Goal: Information Seeking & Learning: Find specific fact

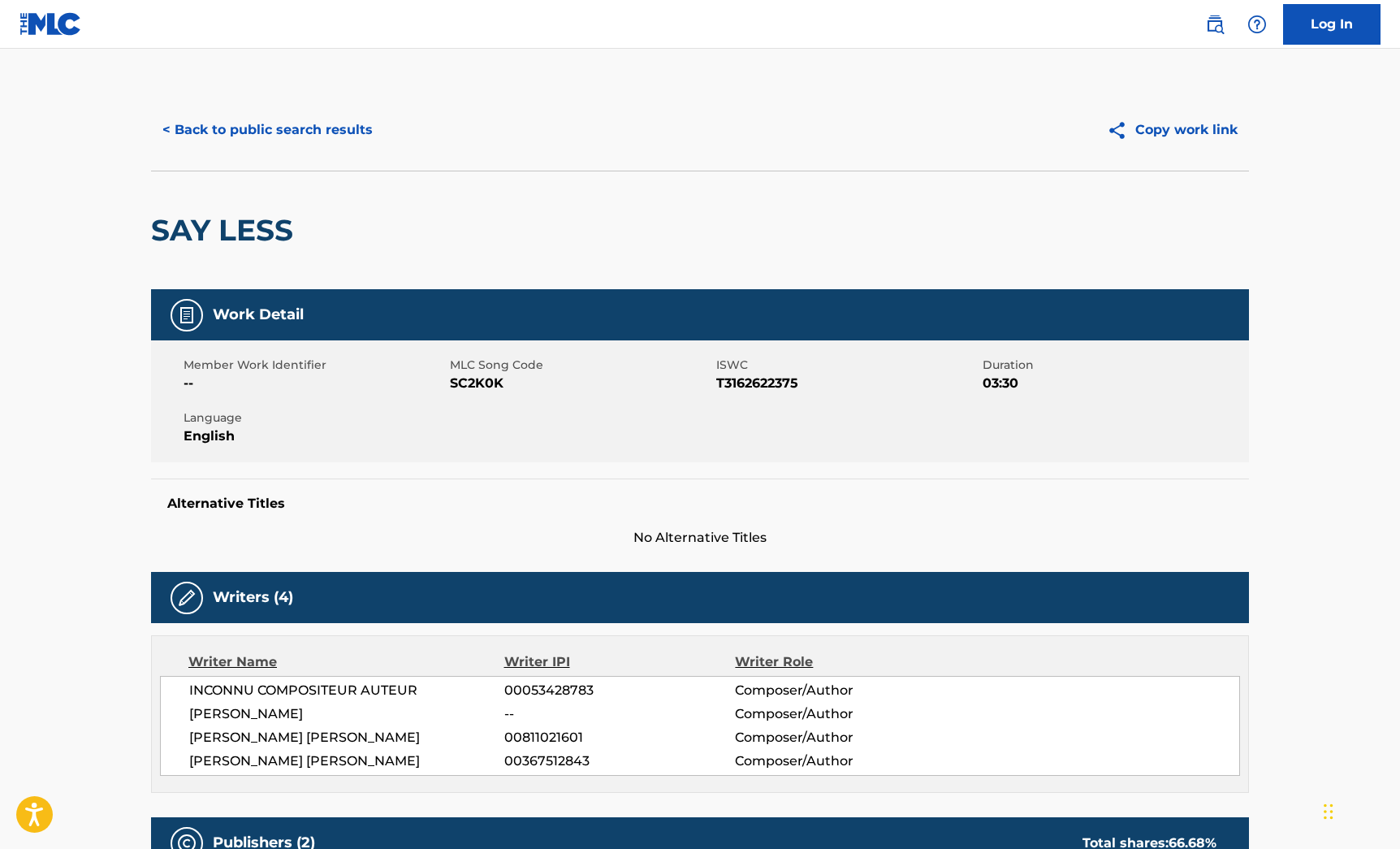
scroll to position [4, 0]
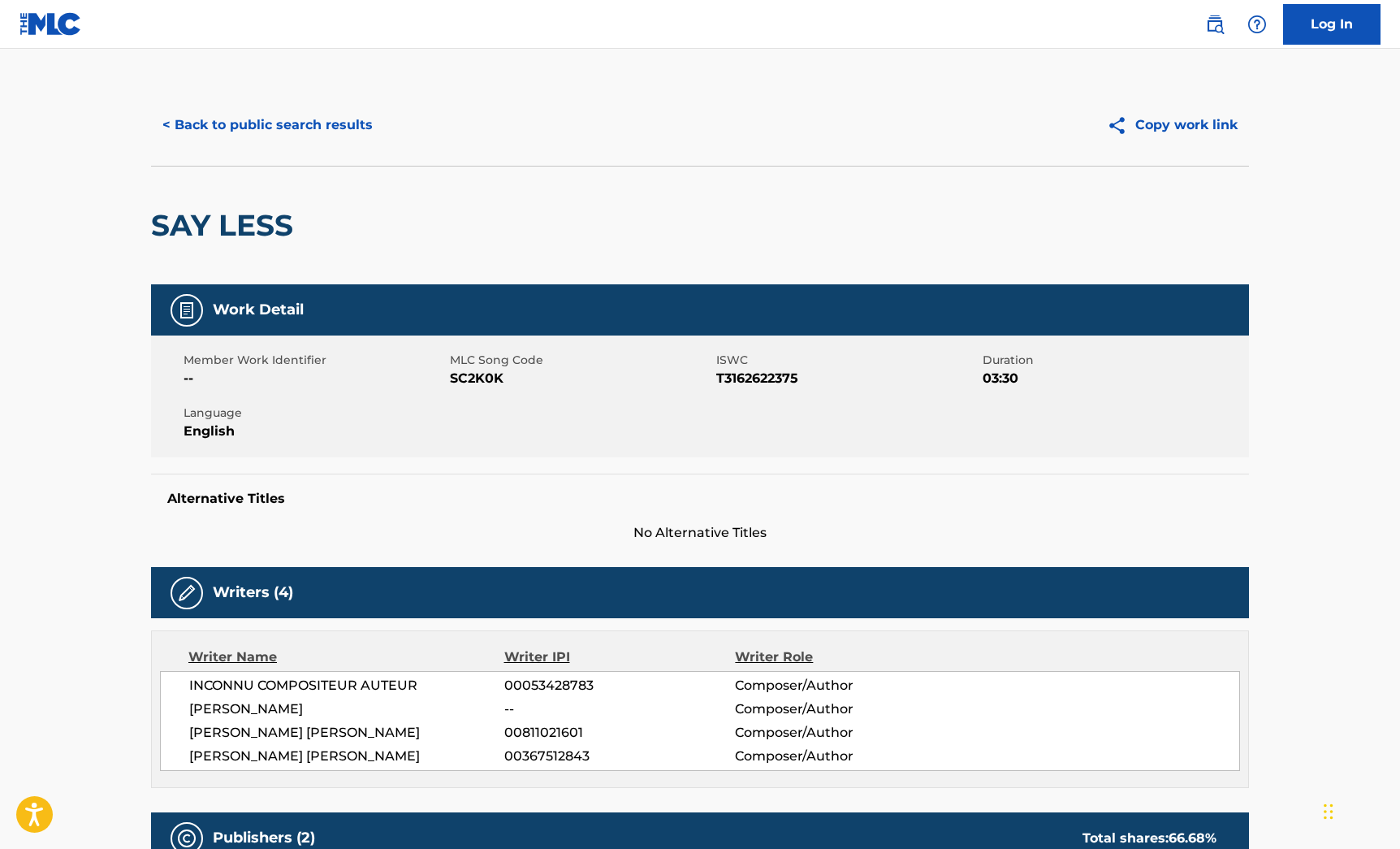
click at [316, 127] on button "< Back to public search results" at bounding box center [268, 125] width 233 height 40
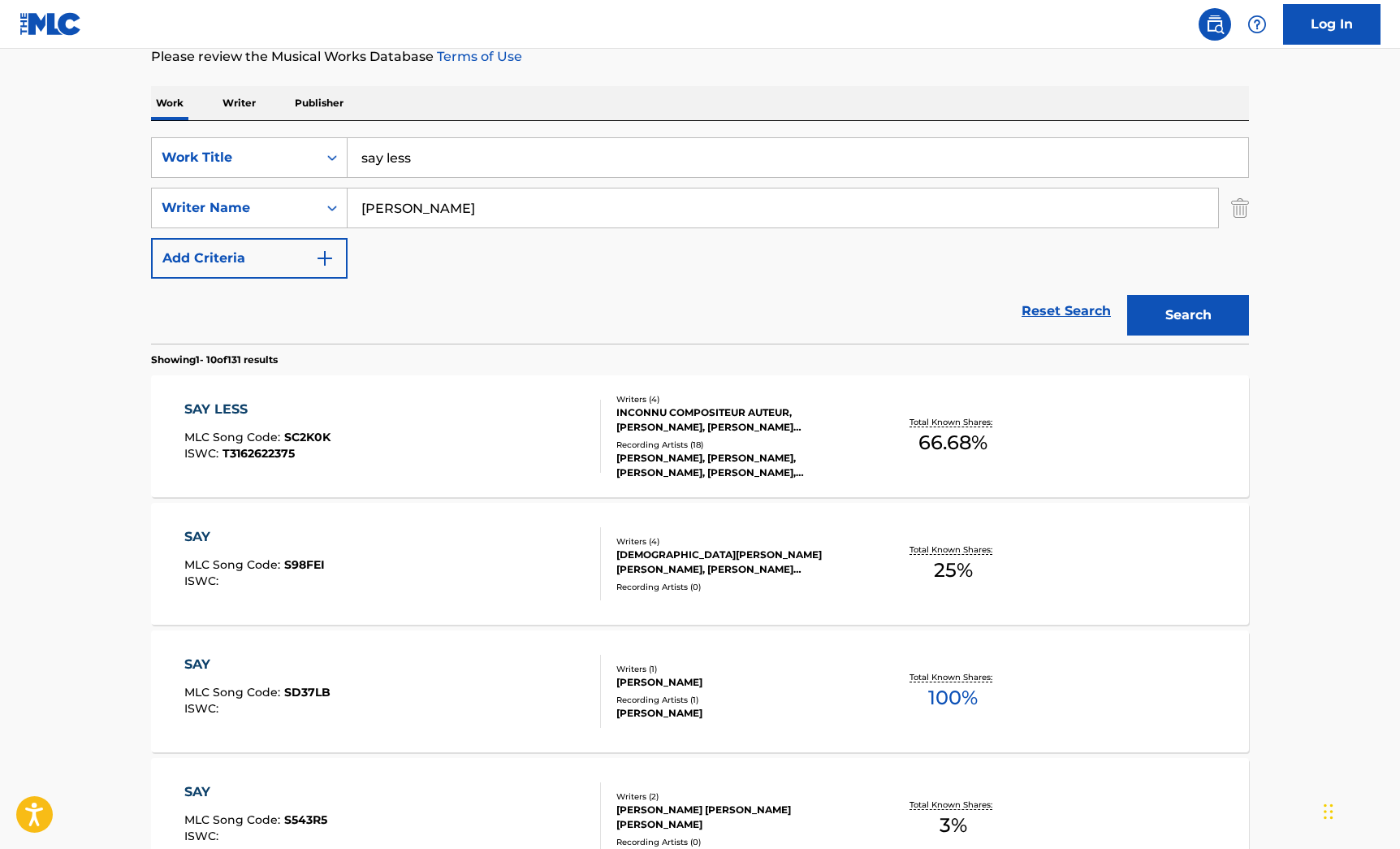
scroll to position [242, 0]
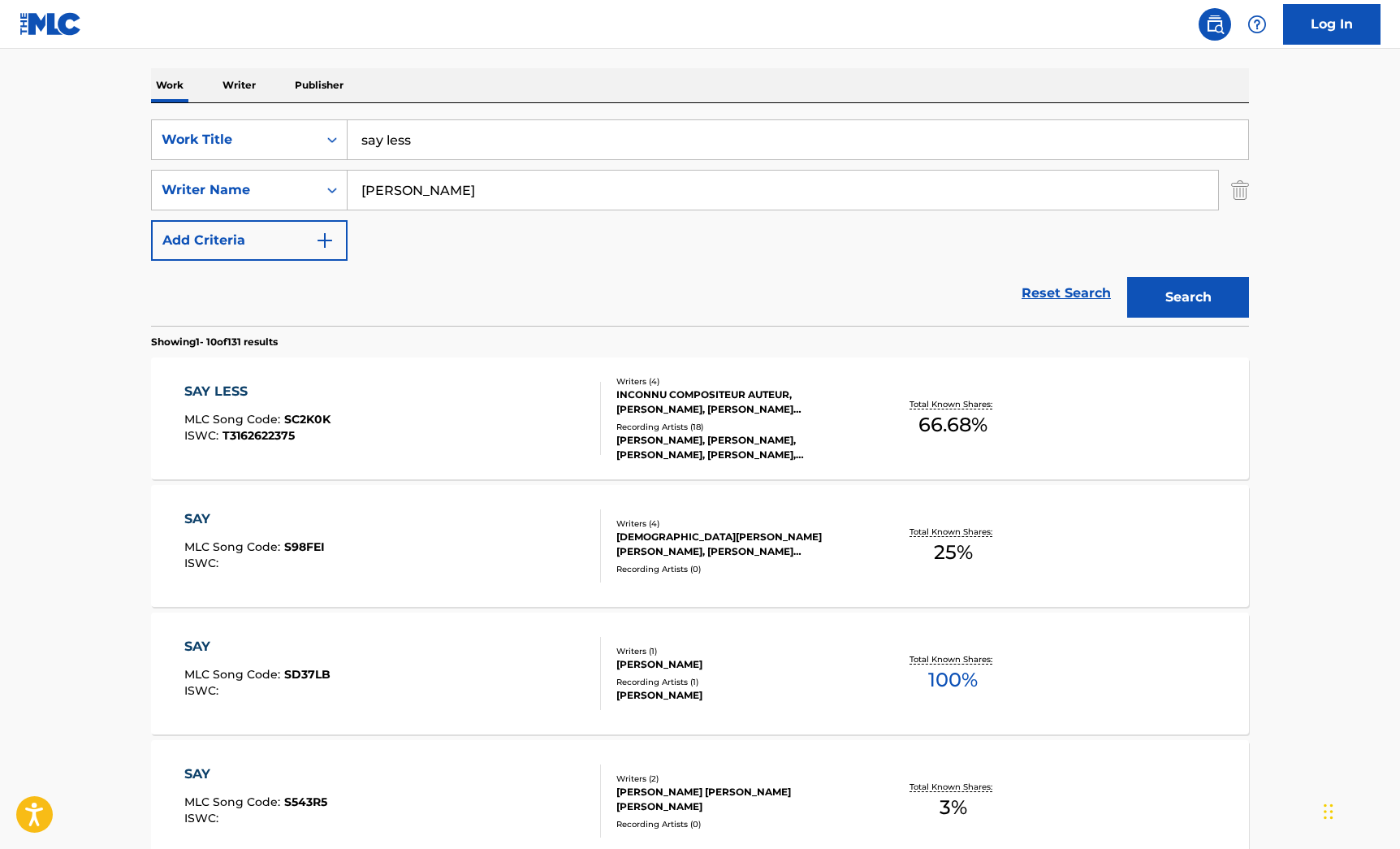
click at [429, 377] on div "SAY LESS MLC Song Code : SC2K0K ISWC : T3162622375 Writers ( 4 ) INCONNU COMPOS…" at bounding box center [700, 419] width 1098 height 122
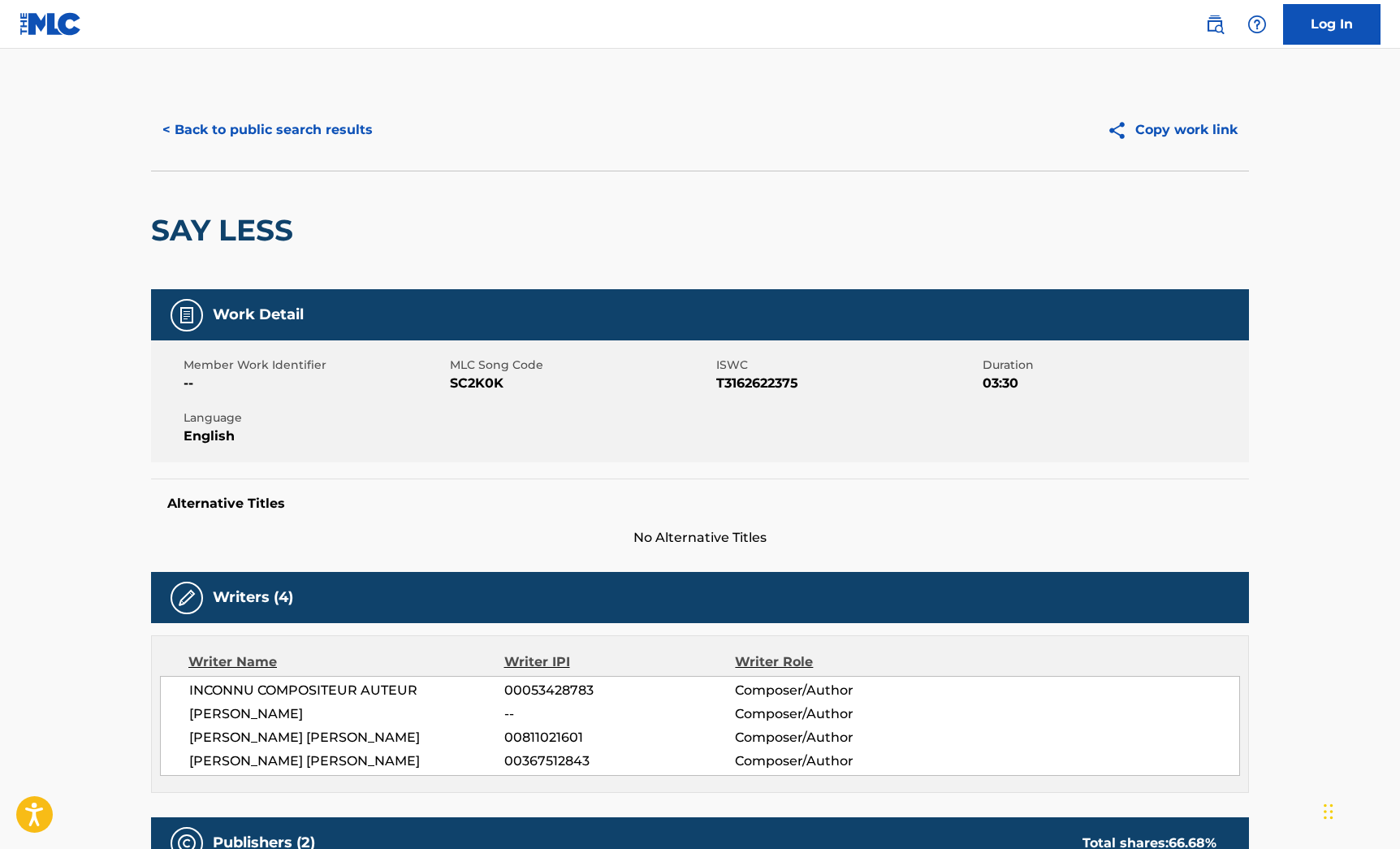
click at [232, 139] on button "< Back to public search results" at bounding box center [268, 129] width 233 height 40
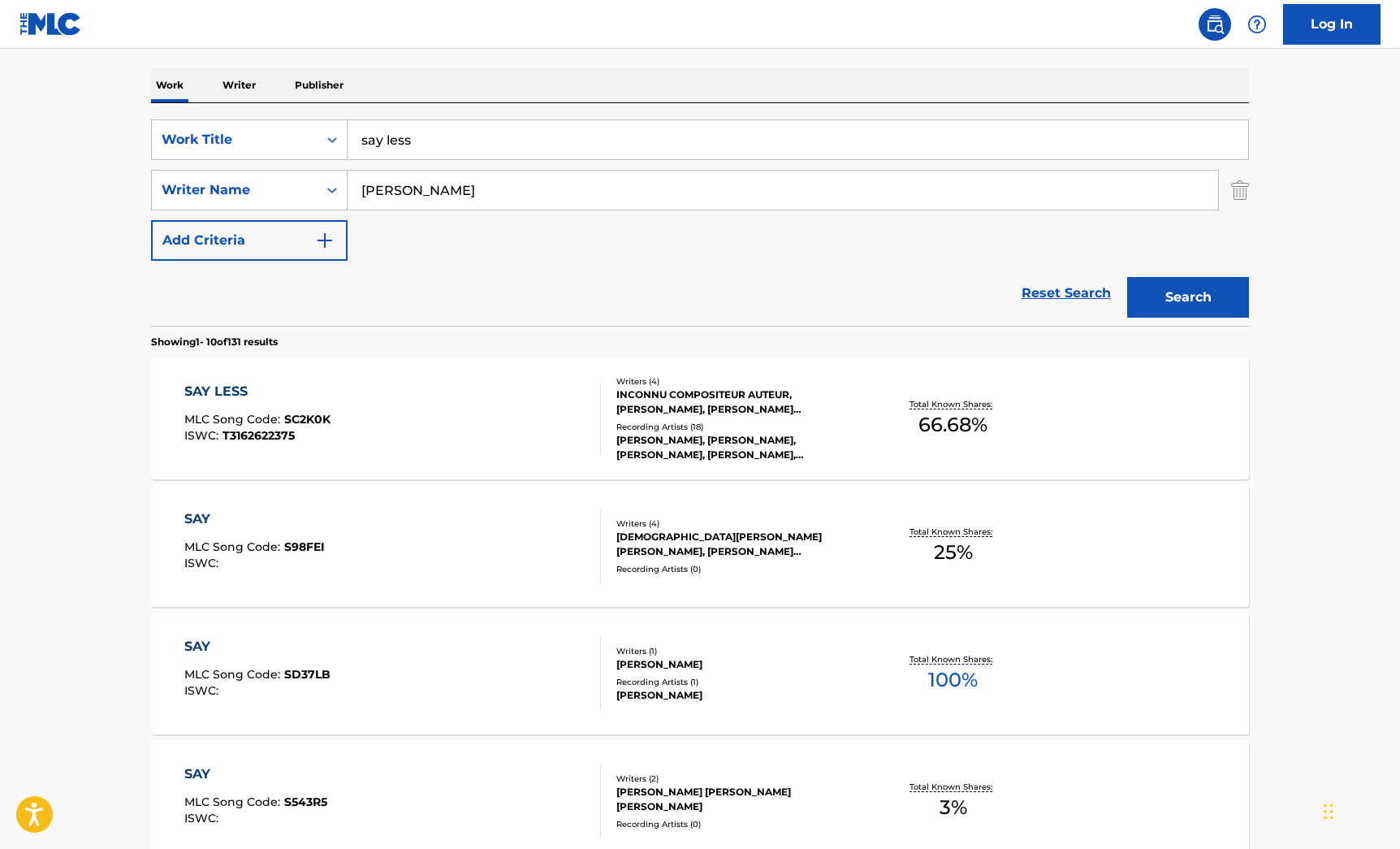
click at [426, 145] on input "say less" at bounding box center [798, 140] width 901 height 39
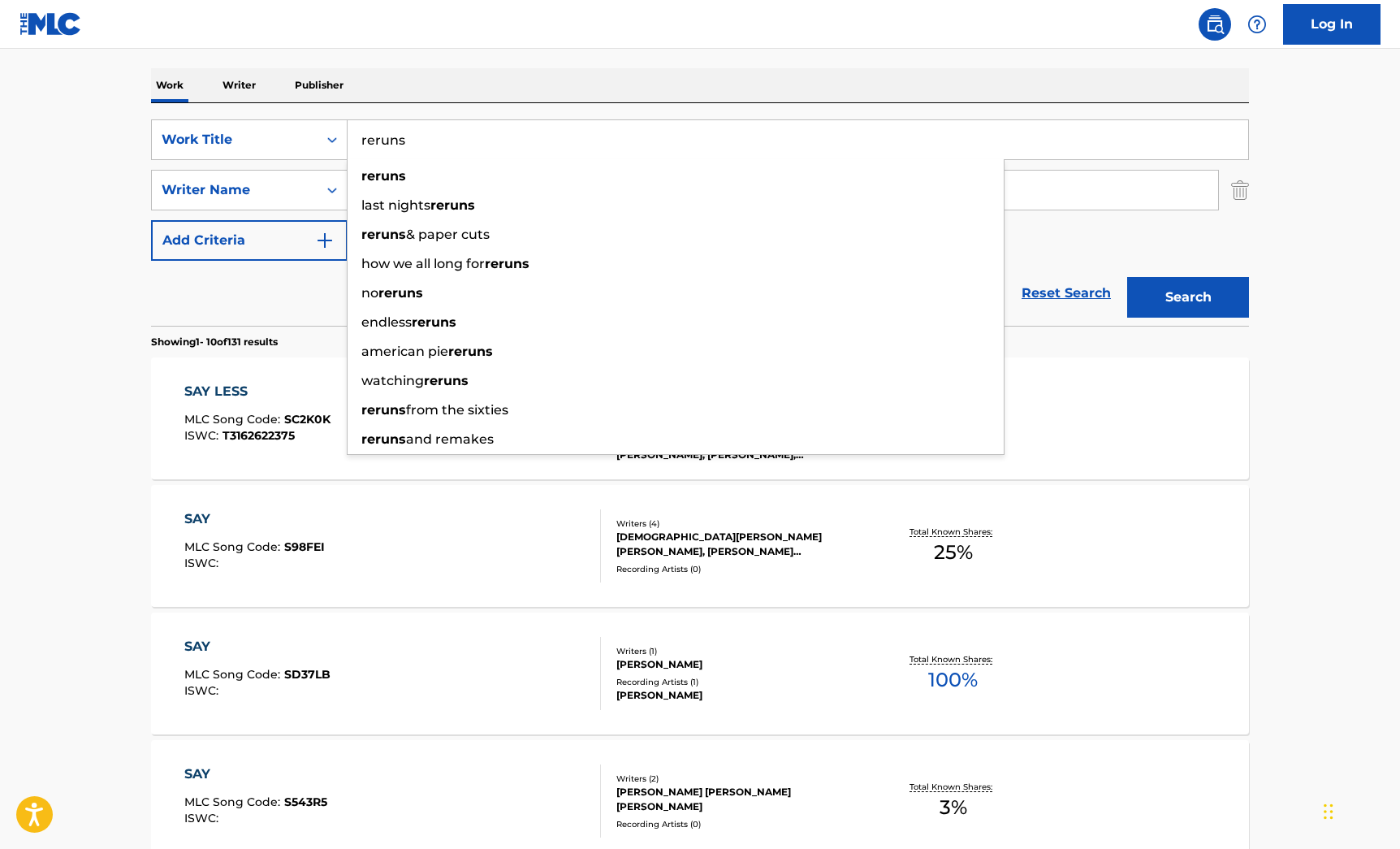
type input "reruns"
click at [1128, 277] on button "Search" at bounding box center [1188, 297] width 122 height 40
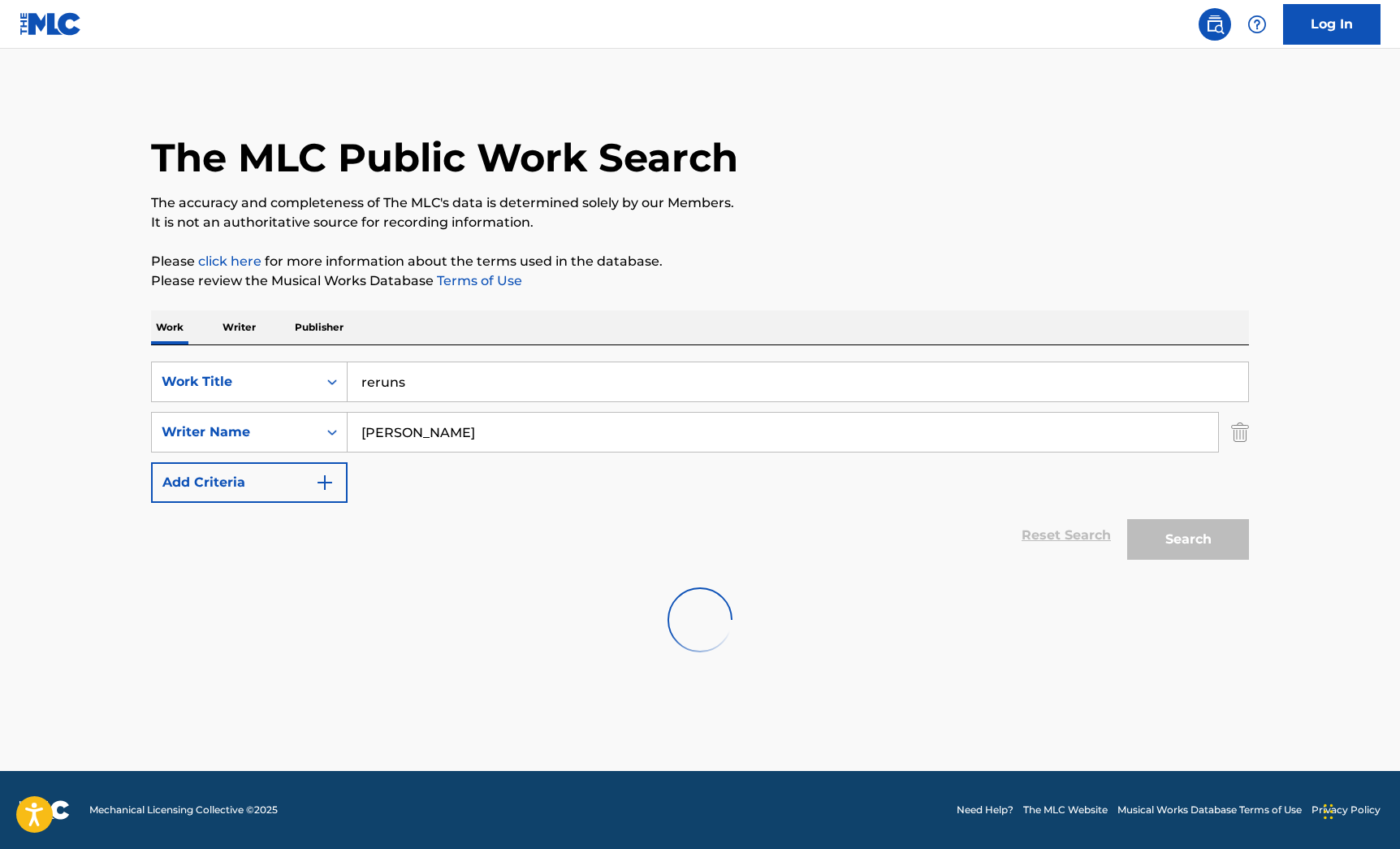
scroll to position [0, 0]
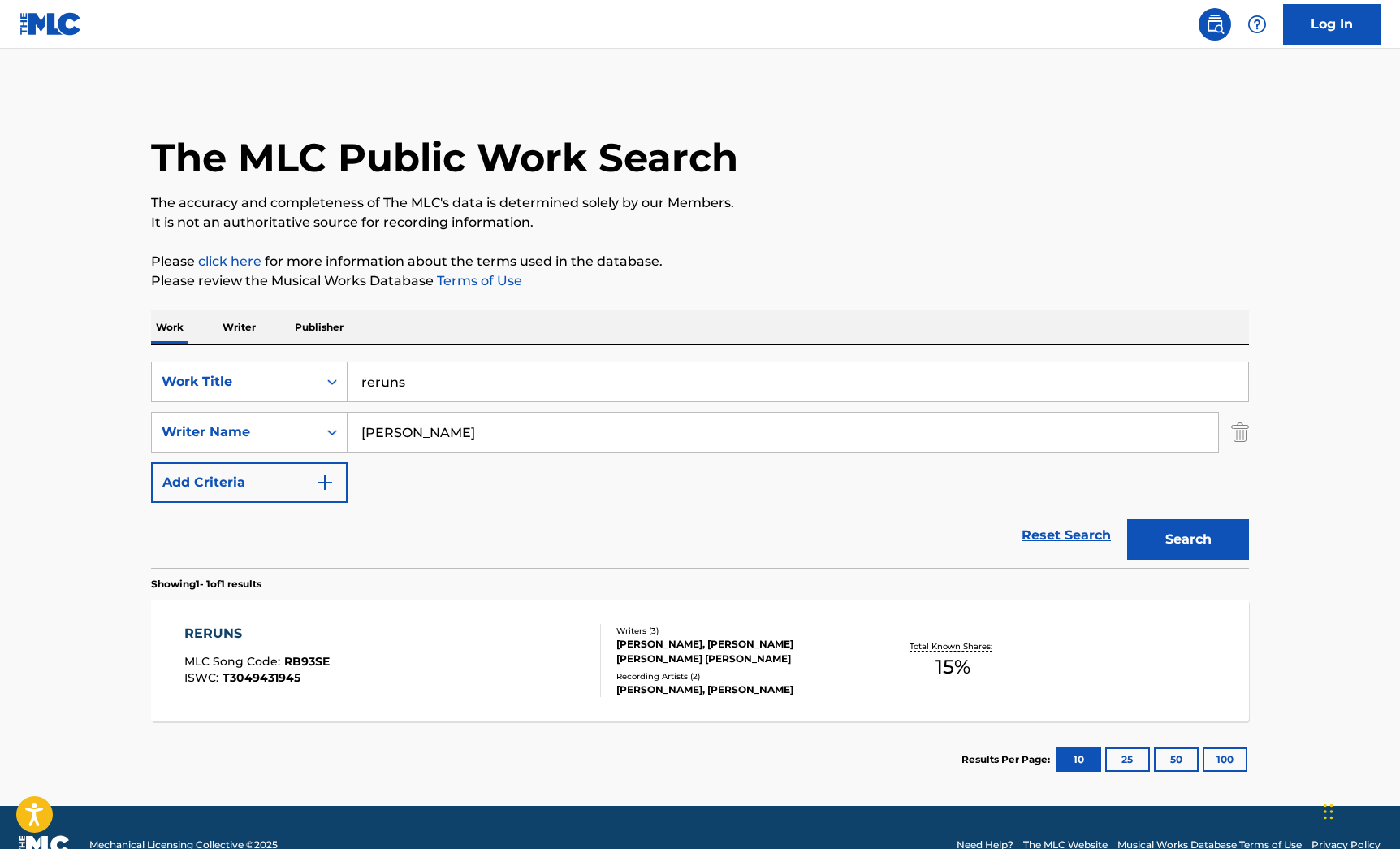
click at [519, 637] on div "RERUNS MLC Song Code : RB93SE ISWC : T3049431945" at bounding box center [393, 661] width 418 height 74
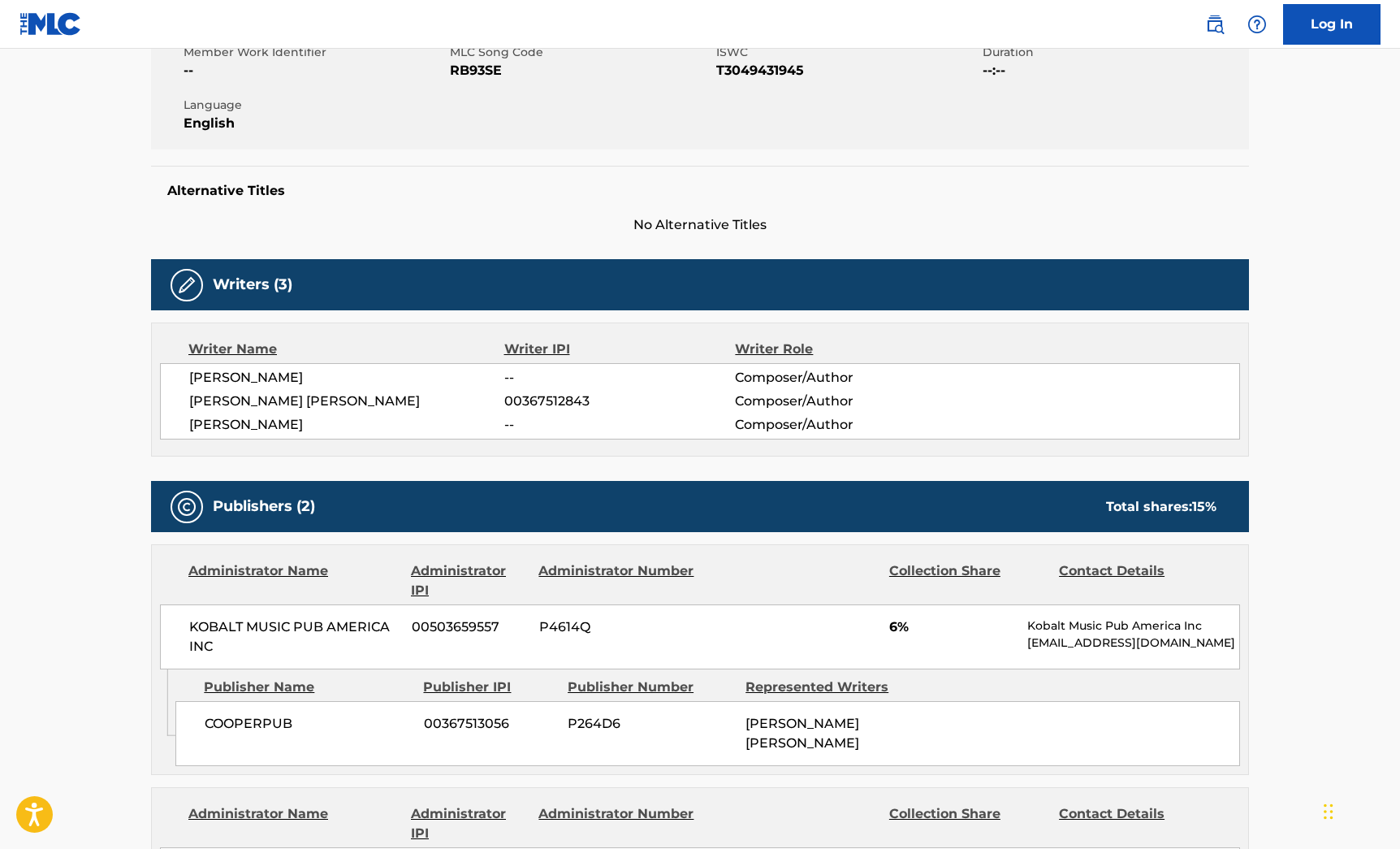
scroll to position [30, 0]
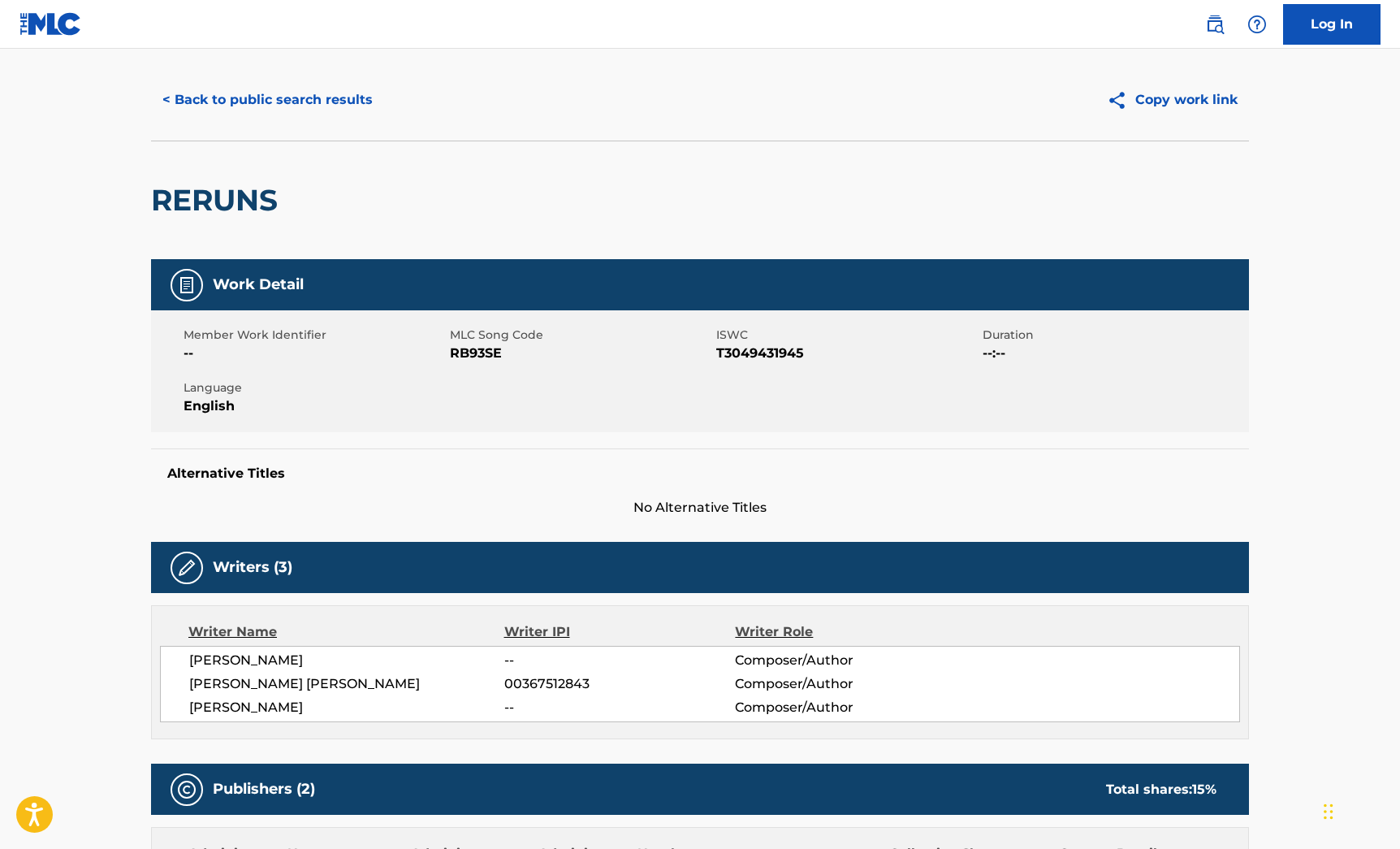
click at [320, 108] on button "< Back to public search results" at bounding box center [268, 100] width 233 height 40
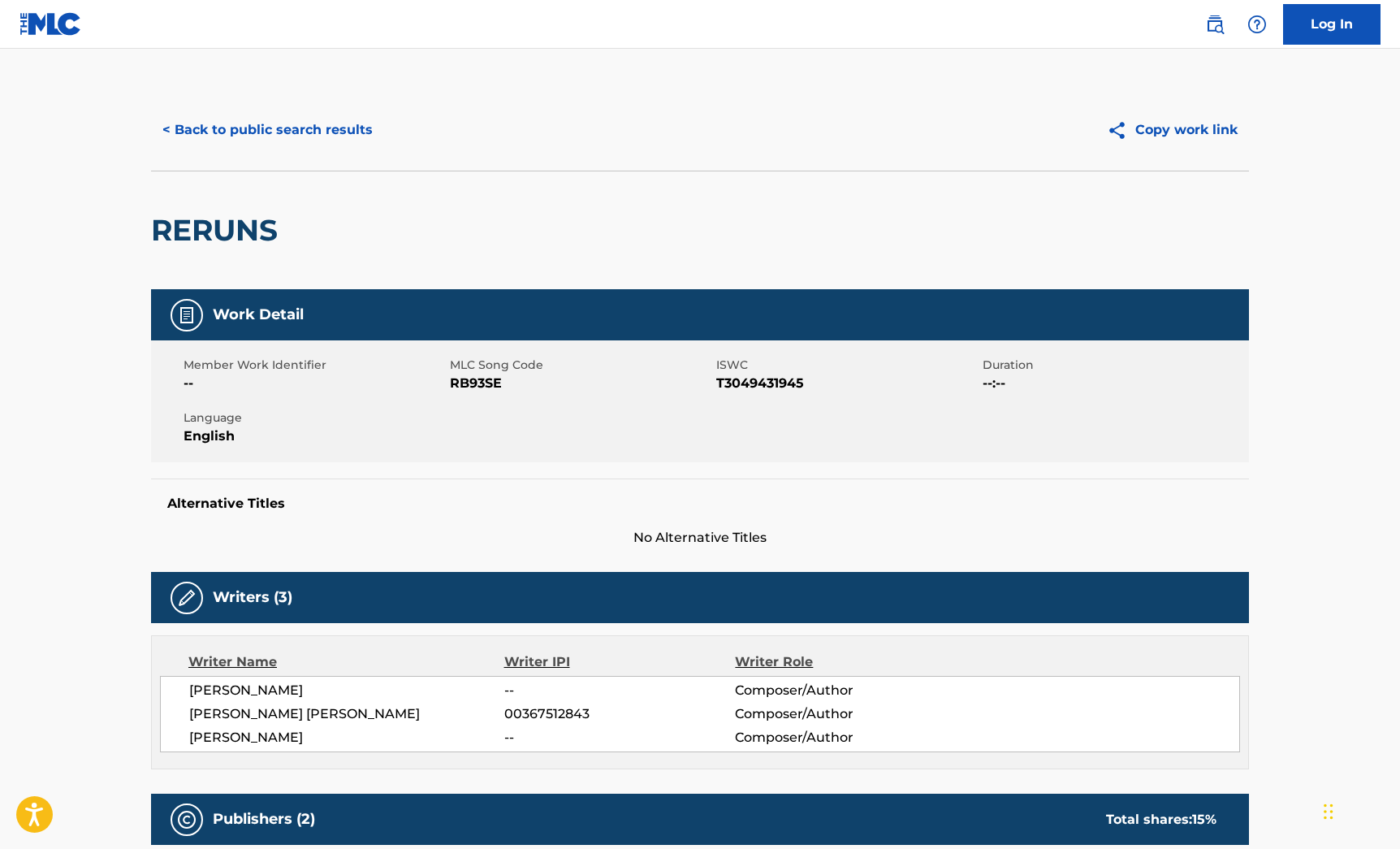
click at [250, 133] on button "< Back to public search results" at bounding box center [268, 129] width 233 height 40
click at [248, 140] on button "< Back to public search results" at bounding box center [268, 129] width 233 height 40
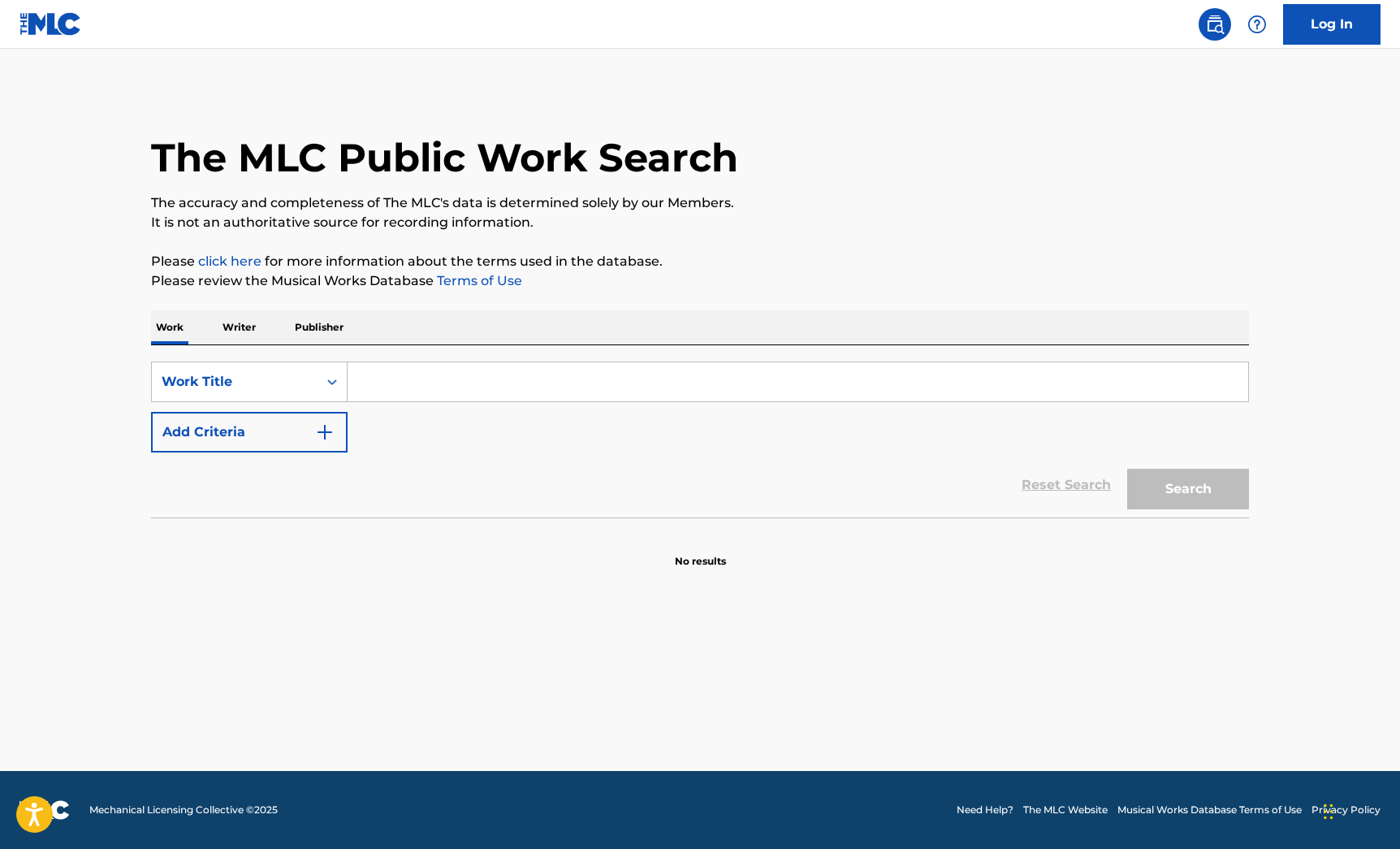
click at [359, 372] on input "Search Form" at bounding box center [798, 382] width 901 height 39
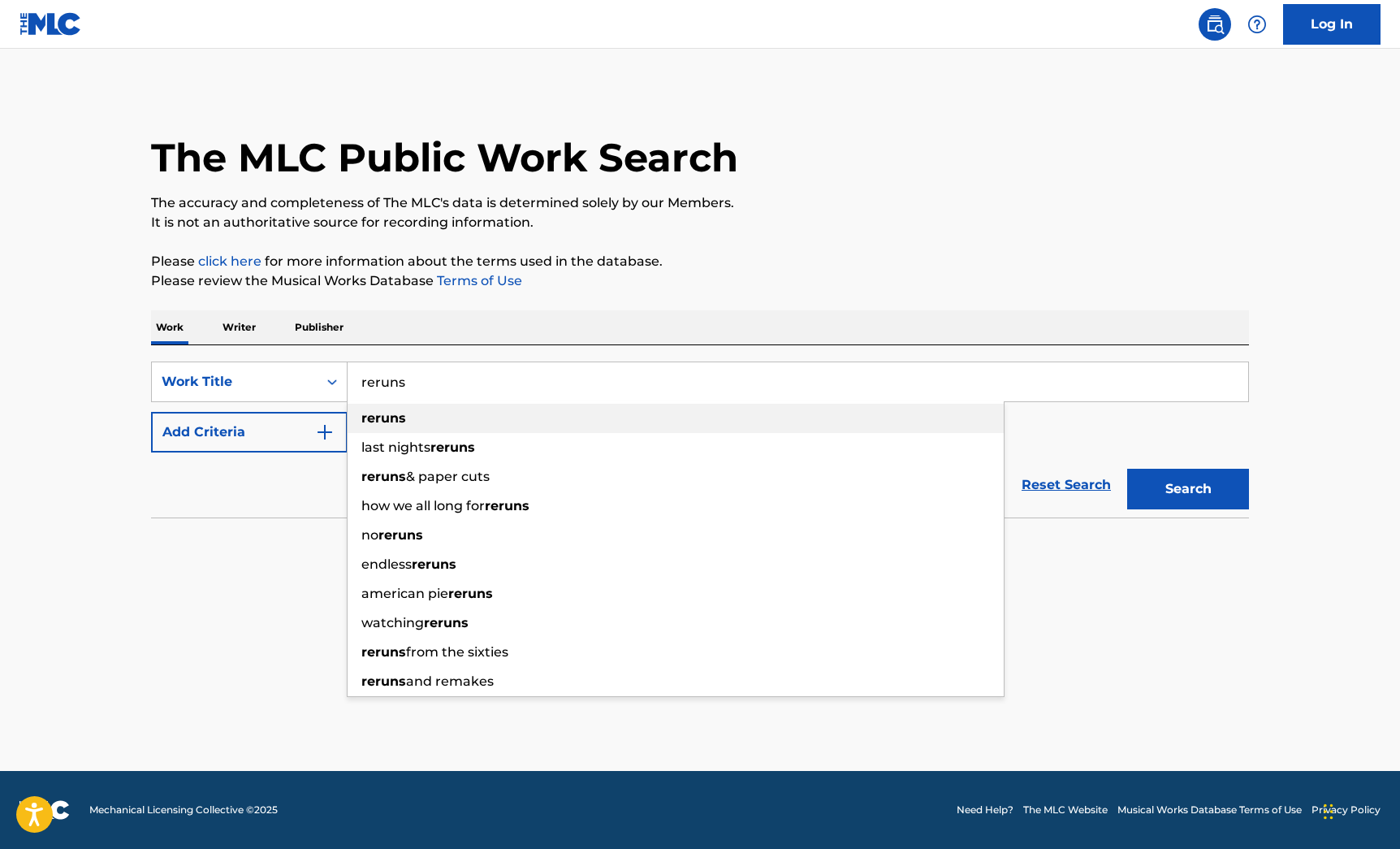
type input "reruns"
click at [377, 416] on strong "reruns" at bounding box center [384, 418] width 45 height 15
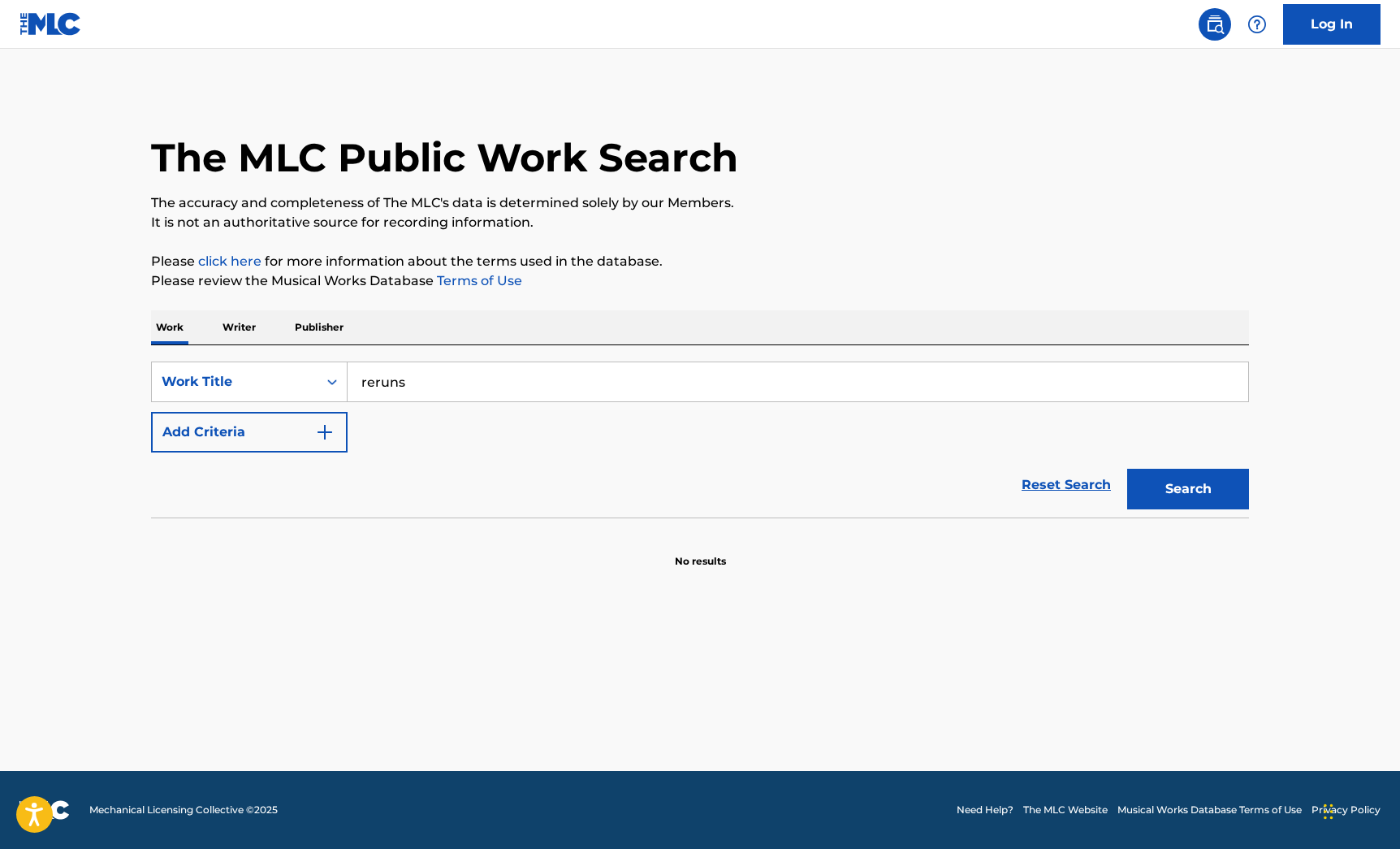
click at [234, 429] on button "Add Criteria" at bounding box center [249, 431] width 196 height 40
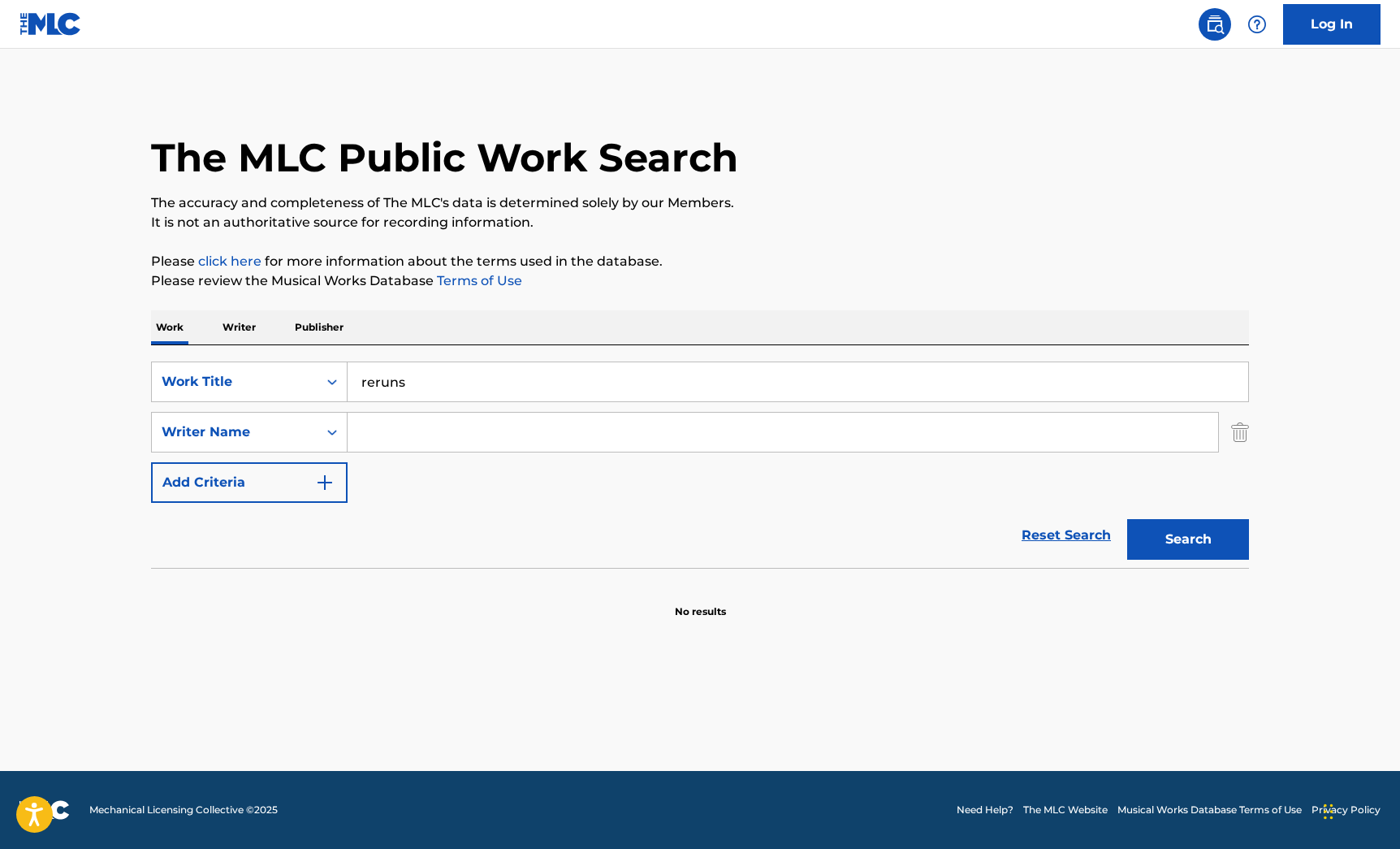
click at [385, 444] on input "Search Form" at bounding box center [783, 432] width 871 height 39
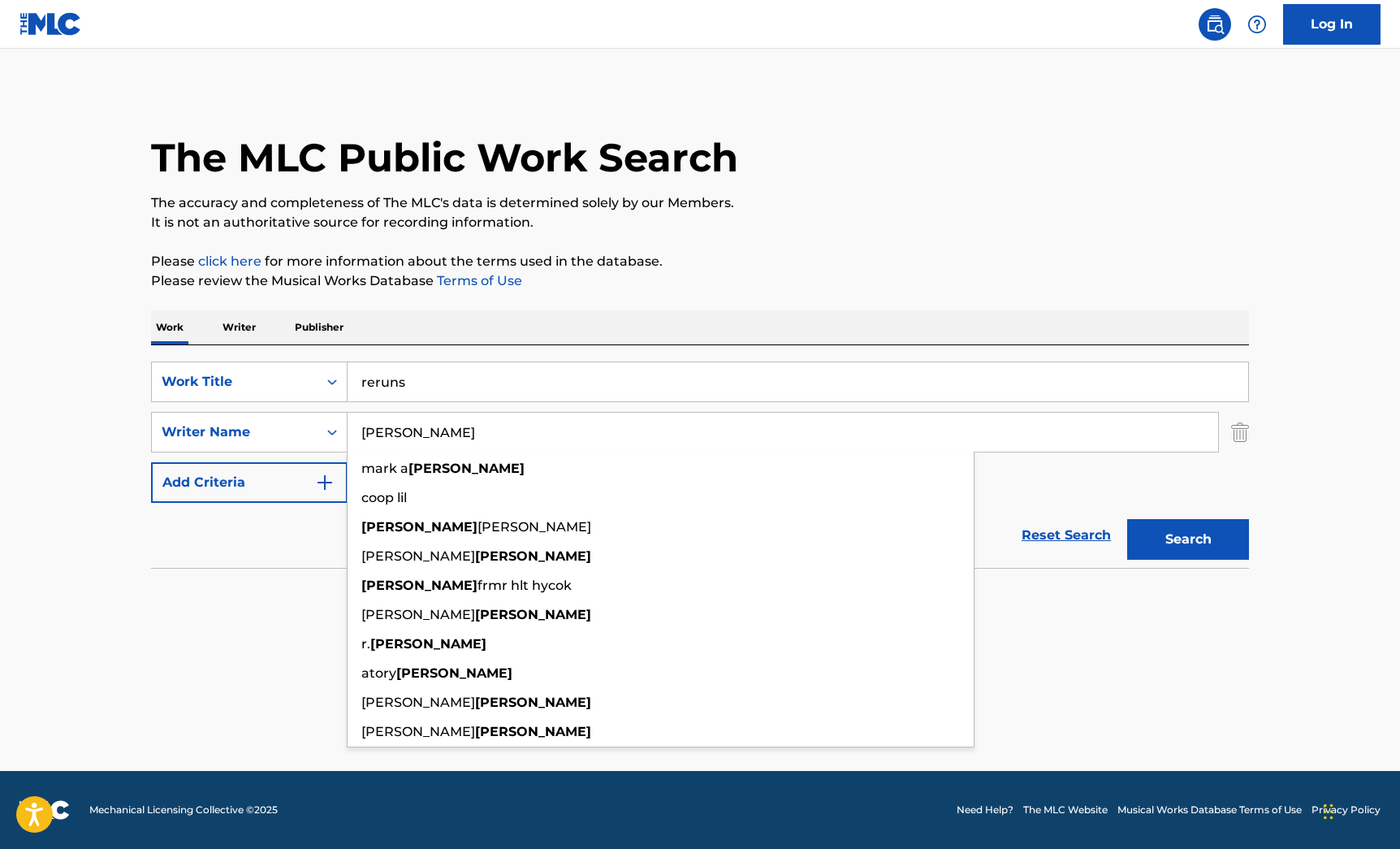
type input "[PERSON_NAME]"
click at [1128, 519] on button "Search" at bounding box center [1188, 539] width 122 height 40
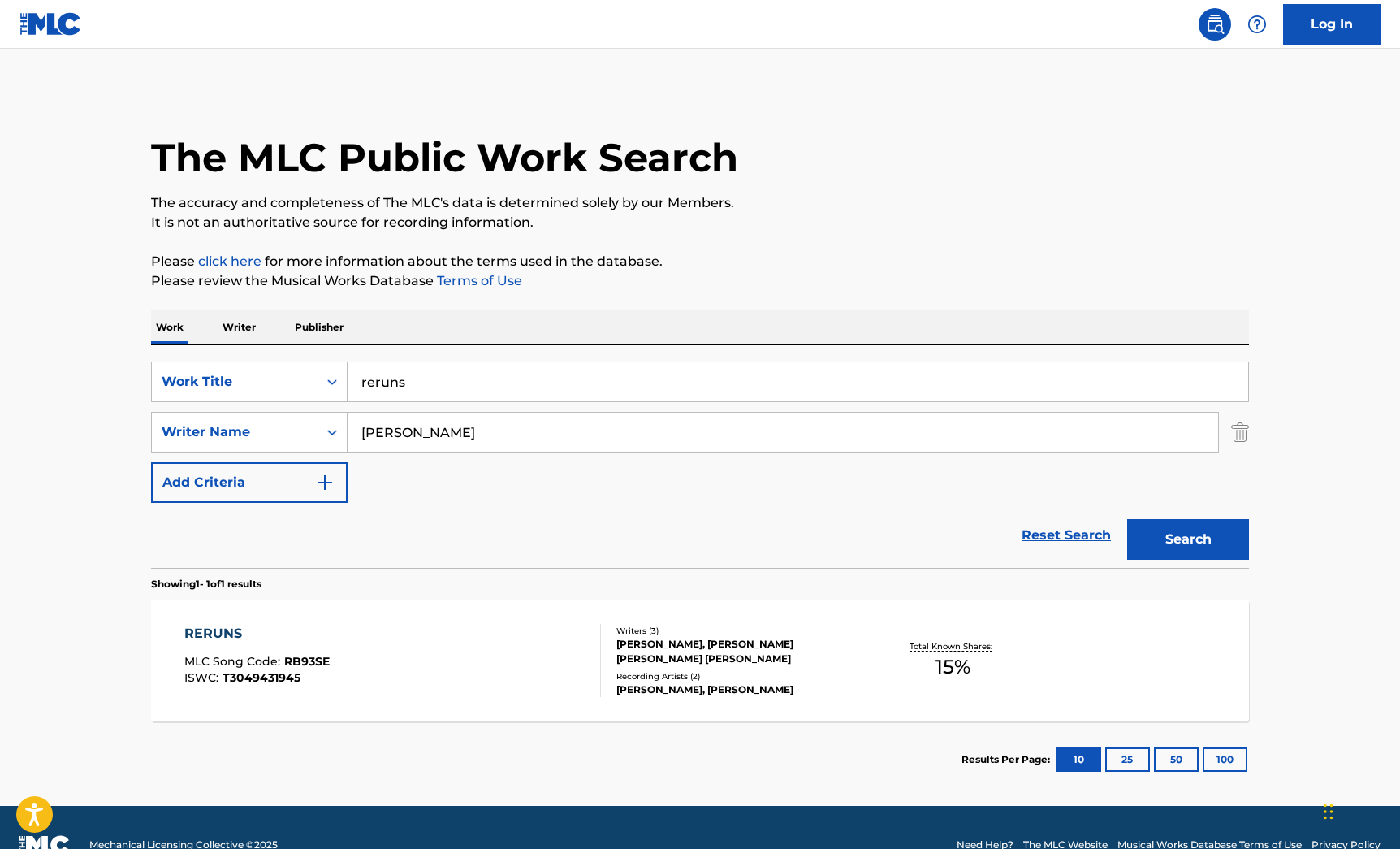
click at [491, 667] on div "RERUNS MLC Song Code : RB93SE ISWC : T3049431945" at bounding box center [393, 661] width 418 height 74
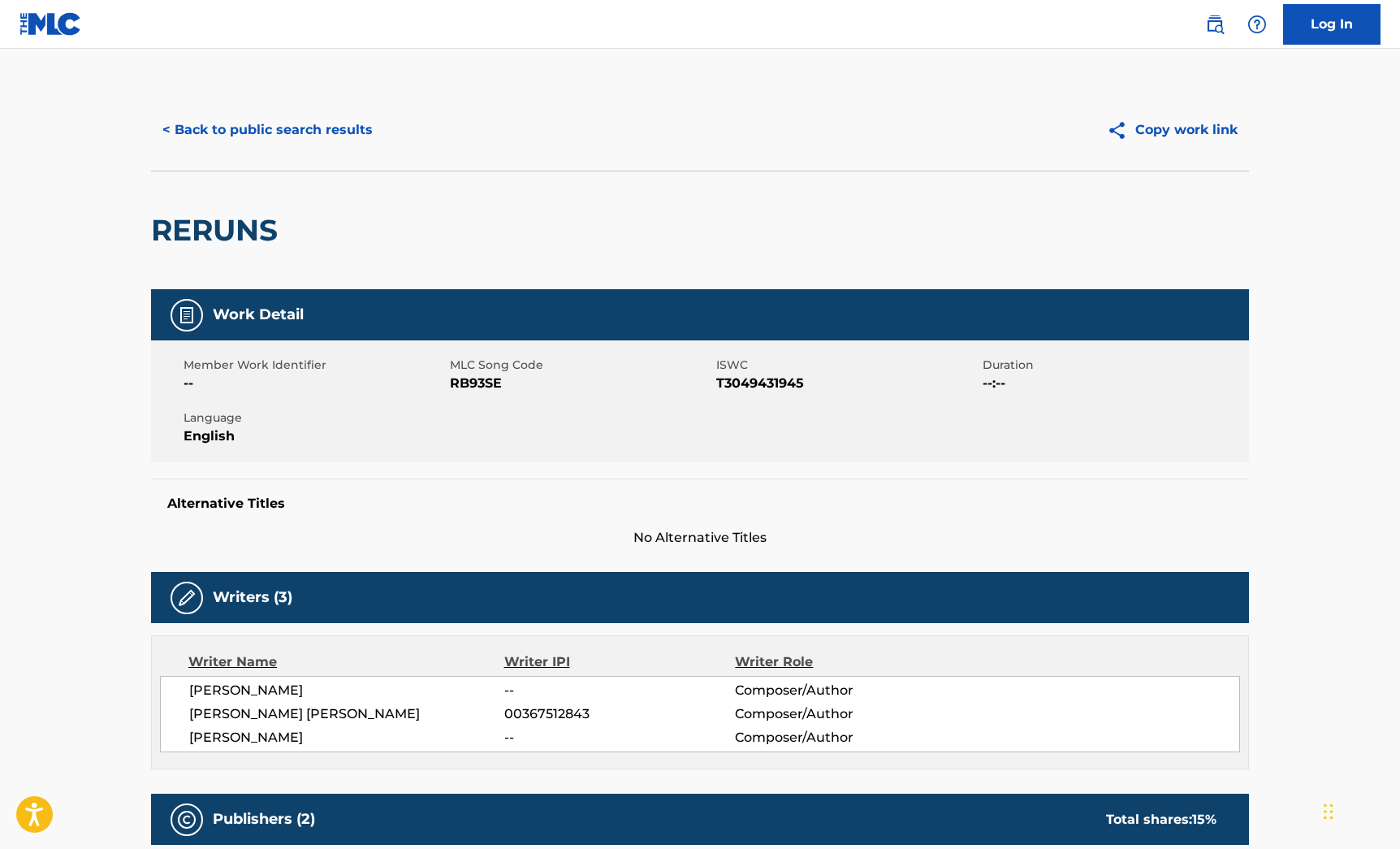
click at [239, 117] on button "< Back to public search results" at bounding box center [268, 129] width 233 height 40
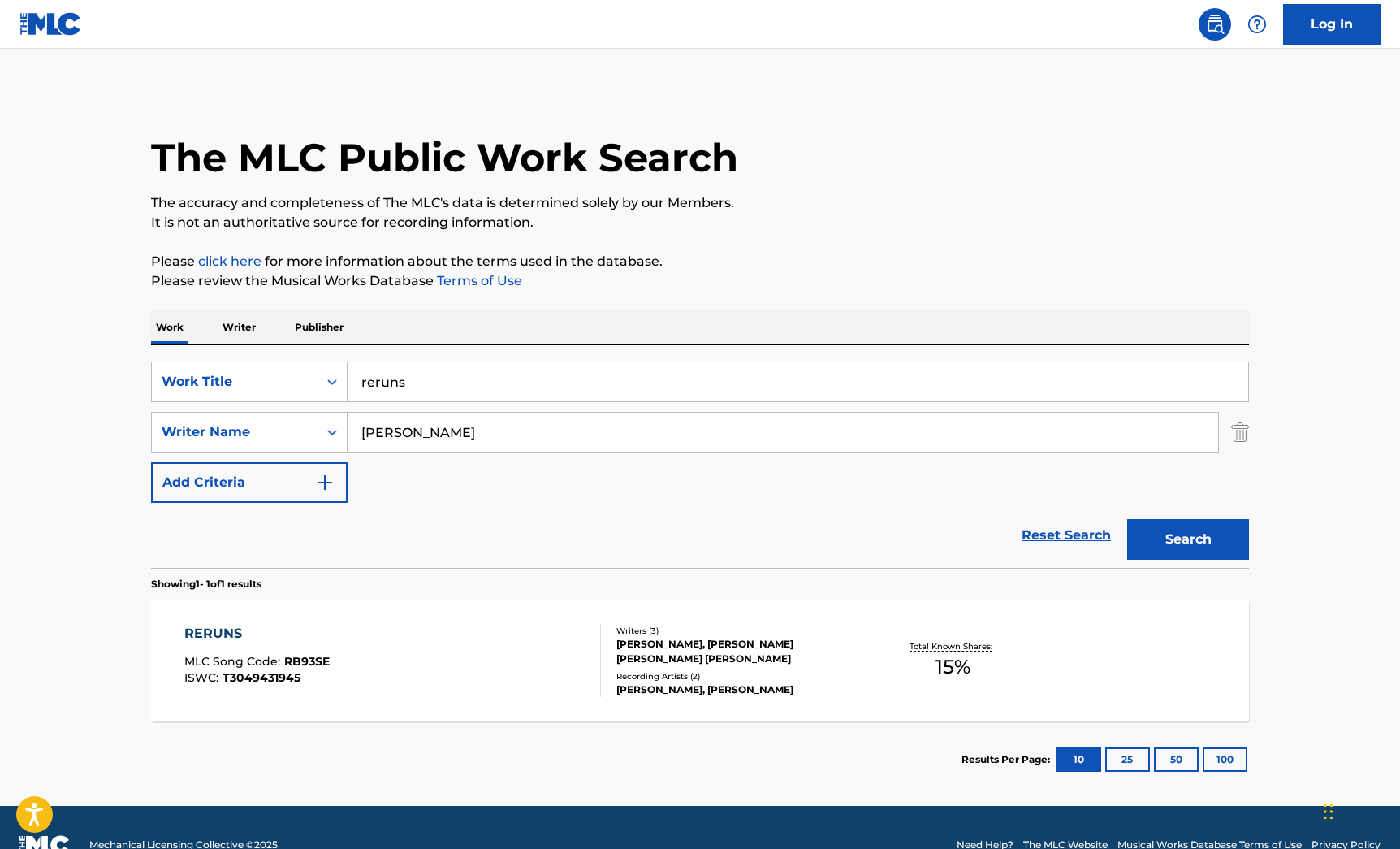
scroll to position [34, 0]
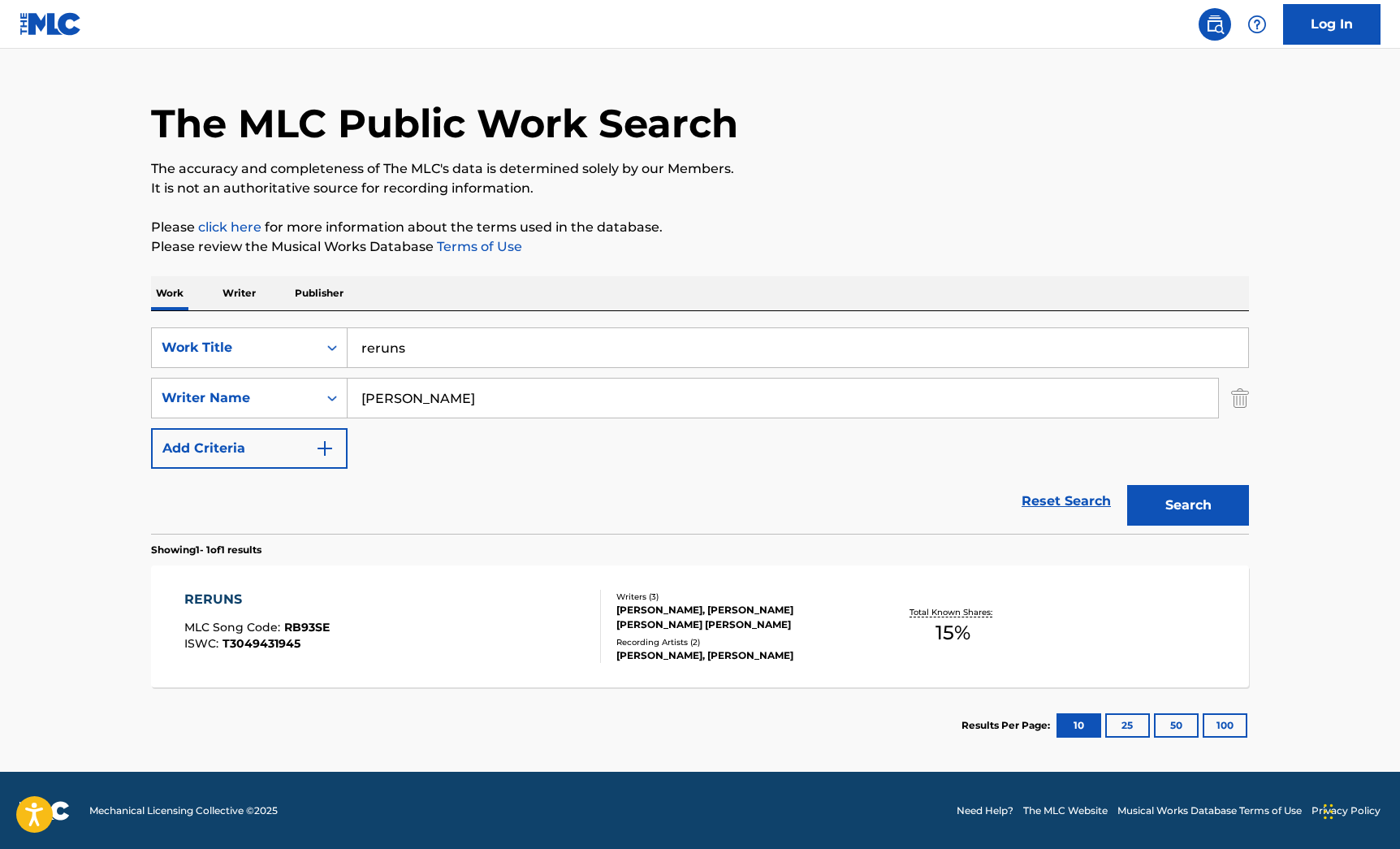
click at [401, 338] on input "reruns" at bounding box center [798, 348] width 901 height 39
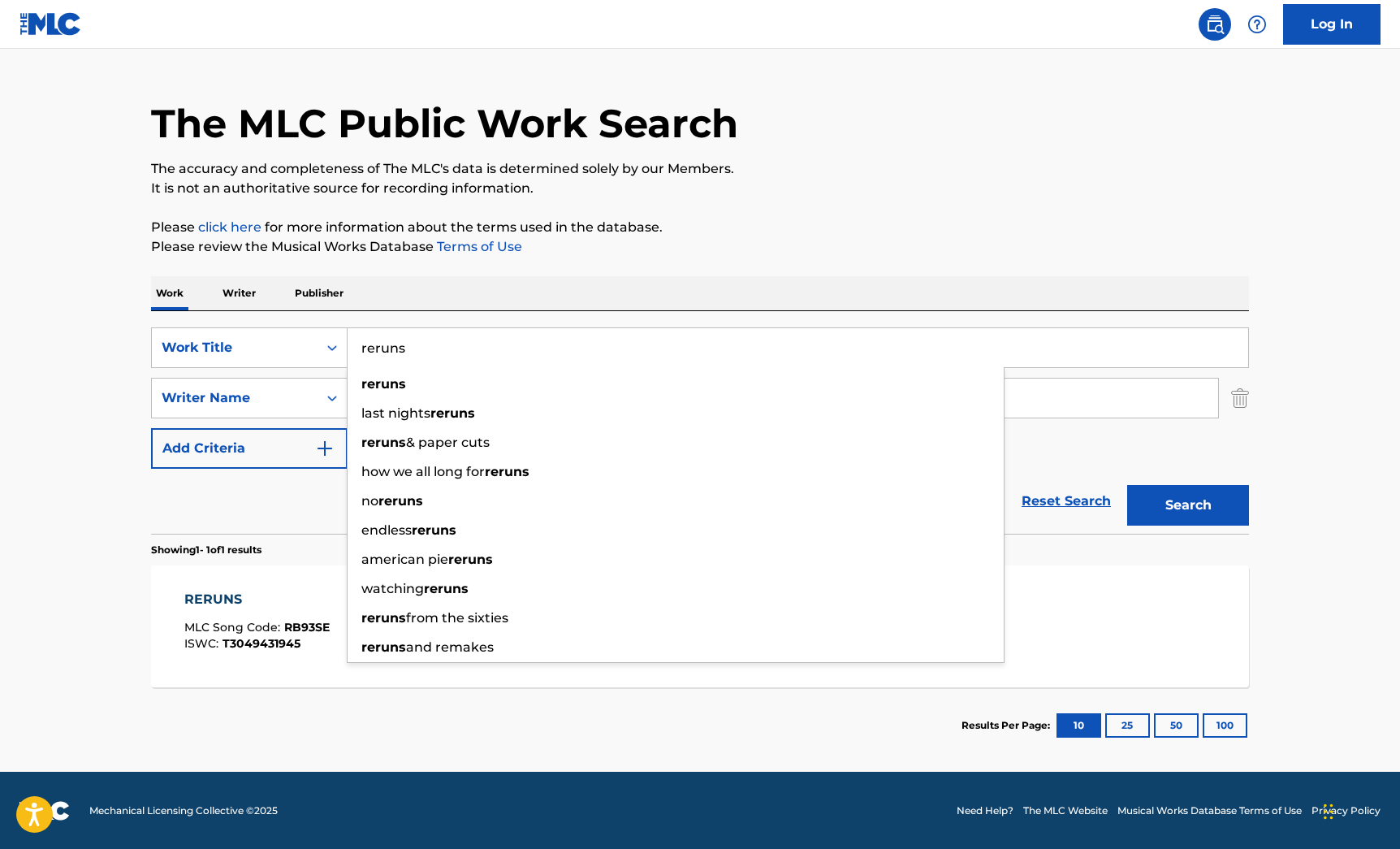
click at [401, 338] on input "reruns" at bounding box center [798, 348] width 901 height 39
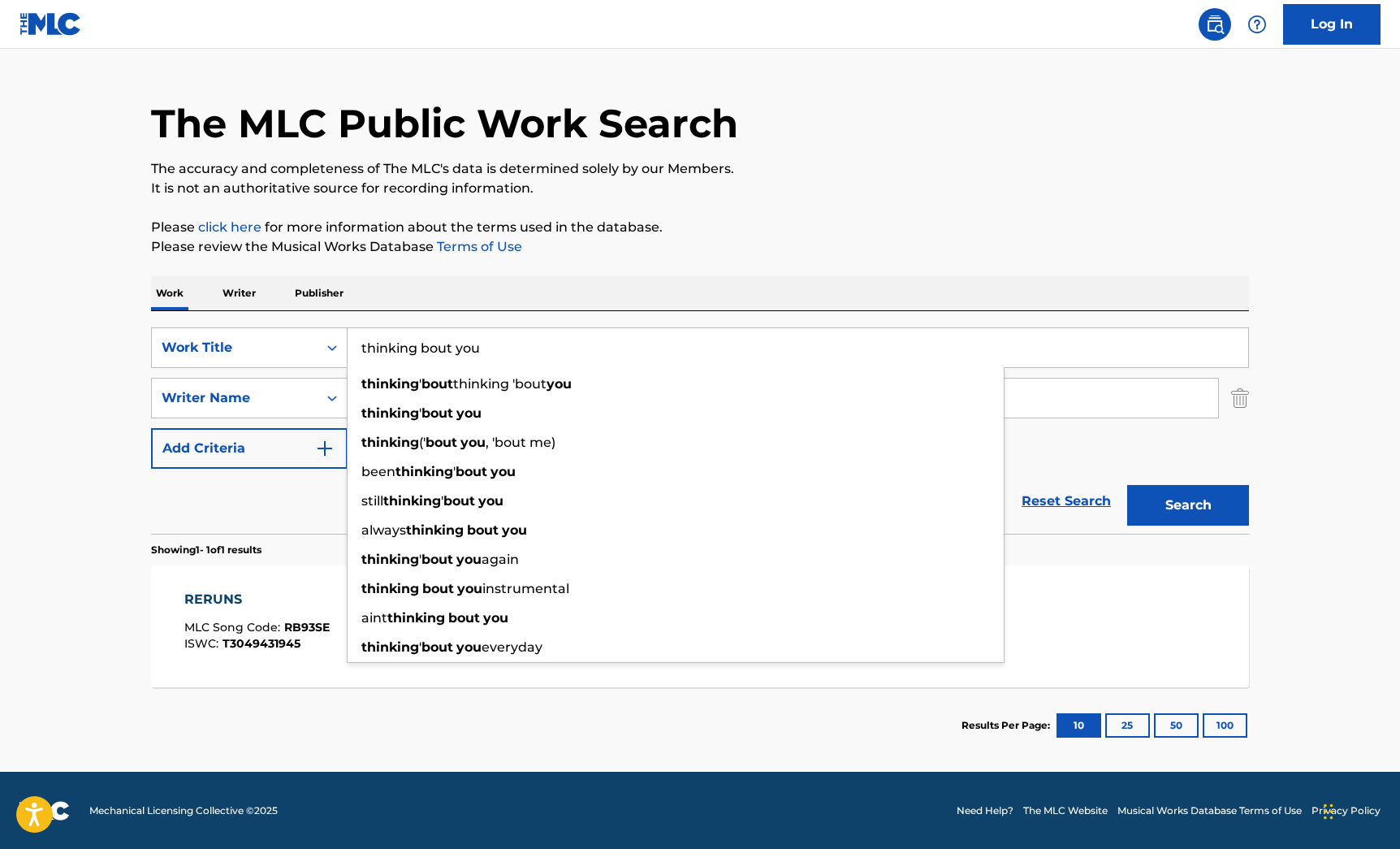
type input "thinking bout you"
click at [1128, 485] on button "Search" at bounding box center [1188, 505] width 122 height 40
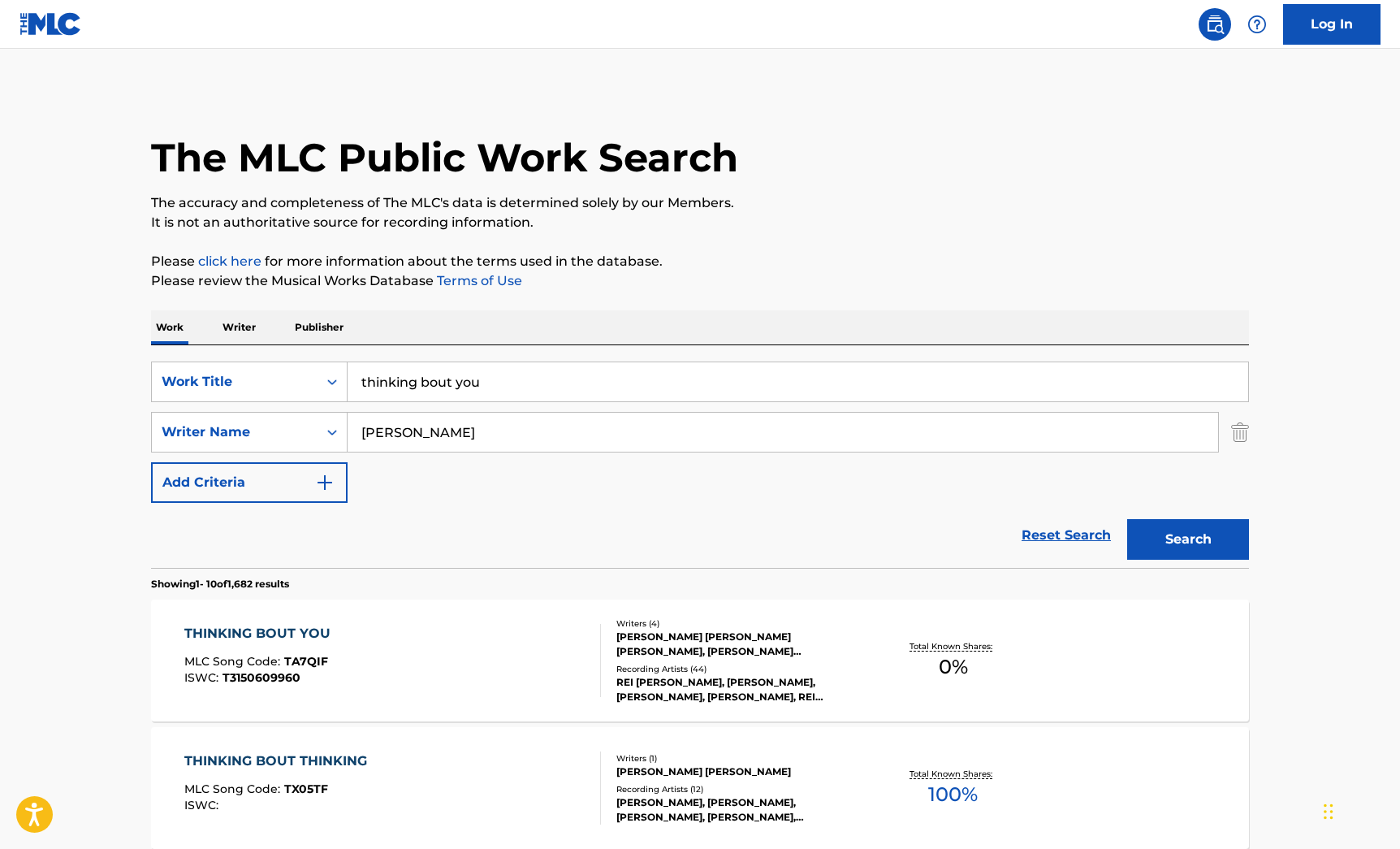
click at [547, 668] on div "THINKING BOUT YOU MLC Song Code : TA7QIF ISWC : T3150609960" at bounding box center [393, 661] width 418 height 74
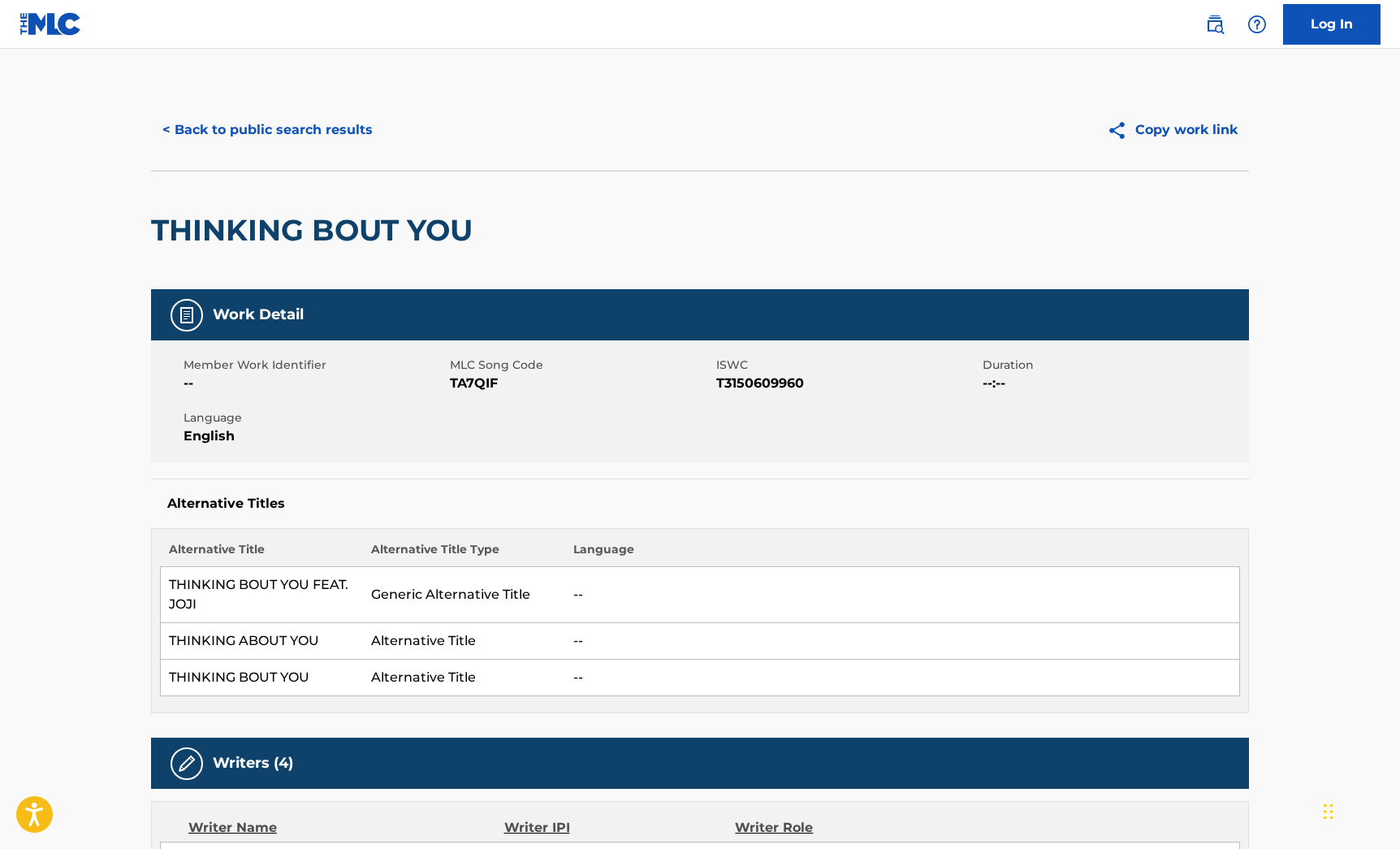
click at [320, 124] on button "< Back to public search results" at bounding box center [268, 129] width 233 height 40
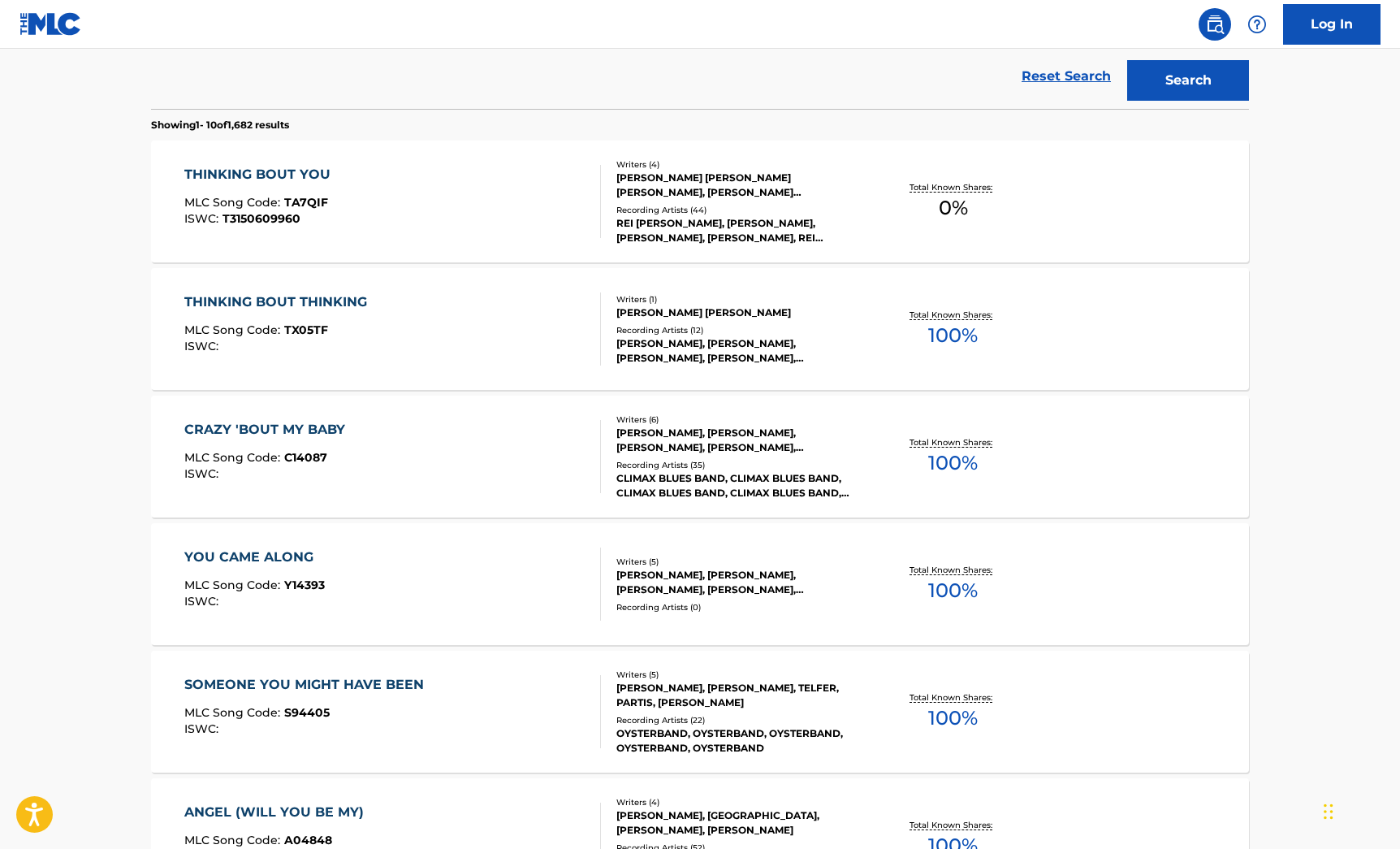
scroll to position [465, 0]
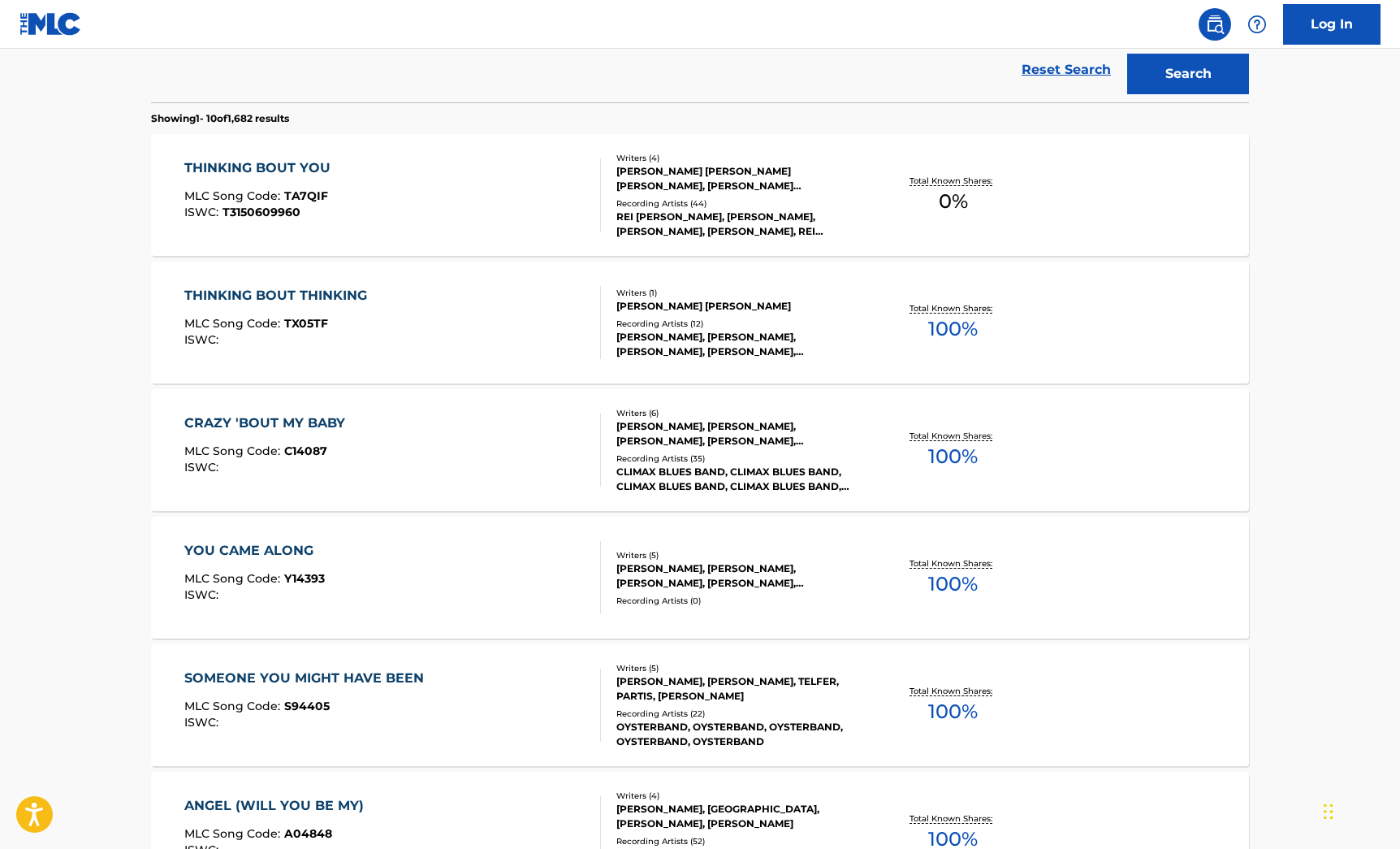
click at [511, 195] on div "THINKING BOUT YOU MLC Song Code : TA7QIF ISWC : T3150609960" at bounding box center [393, 195] width 418 height 74
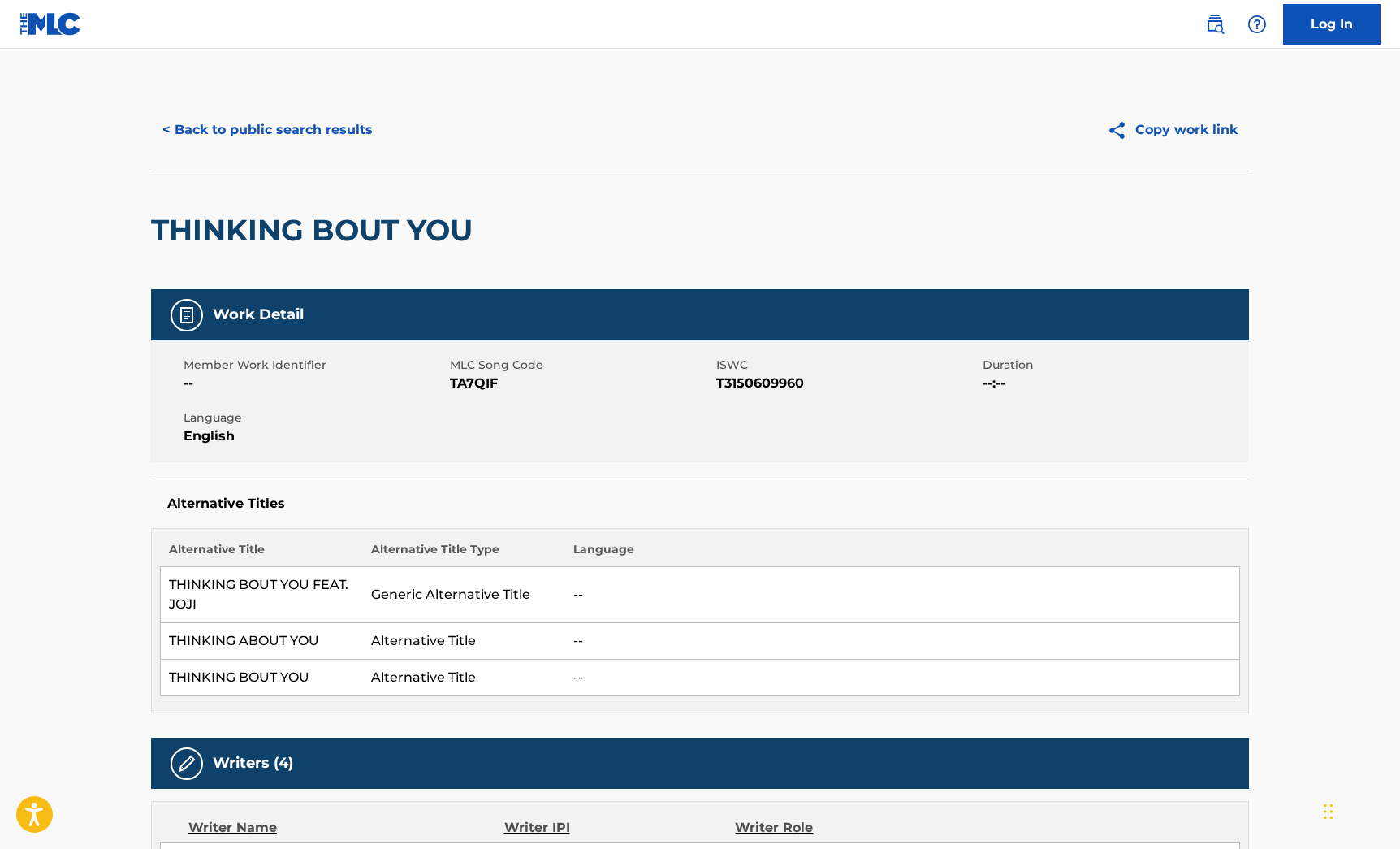
click at [298, 148] on button "< Back to public search results" at bounding box center [268, 129] width 233 height 40
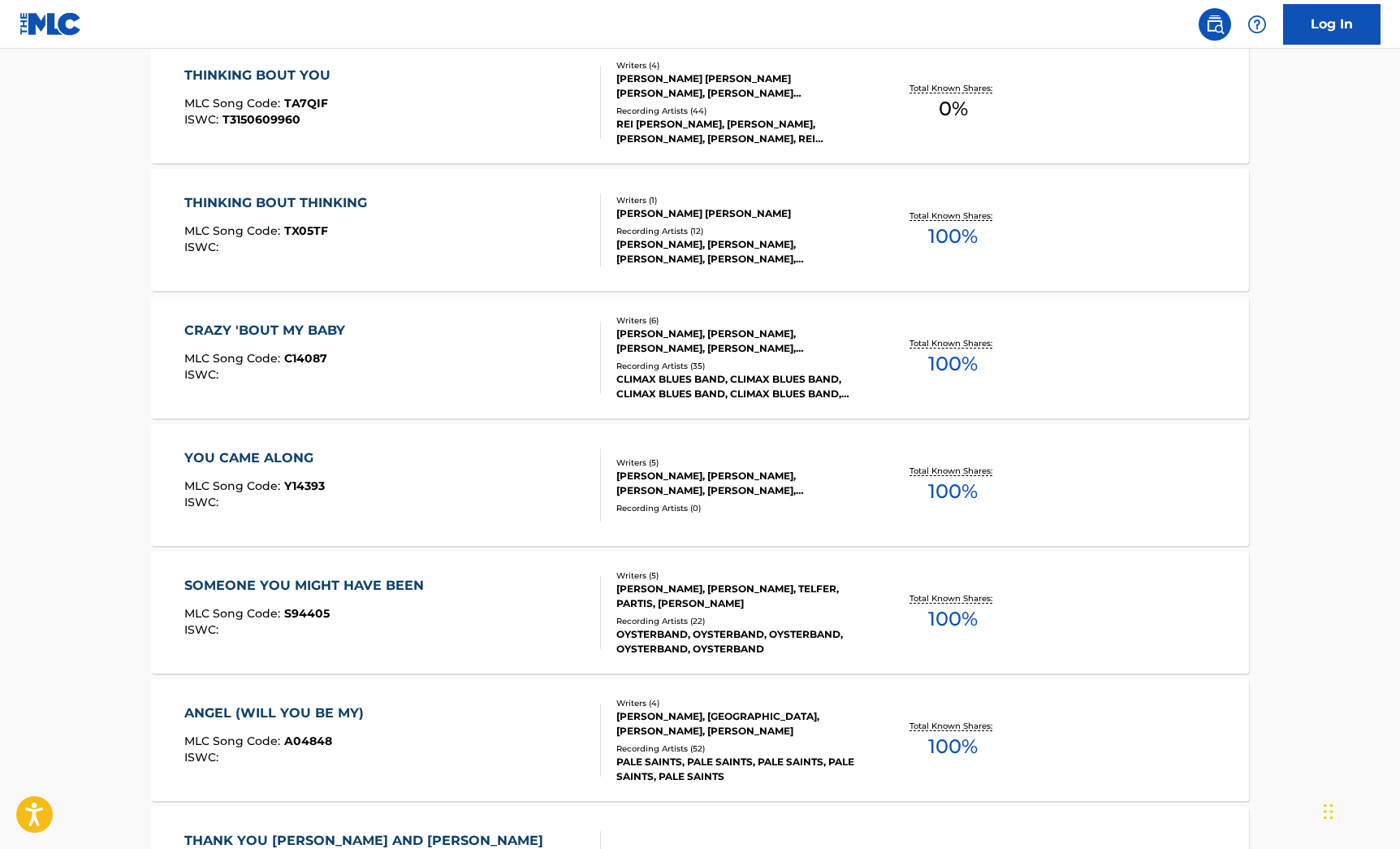
scroll to position [242, 0]
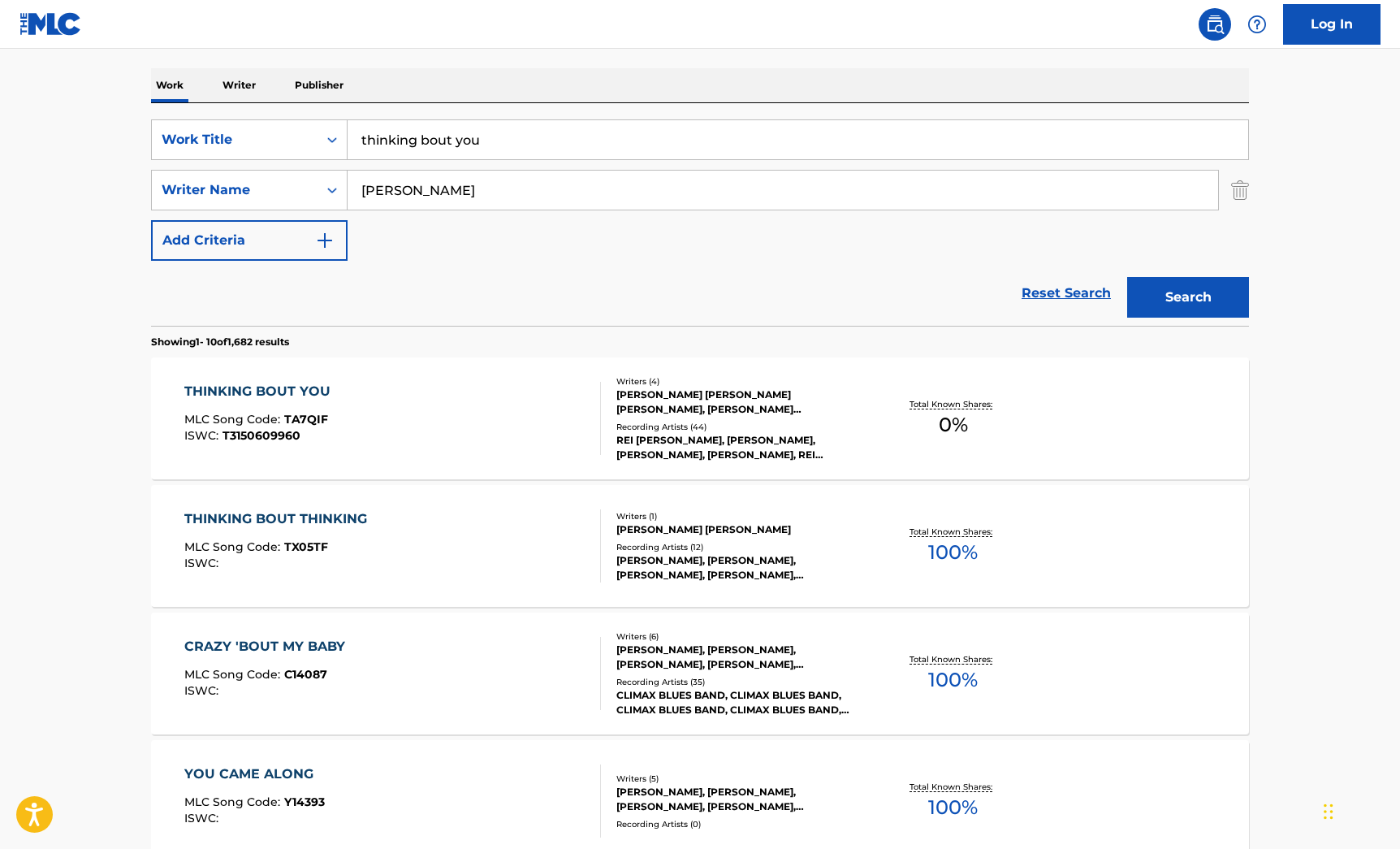
click at [566, 431] on div "THINKING BOUT YOU MLC Song Code : TA7QIF ISWC : T3150609960" at bounding box center [393, 419] width 418 height 74
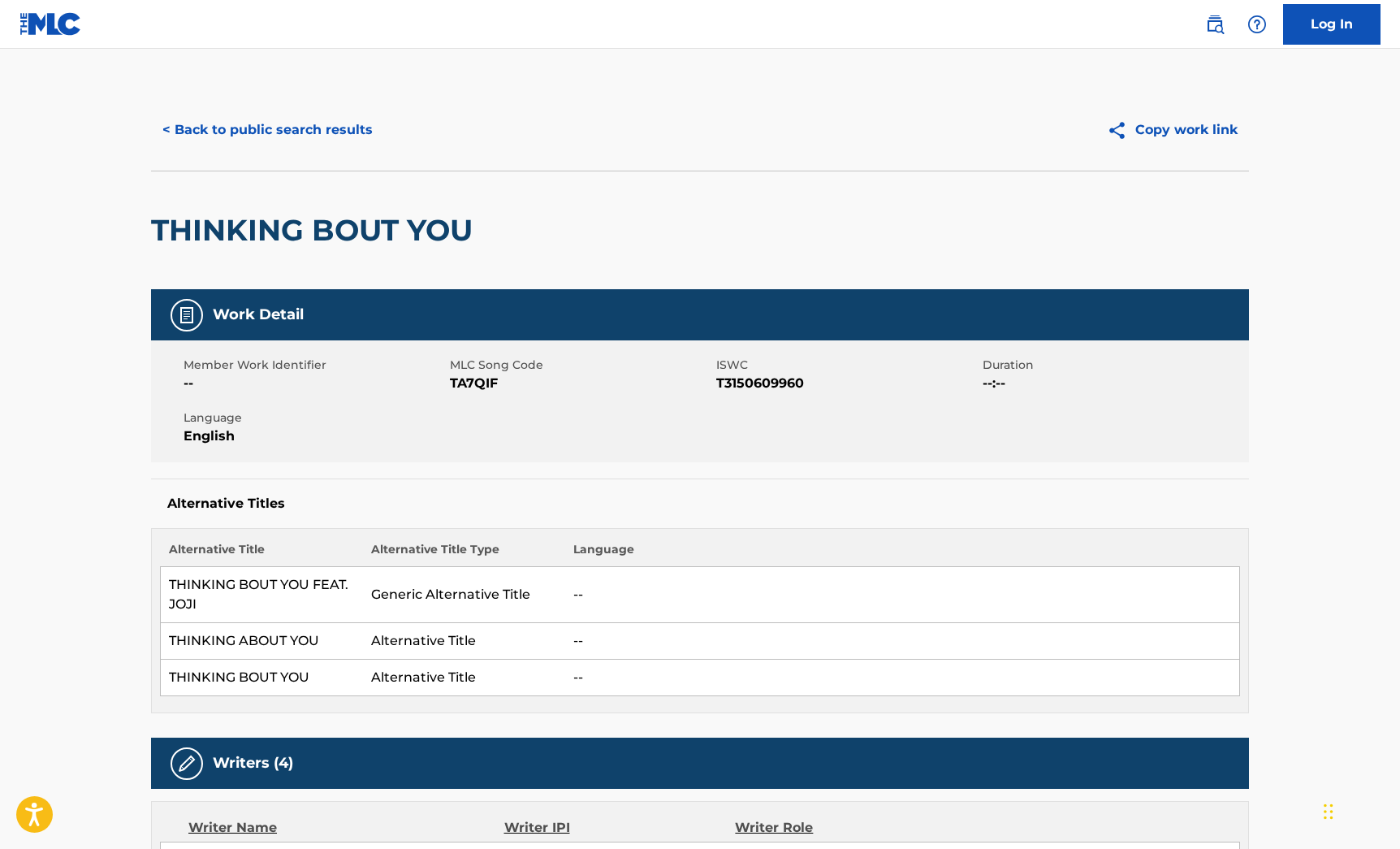
click at [274, 146] on button "< Back to public search results" at bounding box center [268, 129] width 233 height 40
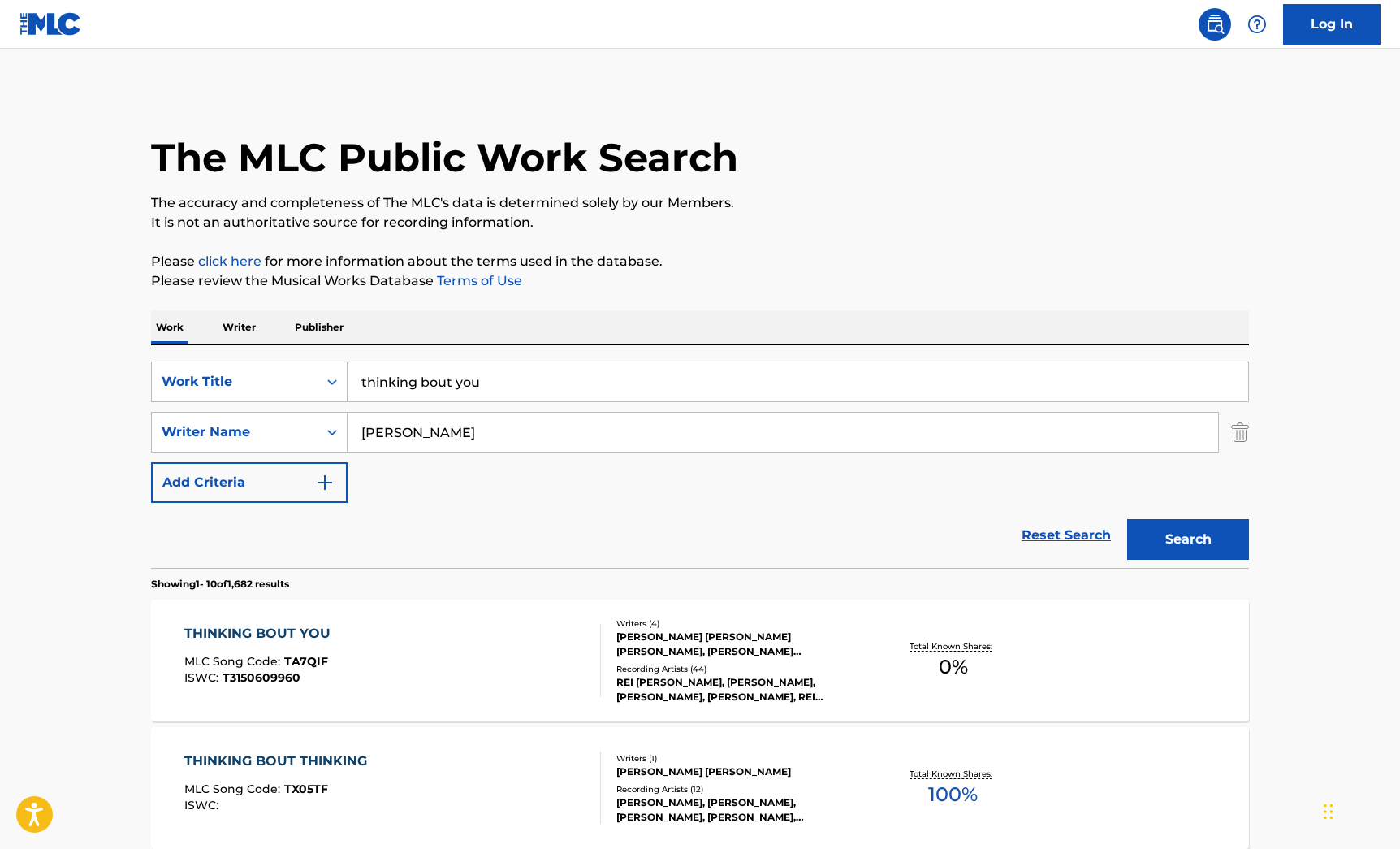
scroll to position [242, 0]
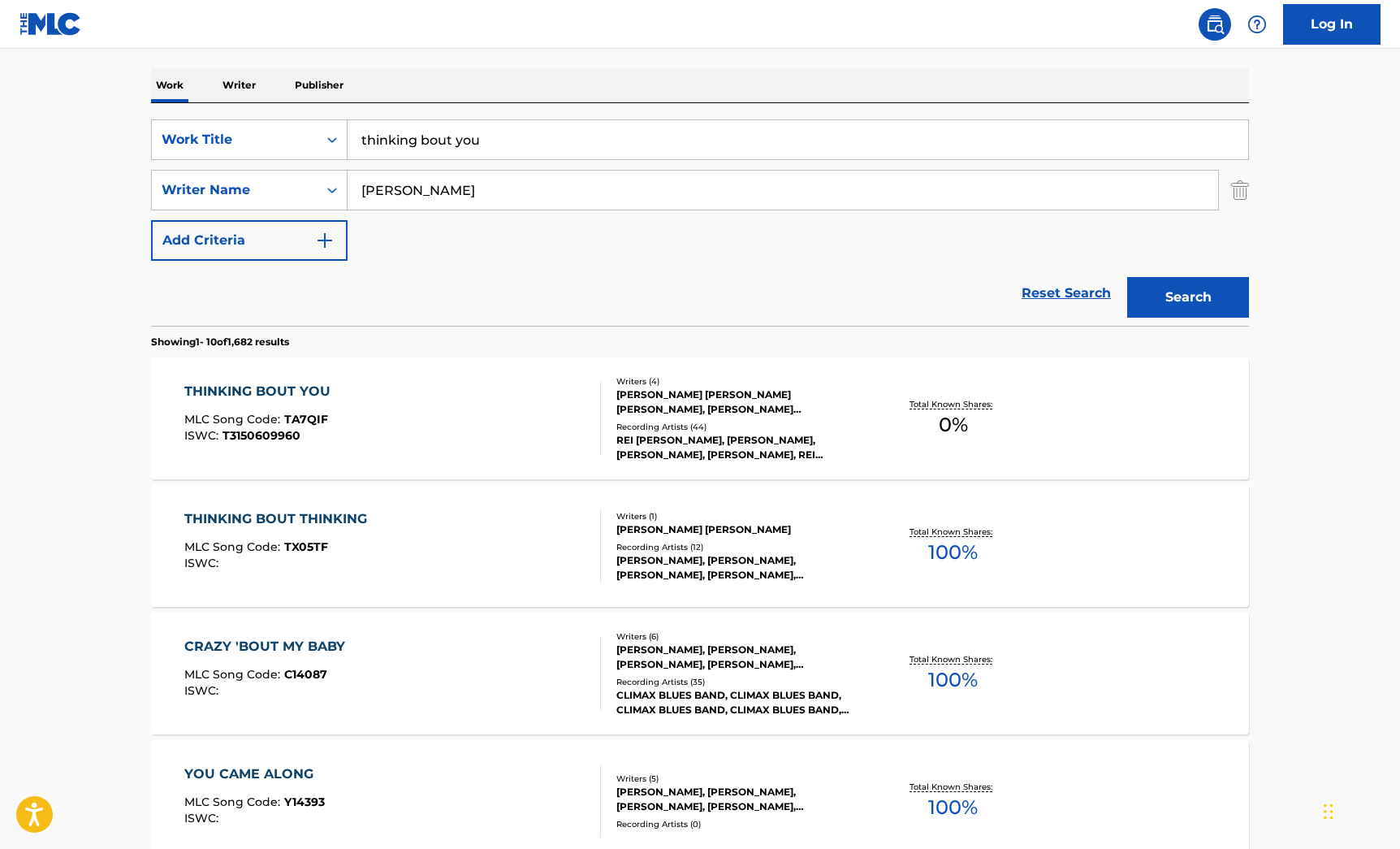
click at [416, 194] on input "[PERSON_NAME]" at bounding box center [783, 190] width 871 height 39
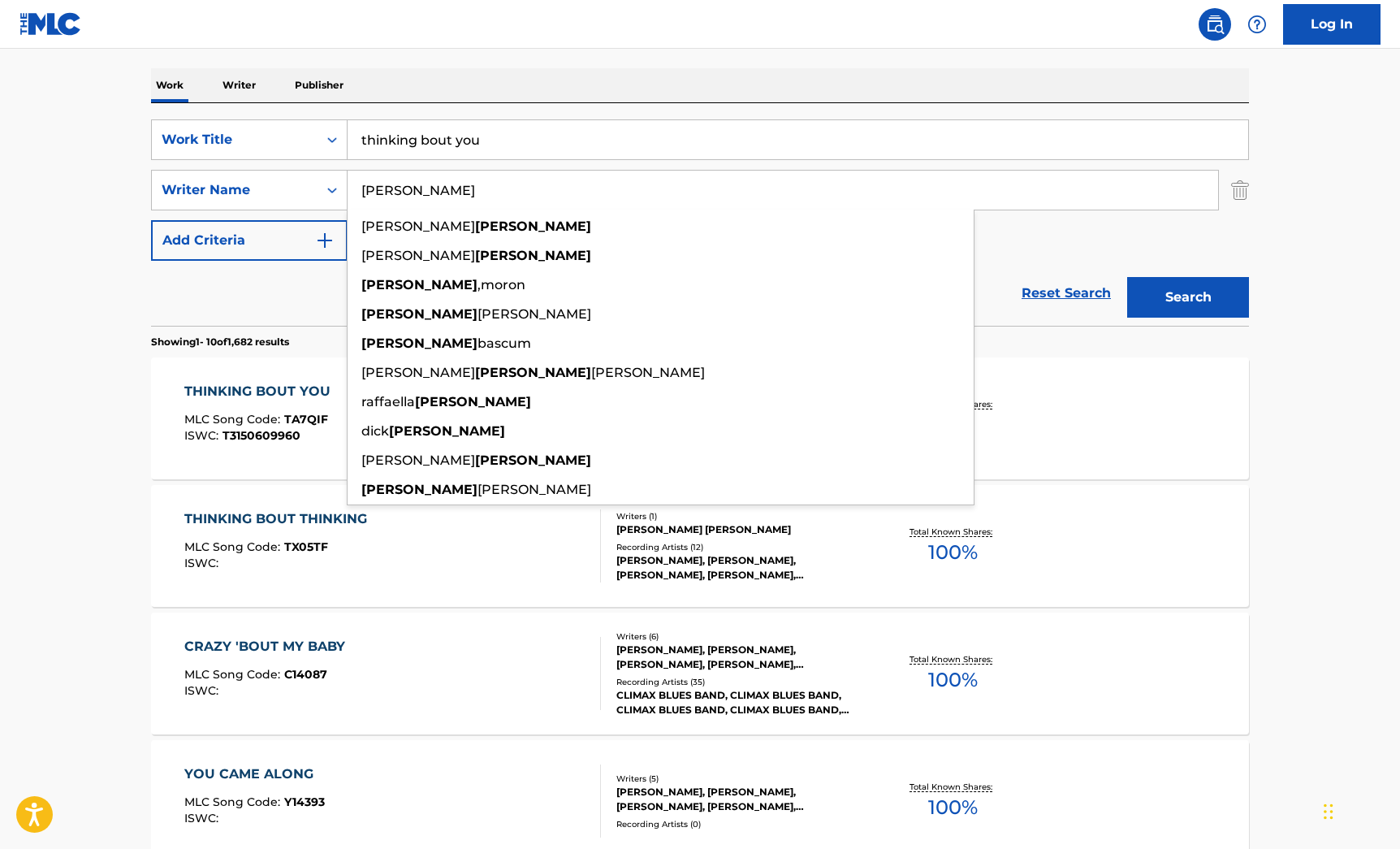
click at [416, 194] on input "[PERSON_NAME]" at bounding box center [783, 190] width 871 height 39
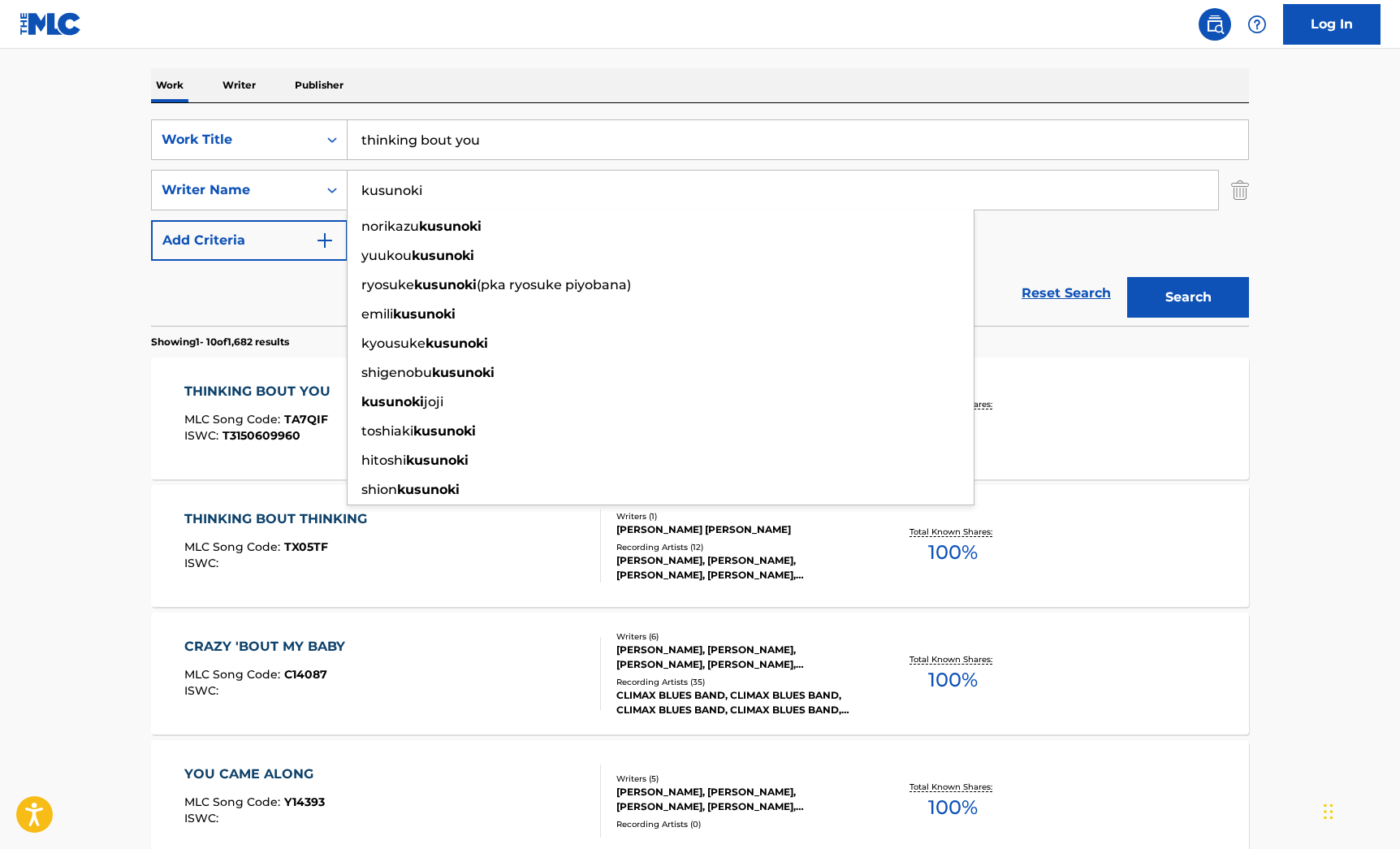
type input "kusunoki"
click at [1128, 277] on button "Search" at bounding box center [1188, 297] width 122 height 40
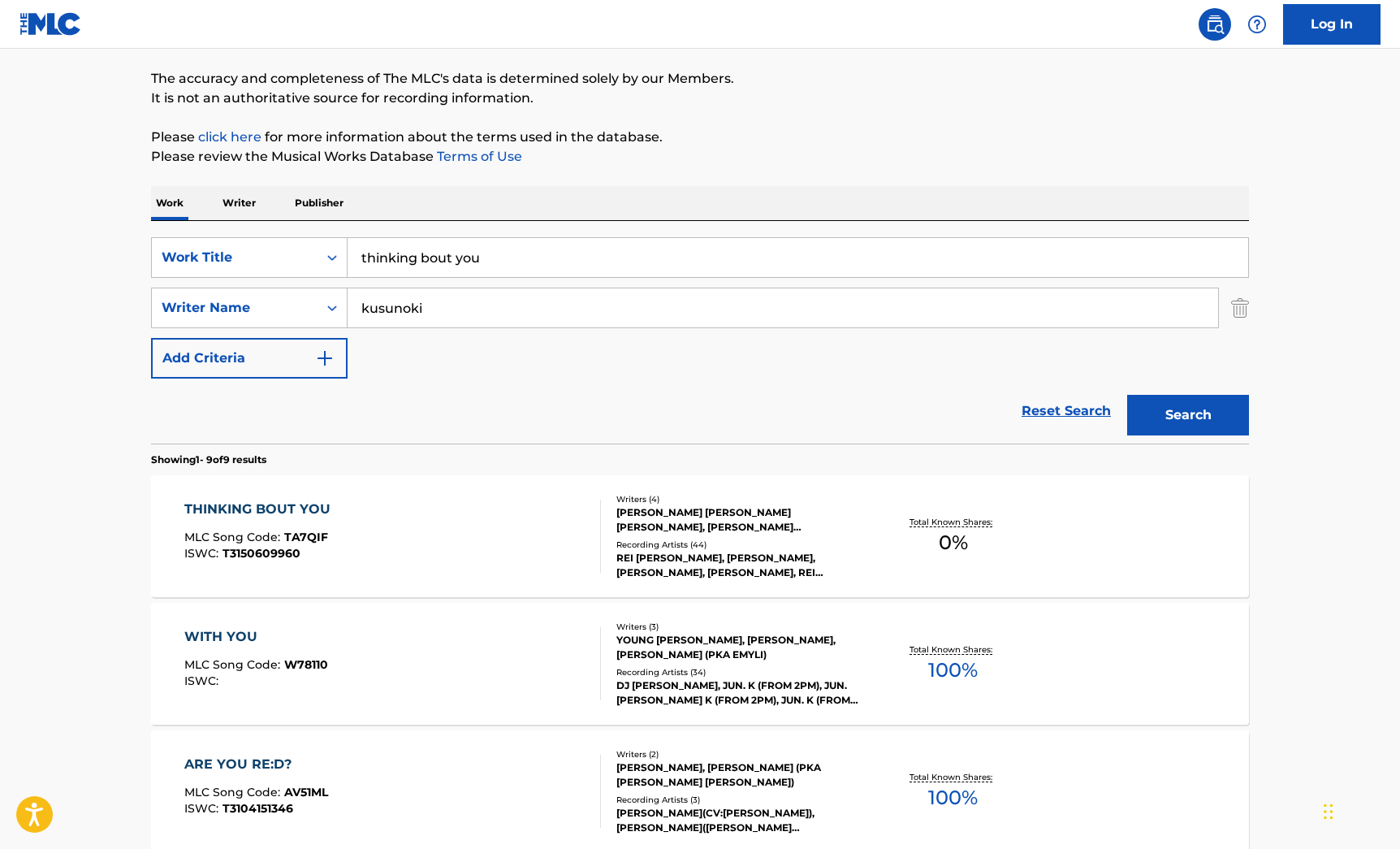
scroll to position [90, 0]
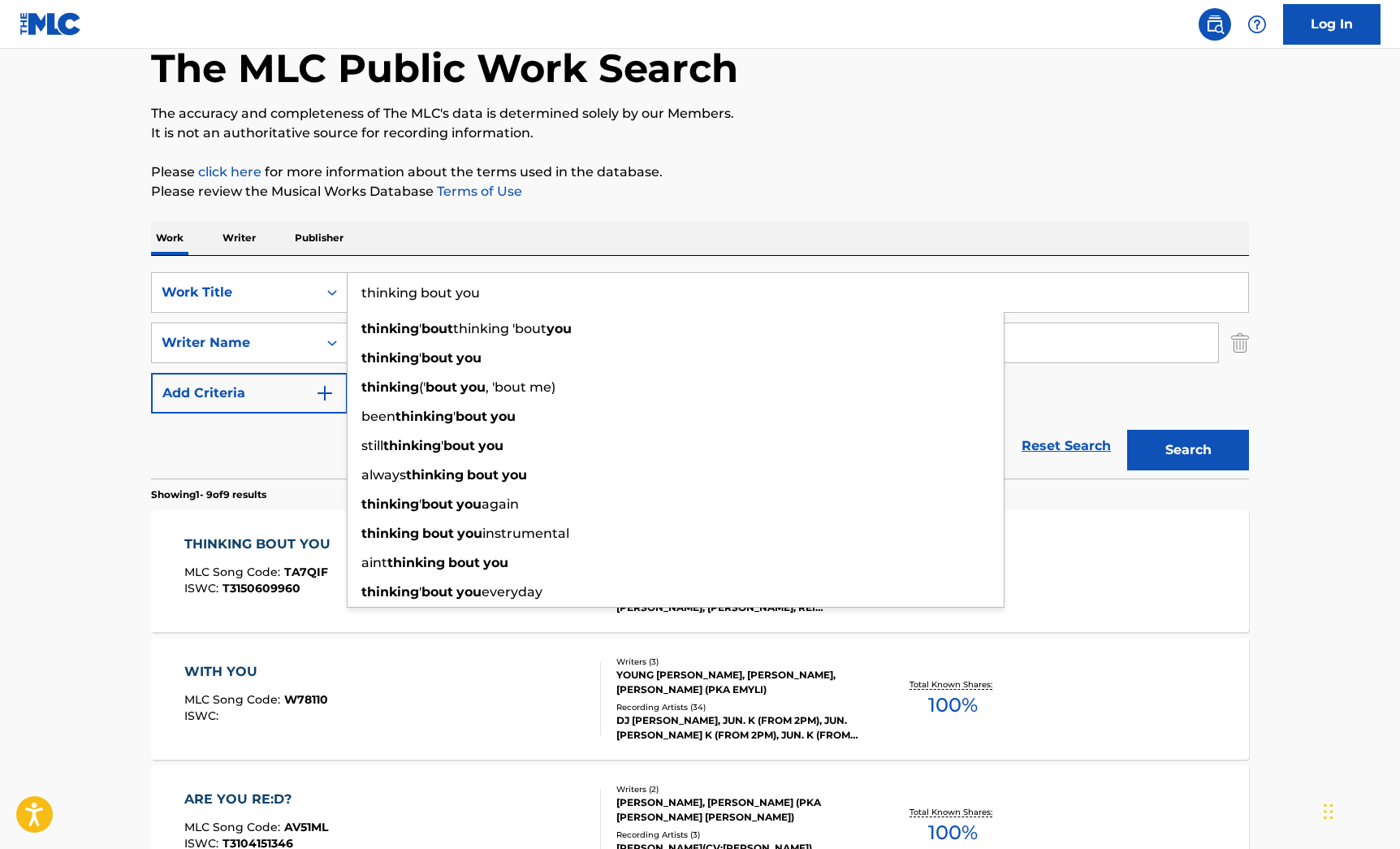
drag, startPoint x: 421, startPoint y: 293, endPoint x: 574, endPoint y: 307, distance: 153.6
click at [574, 307] on input "thinking bout you" at bounding box center [798, 293] width 901 height 39
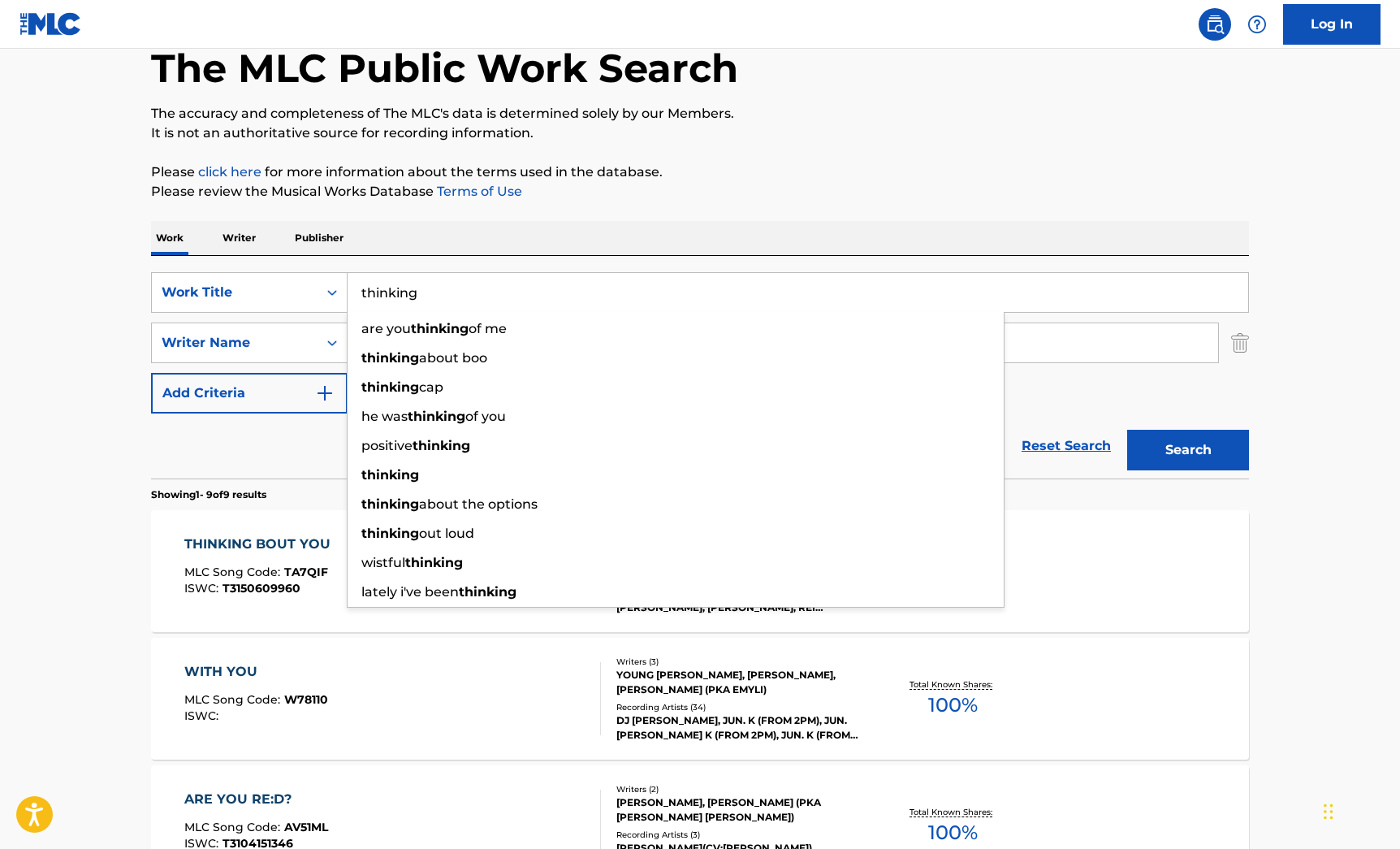
type input "thinking"
click at [1128, 429] on button "Search" at bounding box center [1188, 449] width 122 height 40
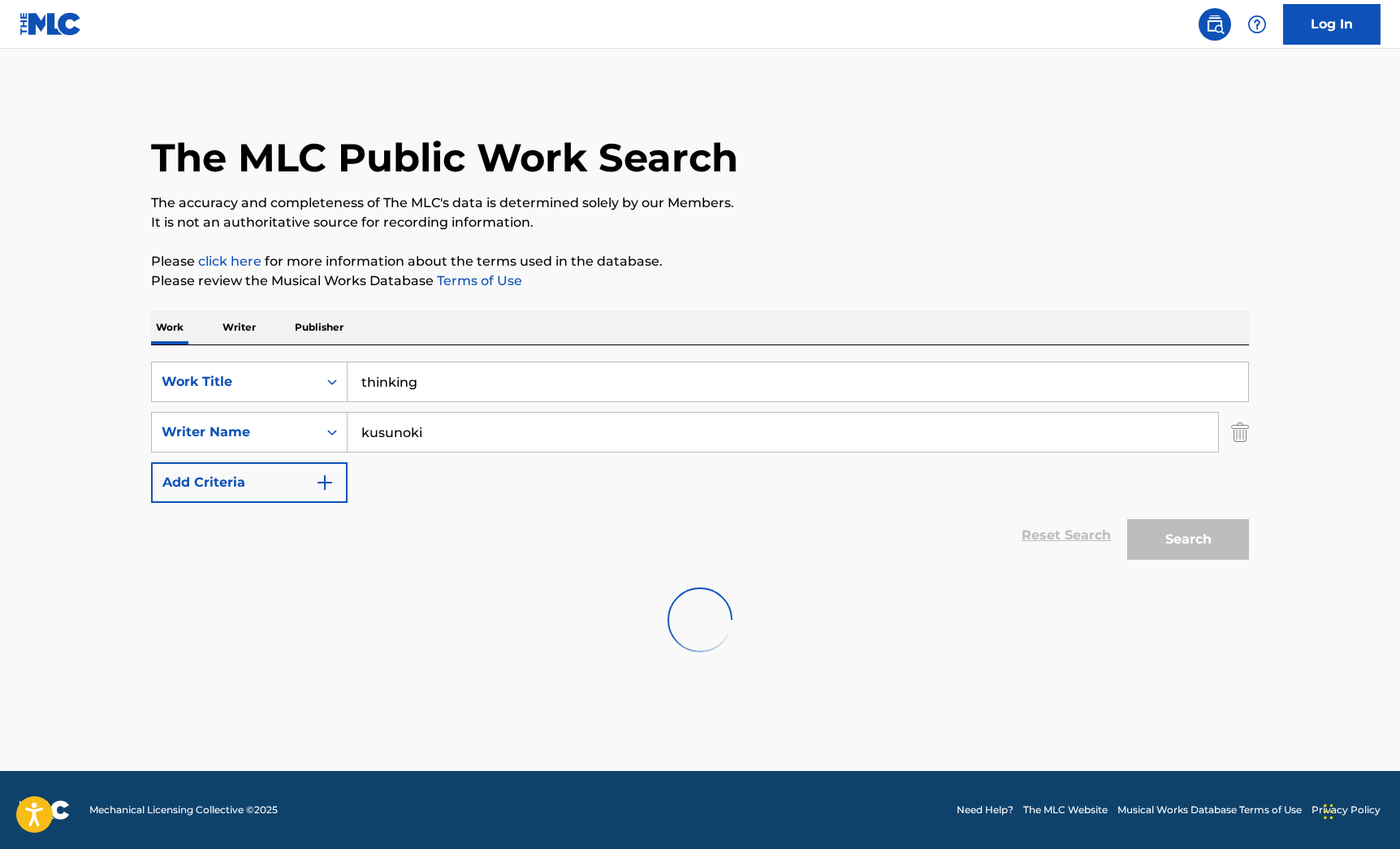
scroll to position [0, 0]
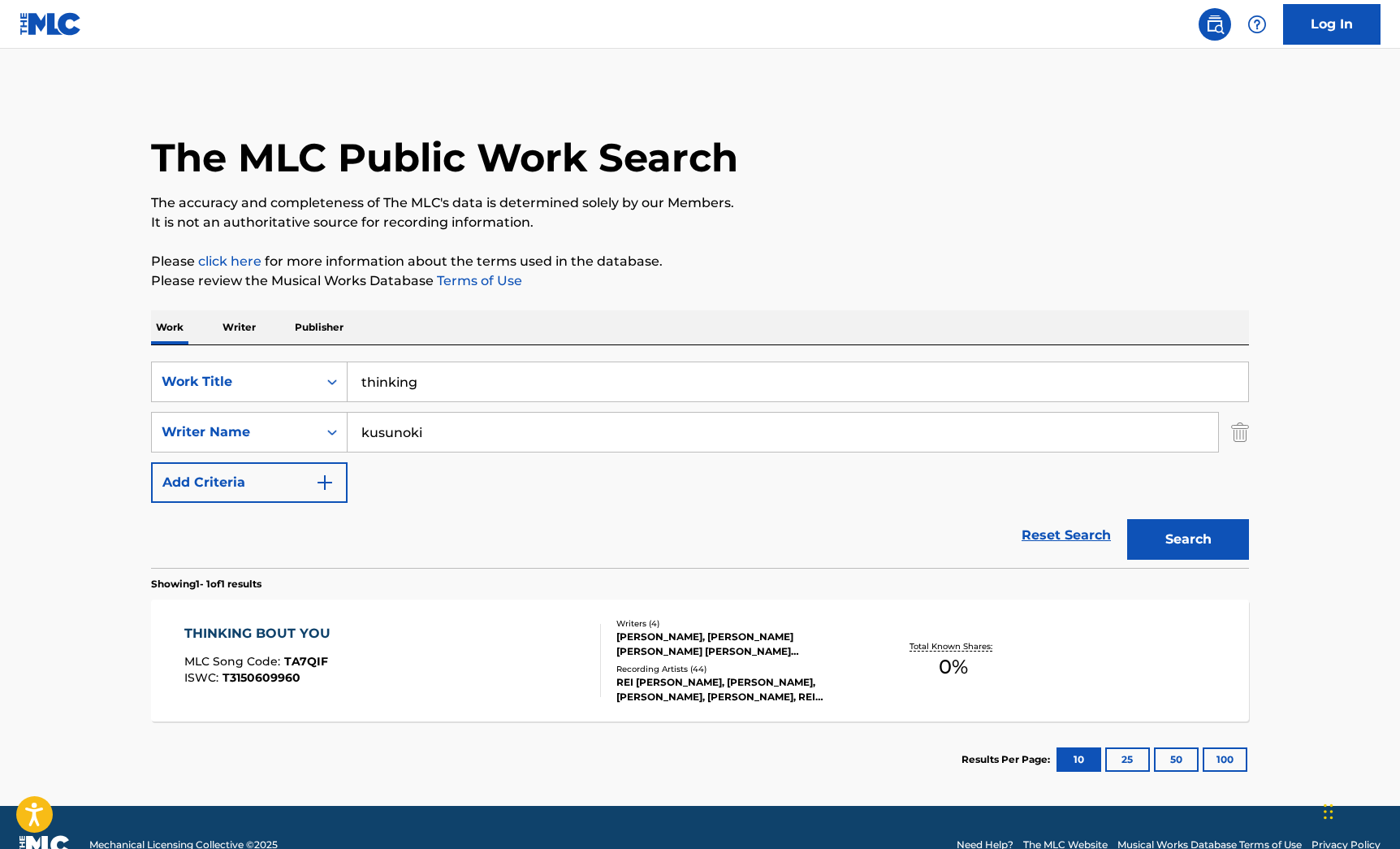
click at [497, 654] on div "THINKING BOUT YOU MLC Song Code : TA7QIF ISWC : T3150609960" at bounding box center [393, 661] width 418 height 74
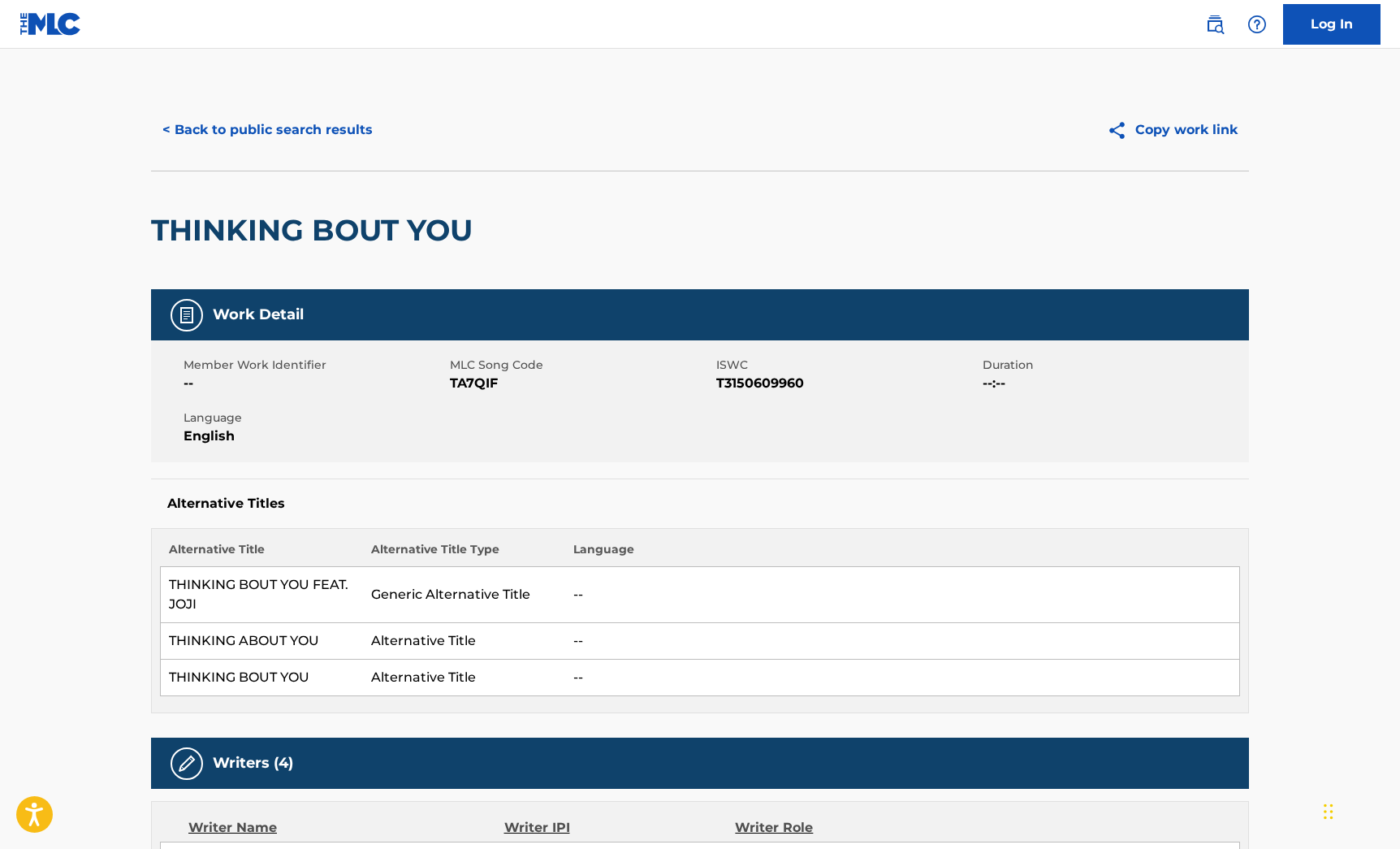
click at [315, 128] on button "< Back to public search results" at bounding box center [268, 129] width 233 height 40
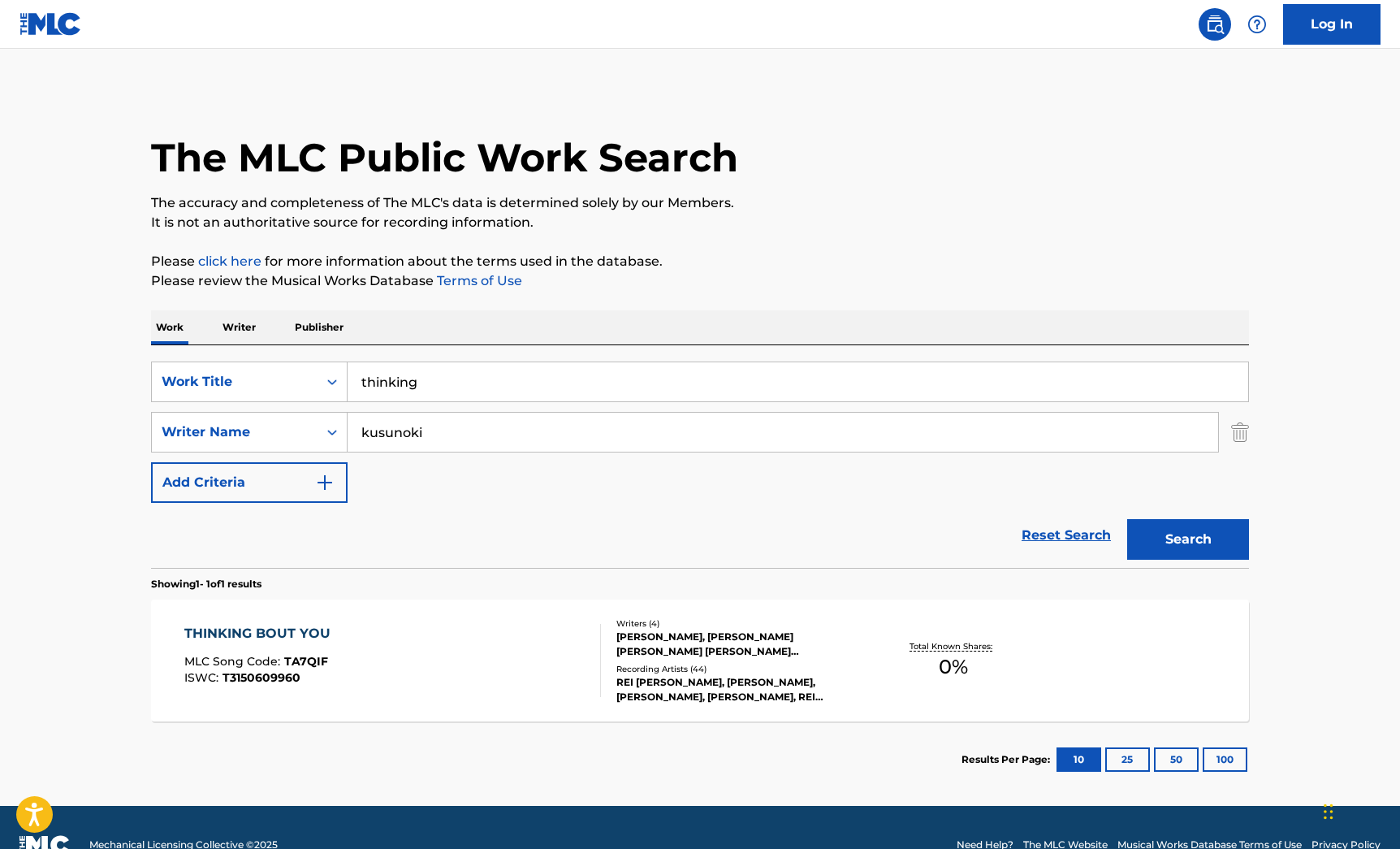
scroll to position [1, 0]
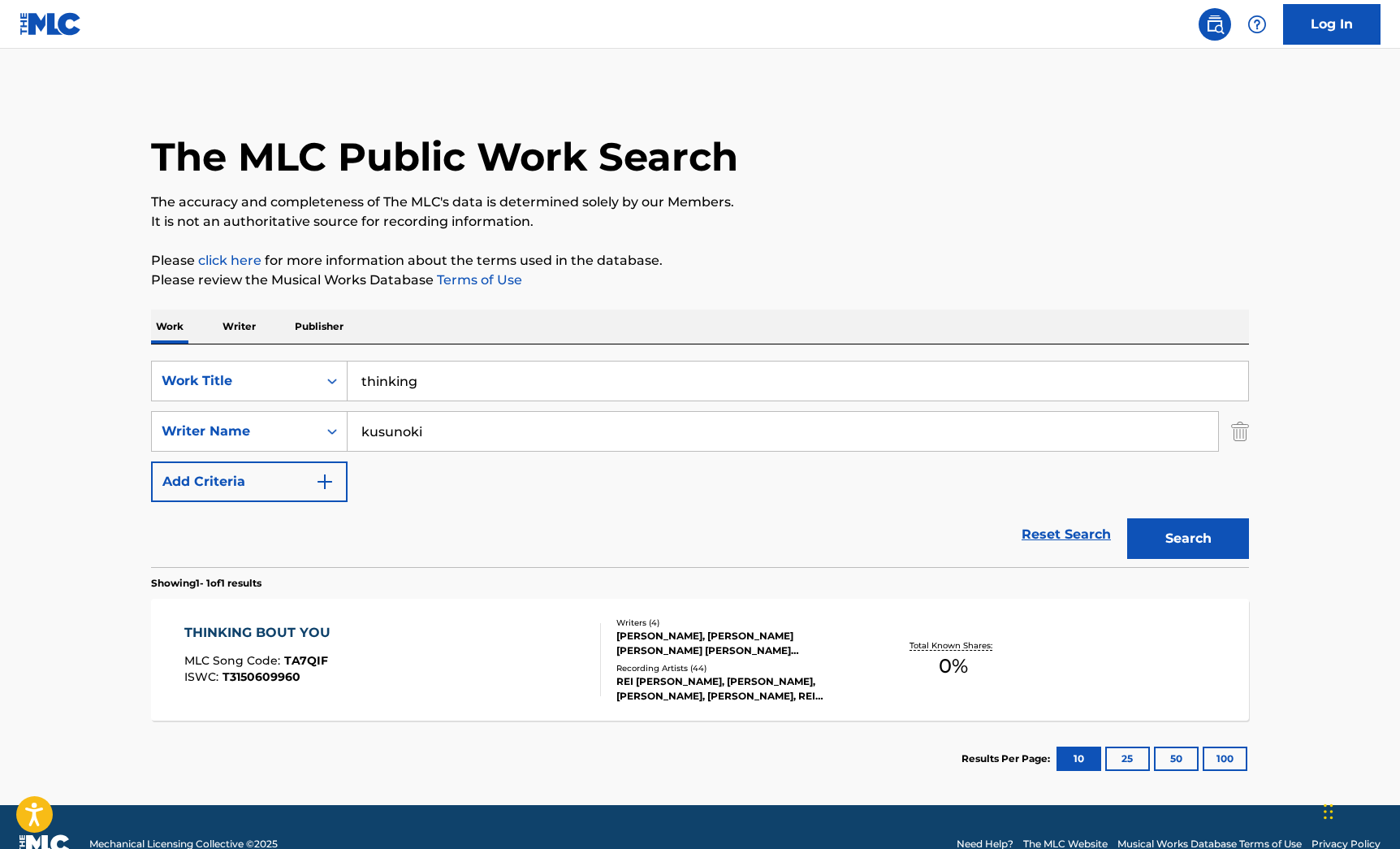
click at [400, 427] on input "kusunoki" at bounding box center [783, 431] width 871 height 39
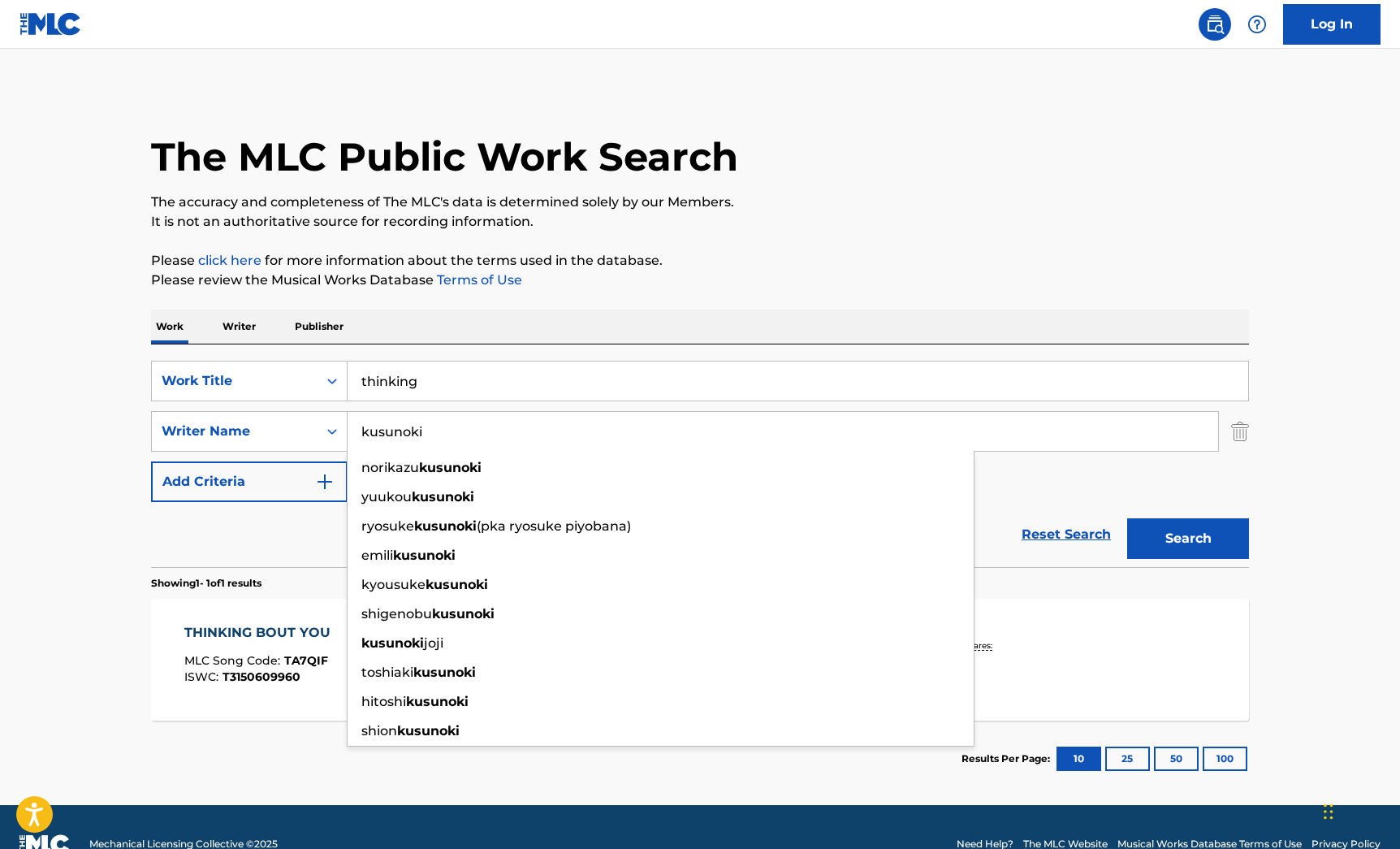
click at [400, 427] on input "kusunoki" at bounding box center [783, 431] width 871 height 39
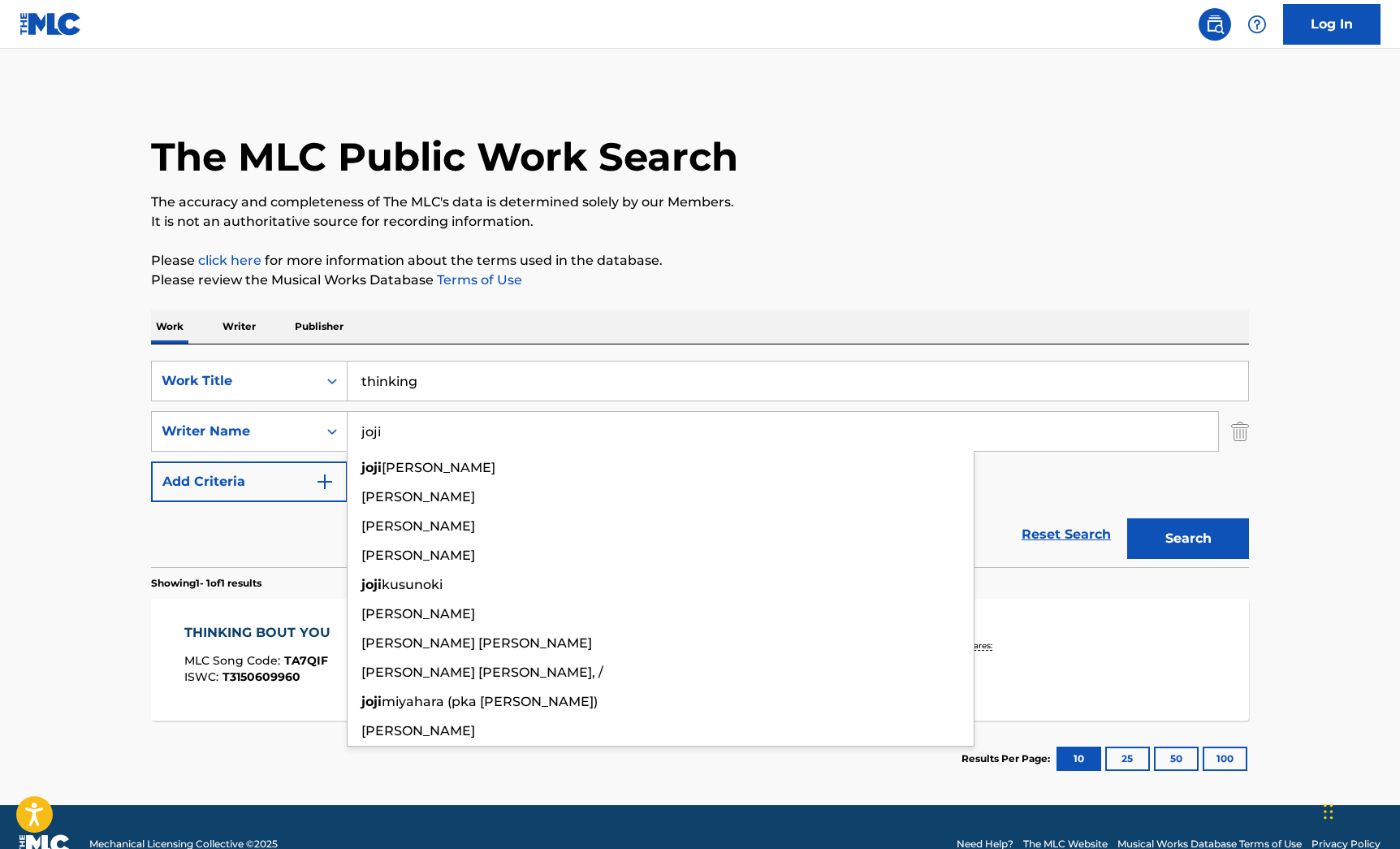
type input "joji"
click at [1128, 518] on button "Search" at bounding box center [1188, 538] width 122 height 40
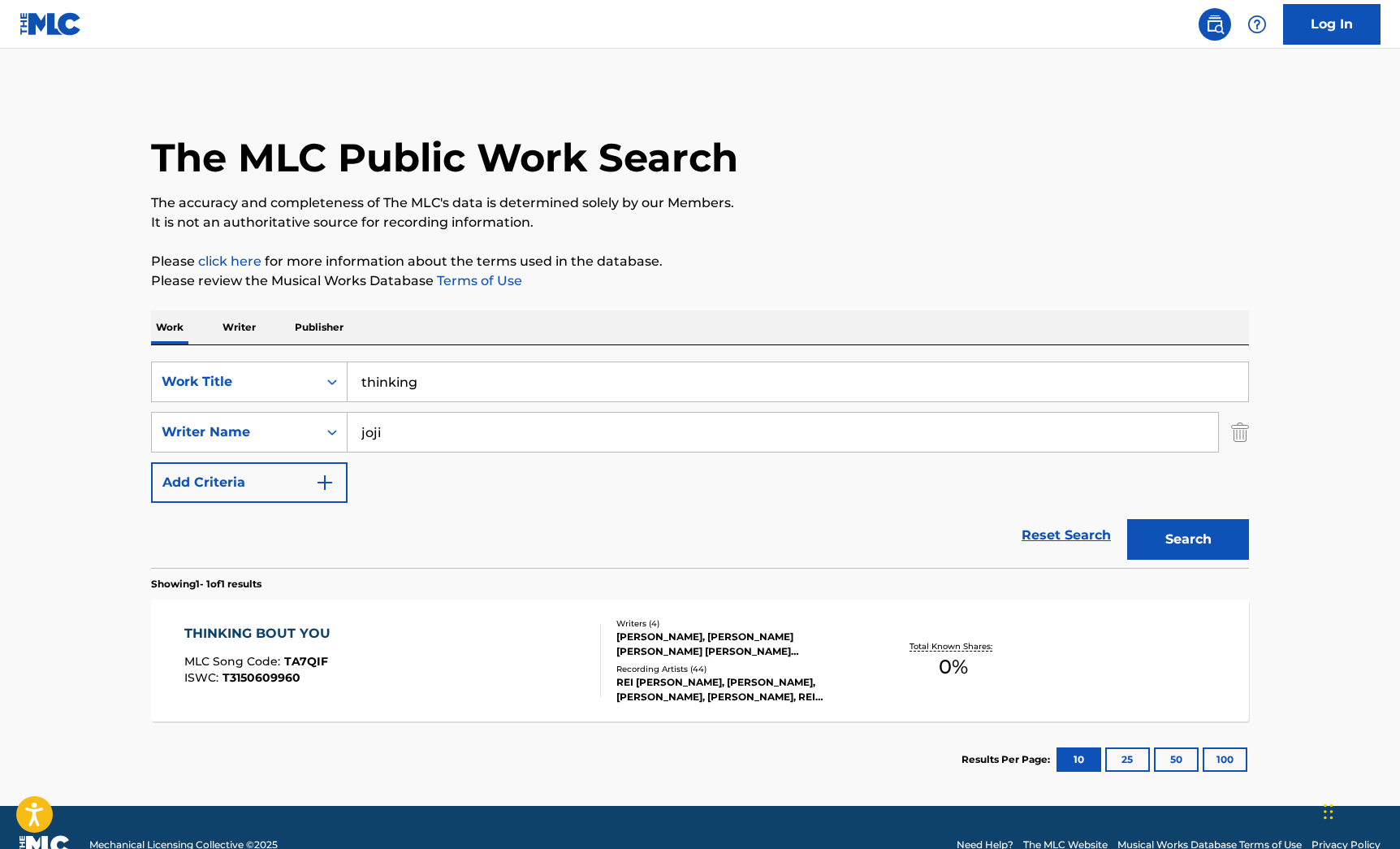
click at [545, 329] on div "Work Writer Publisher" at bounding box center [700, 327] width 1098 height 34
click at [512, 644] on div "THINKING BOUT YOU MLC Song Code : TA7QIF ISWC : T3150609960" at bounding box center [393, 661] width 418 height 74
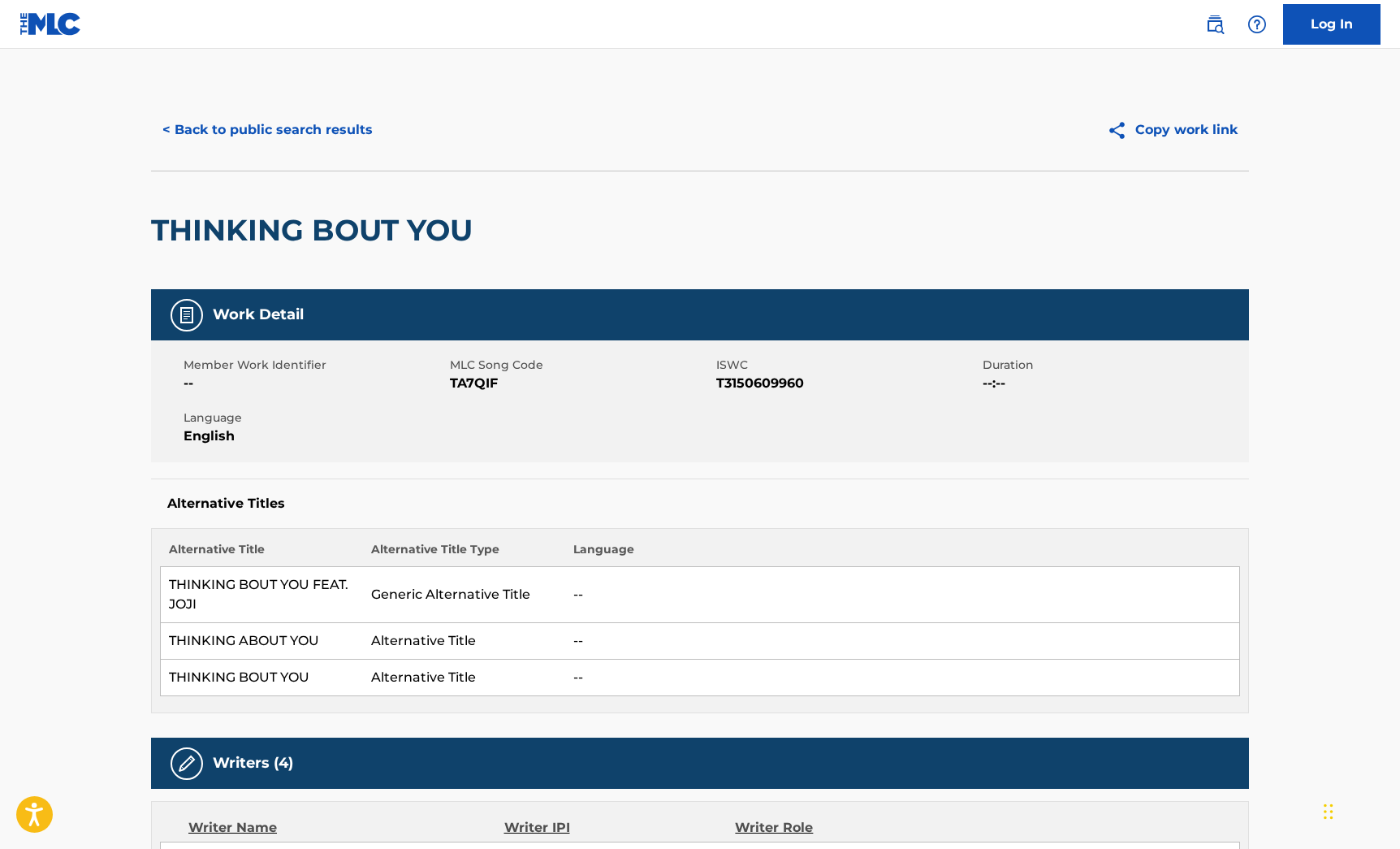
click at [336, 126] on button "< Back to public search results" at bounding box center [268, 129] width 233 height 40
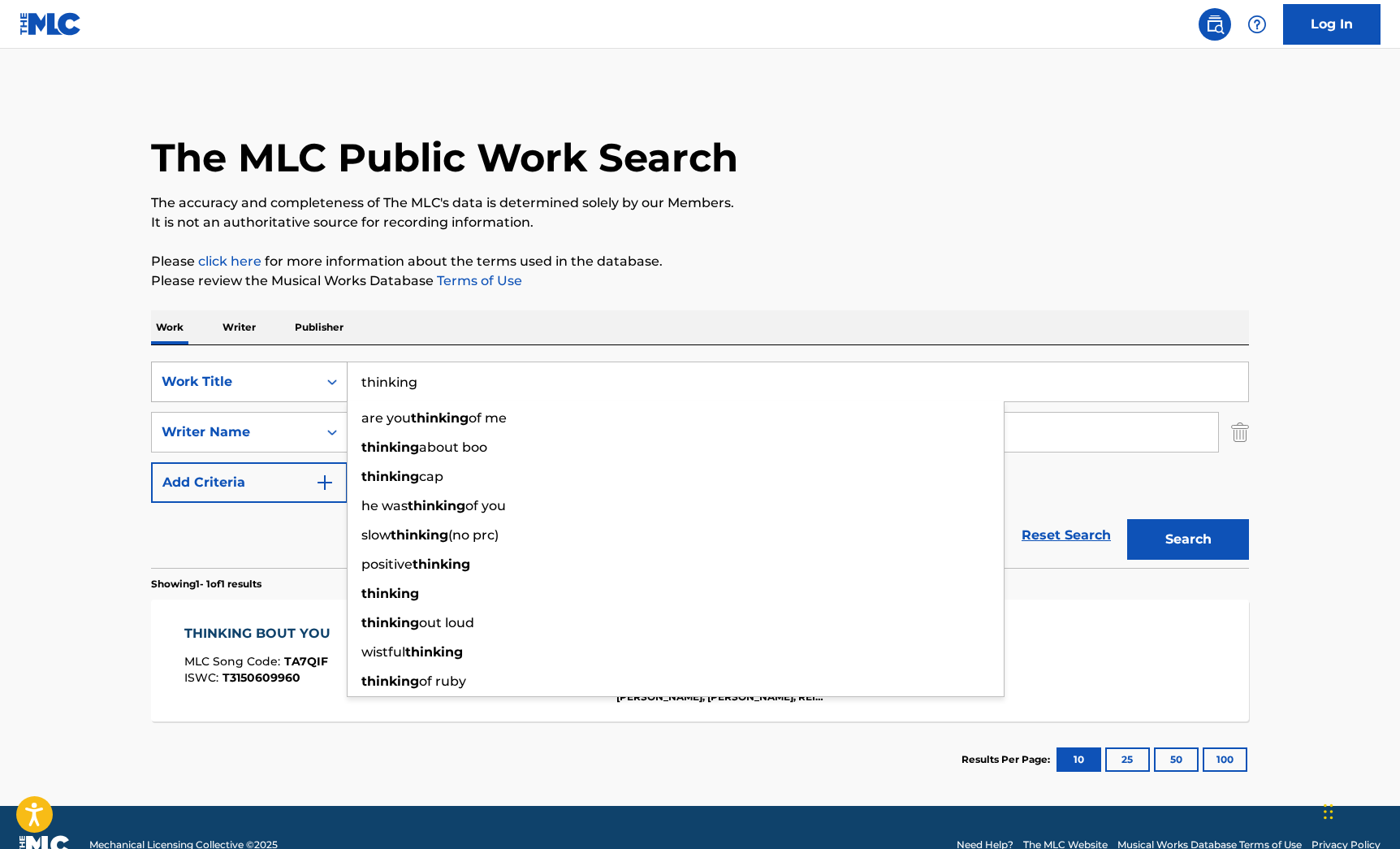
drag, startPoint x: 425, startPoint y: 392, endPoint x: 334, endPoint y: 384, distance: 91.4
click at [334, 384] on div "SearchWithCriteria97530f50-5d5d-493f-8eea-f5a76c123911 Work Title thinking are …" at bounding box center [700, 381] width 1098 height 40
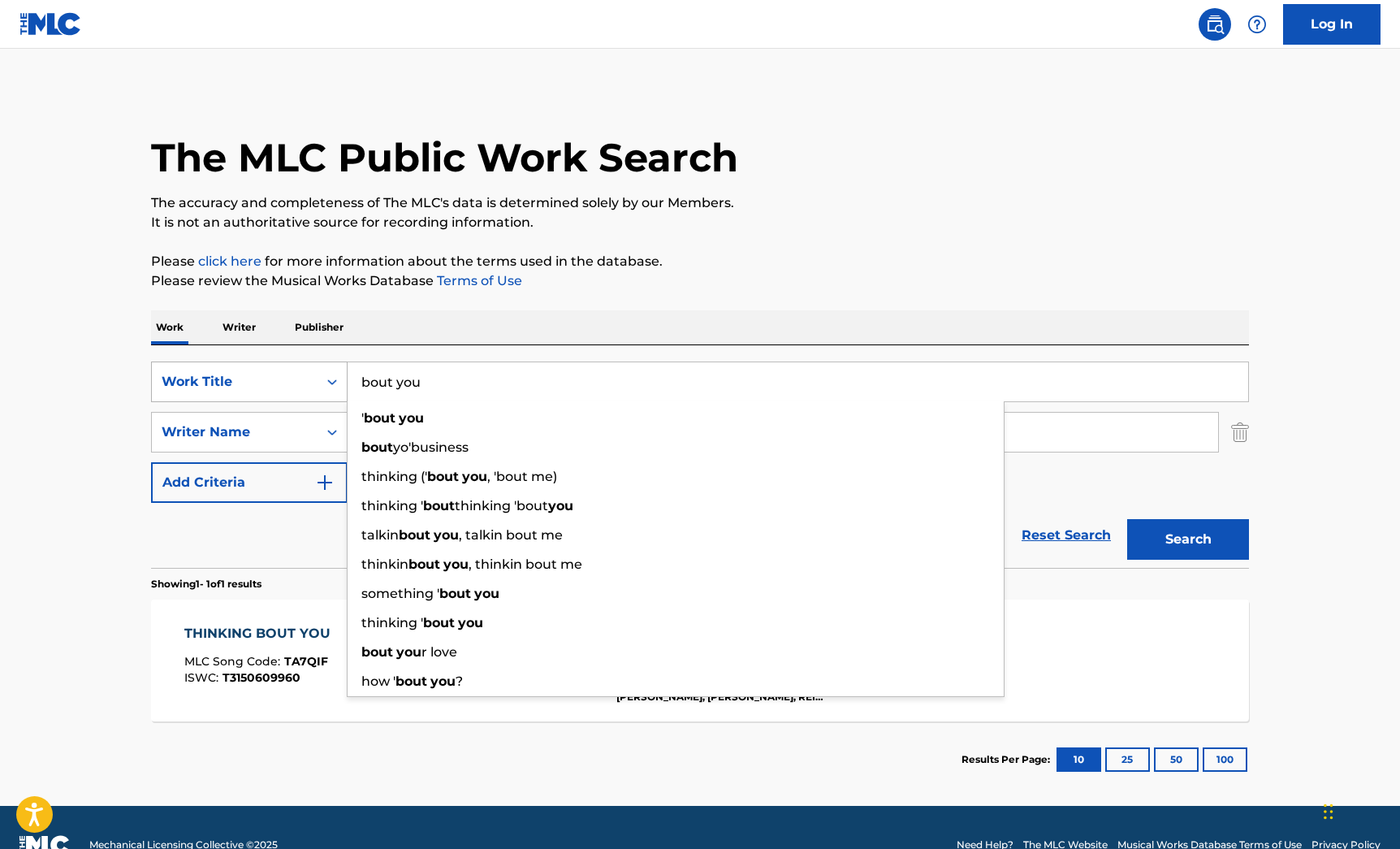
type input "bout you"
click at [1128, 519] on button "Search" at bounding box center [1188, 539] width 122 height 40
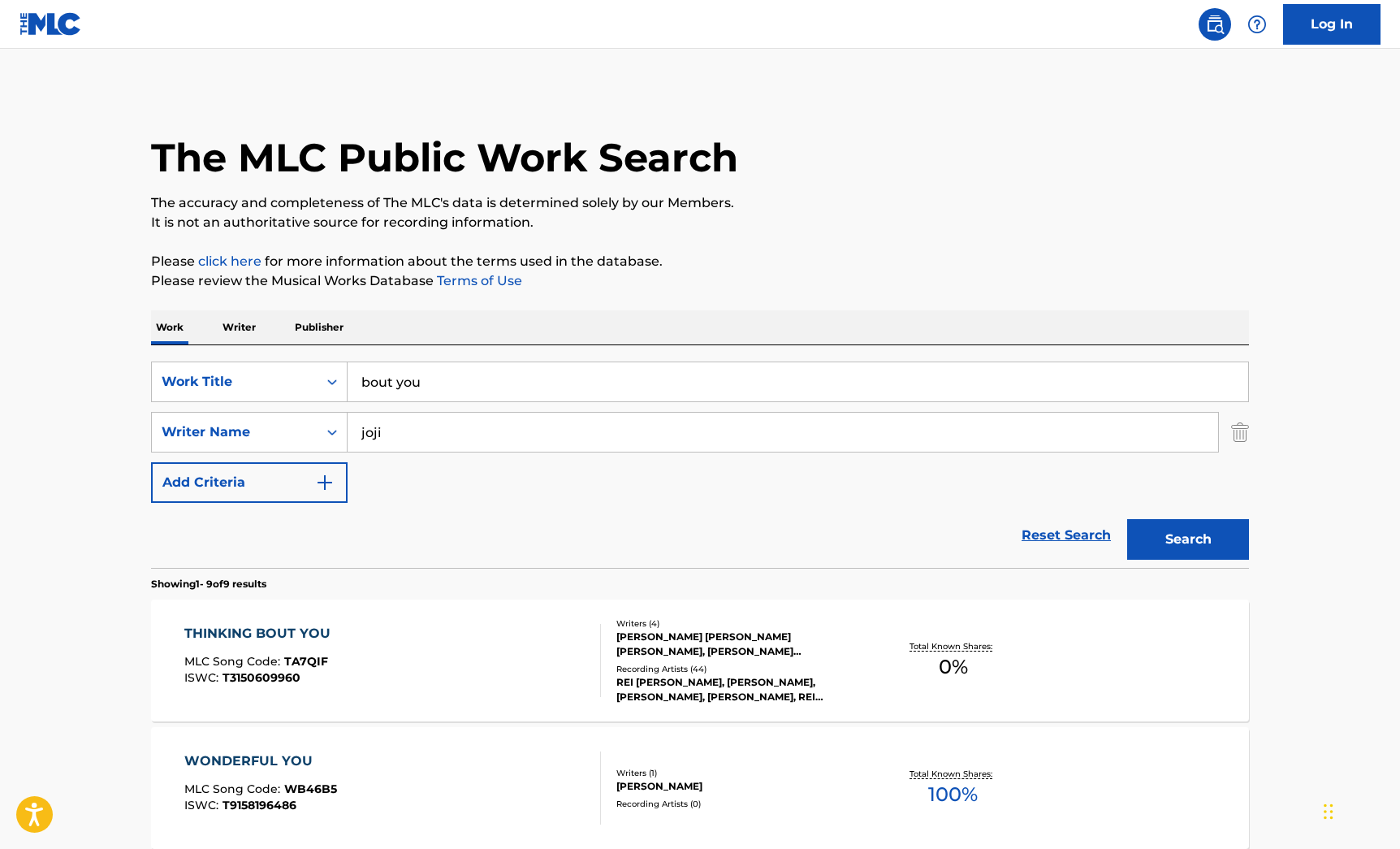
click at [539, 624] on div "THINKING BOUT YOU MLC Song Code : TA7QIF ISWC : T3150609960" at bounding box center [393, 661] width 418 height 74
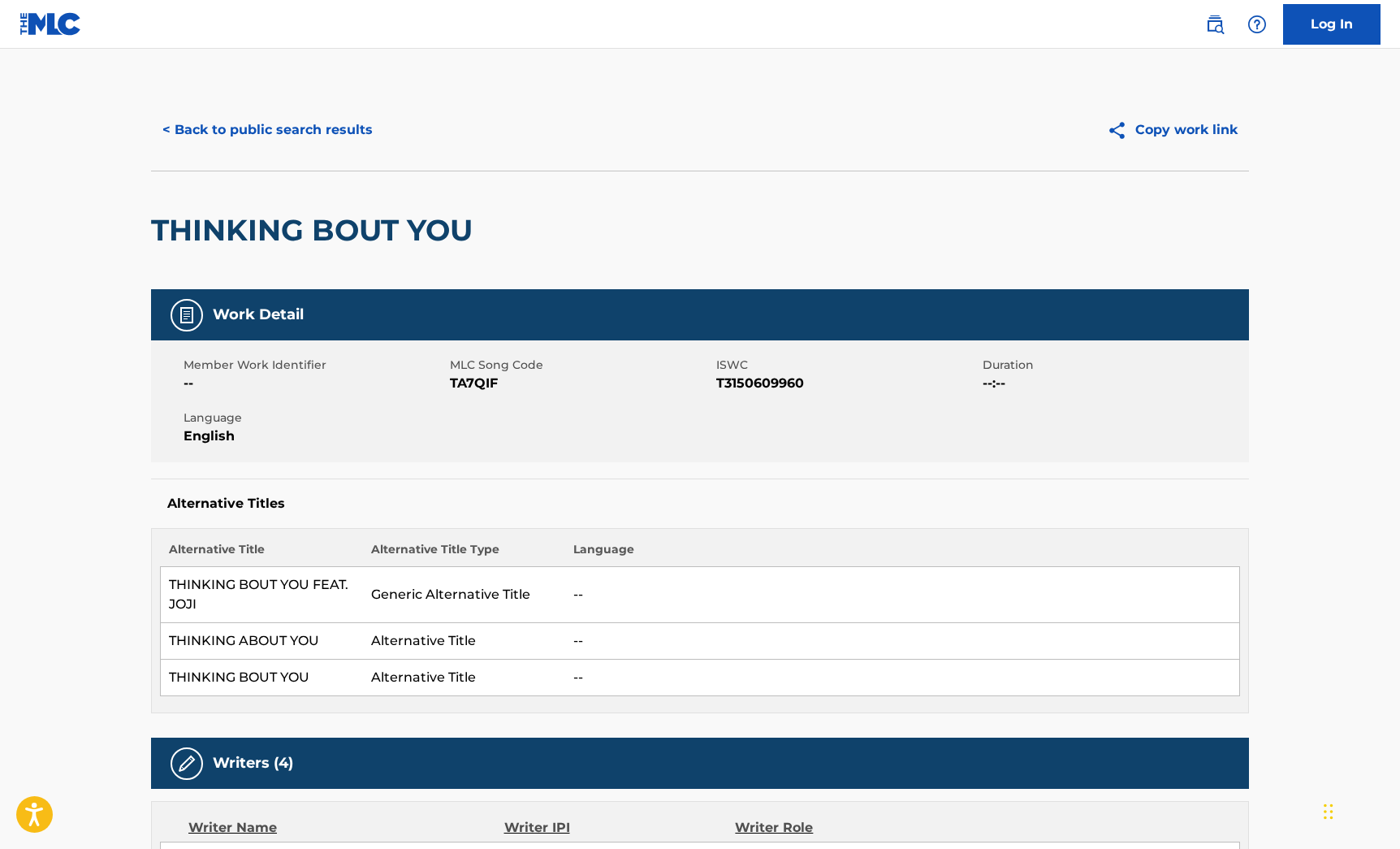
click at [218, 115] on button "< Back to public search results" at bounding box center [268, 129] width 233 height 40
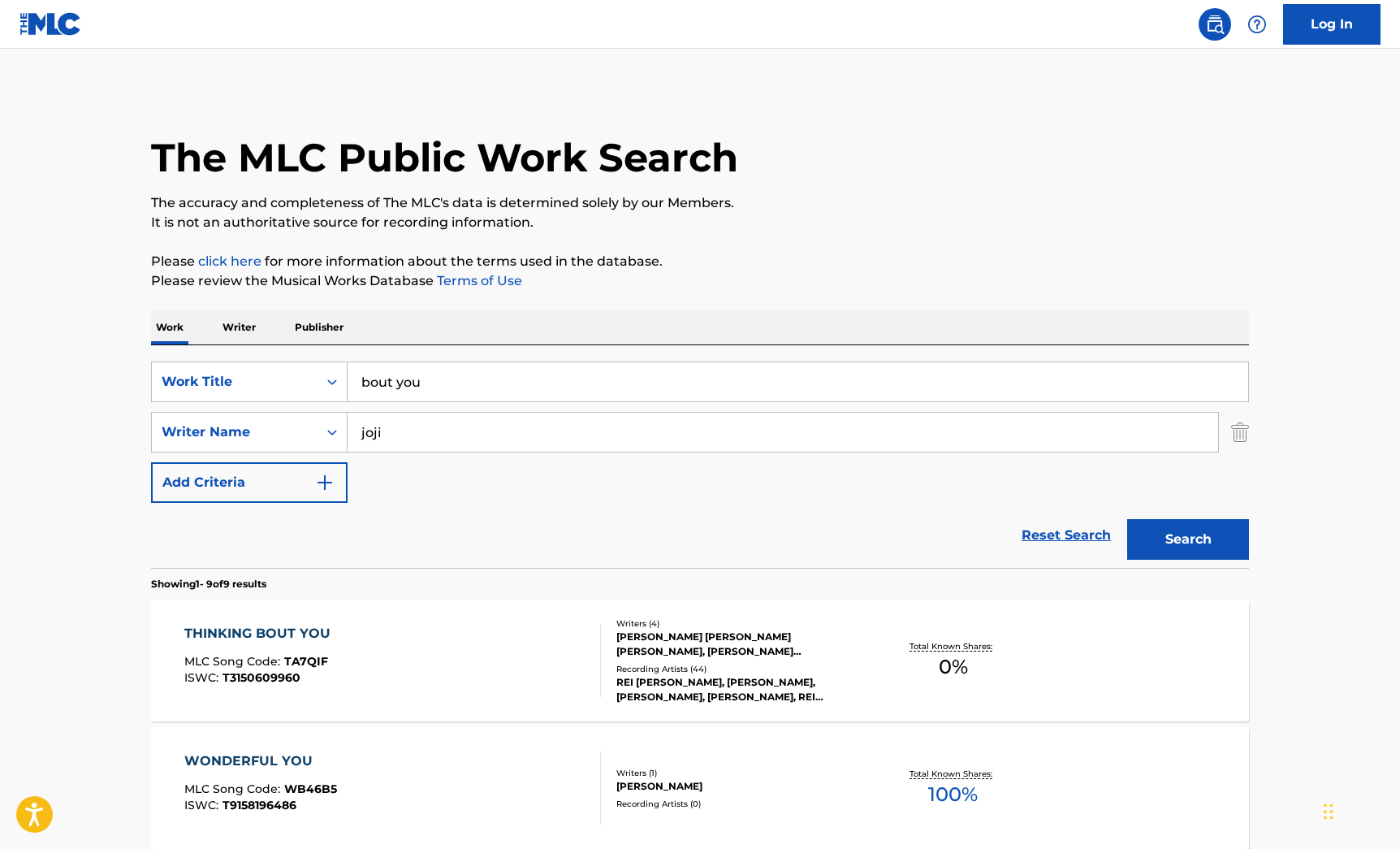
click at [240, 337] on p "Writer" at bounding box center [239, 327] width 43 height 34
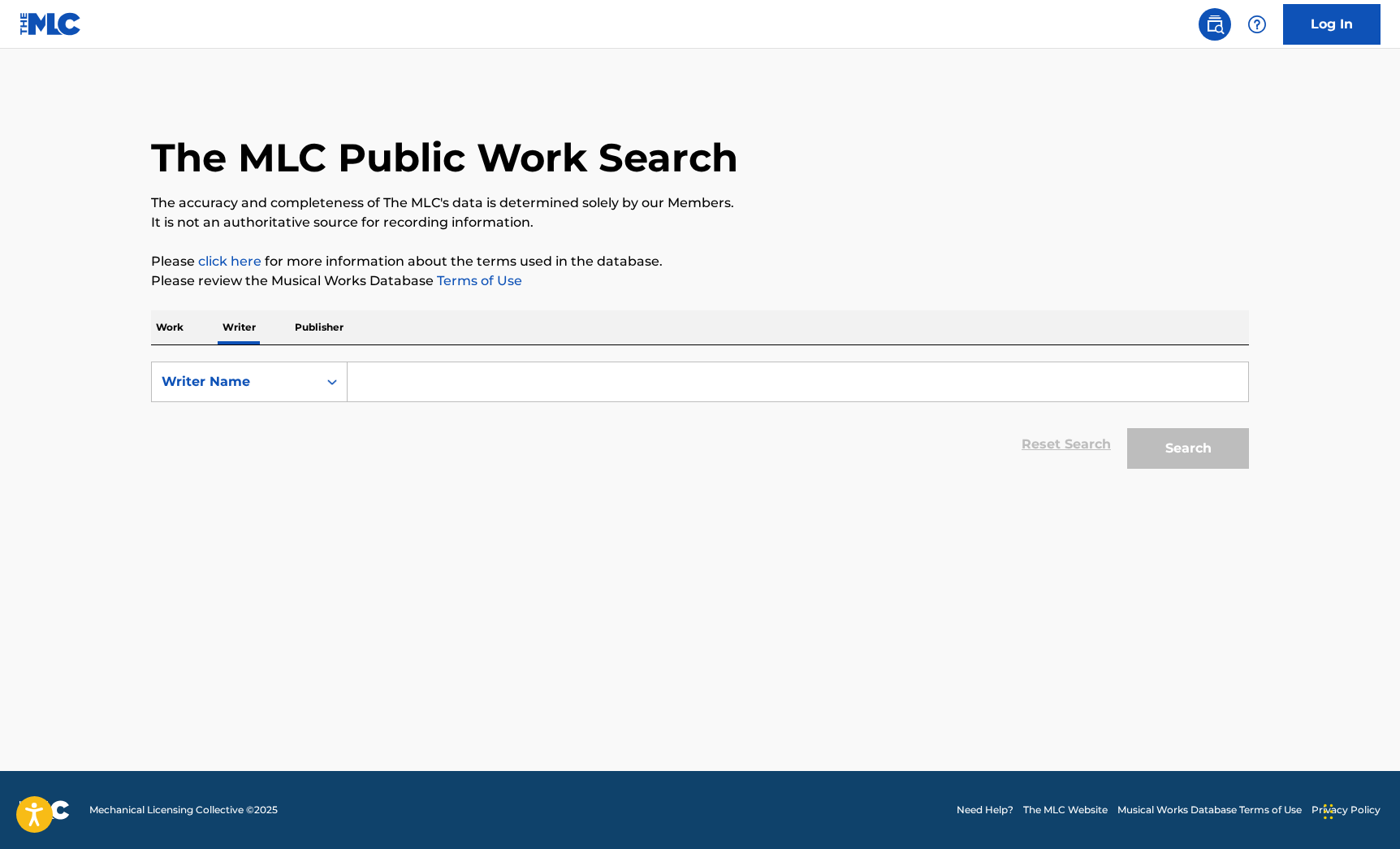
click at [446, 375] on input "Search Form" at bounding box center [798, 382] width 901 height 39
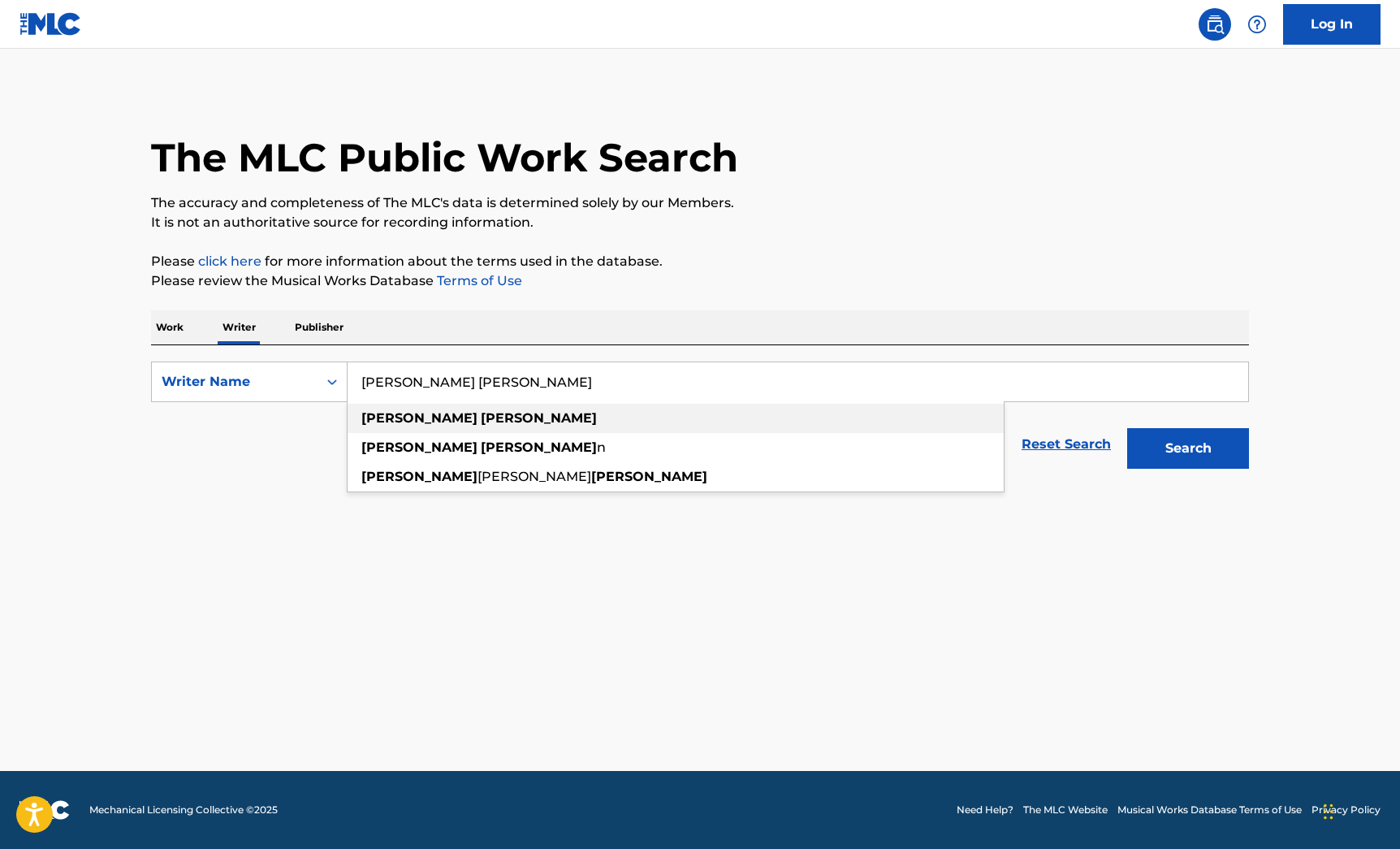
type input "[PERSON_NAME] [PERSON_NAME]"
click at [481, 414] on strong "[PERSON_NAME]" at bounding box center [540, 418] width 117 height 15
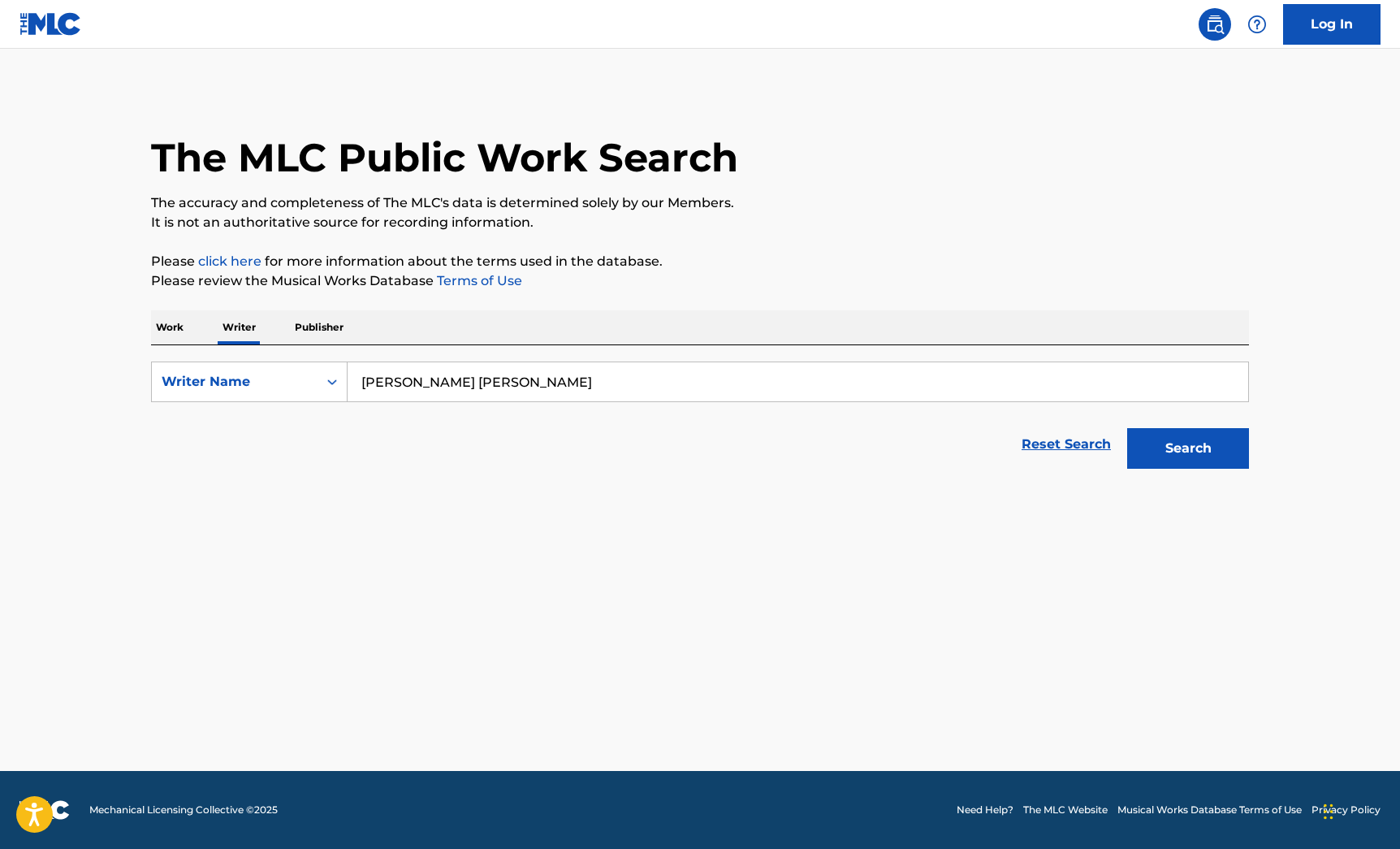
click at [1128, 429] on button "Search" at bounding box center [1188, 448] width 122 height 40
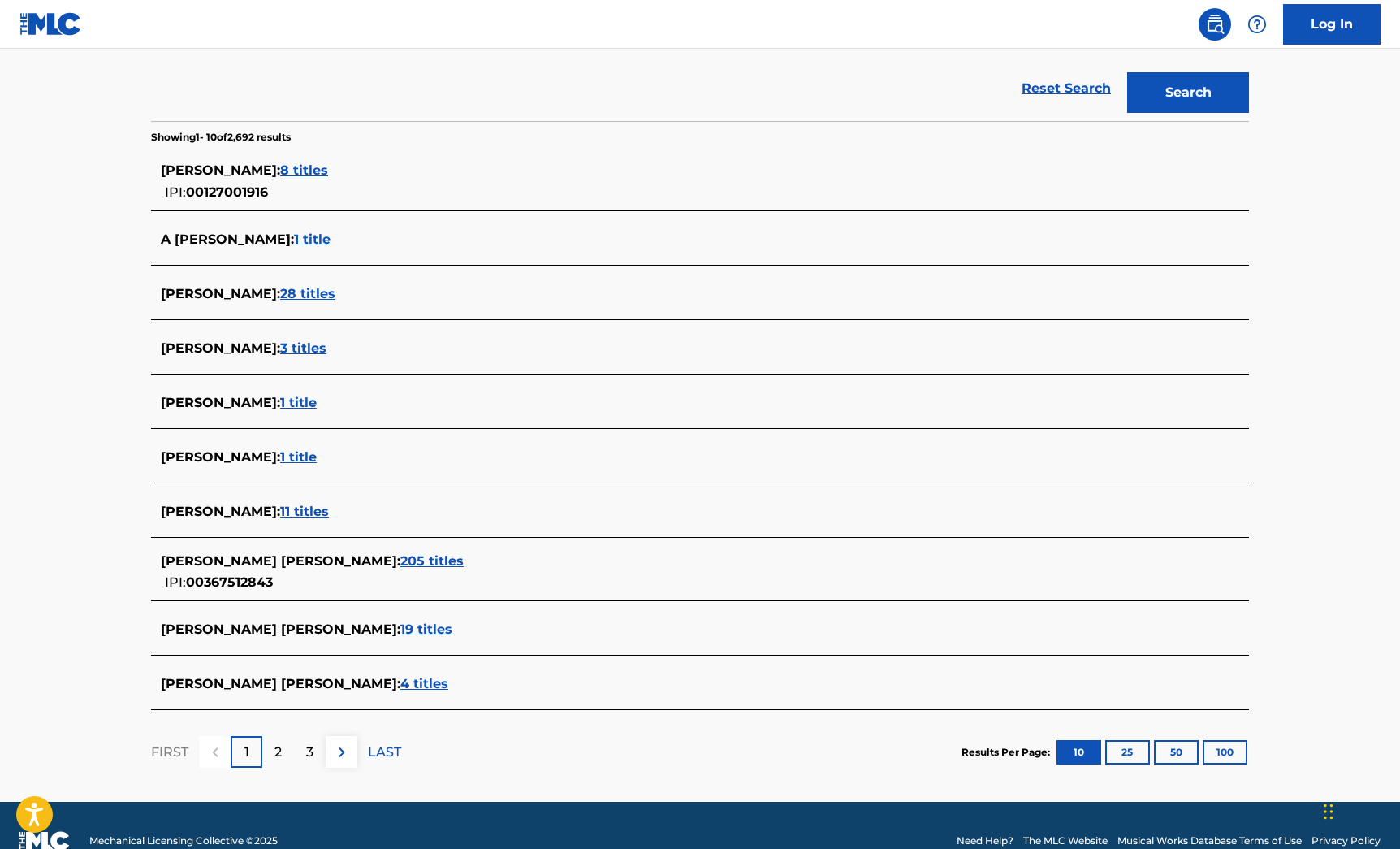
scroll to position [366, 0]
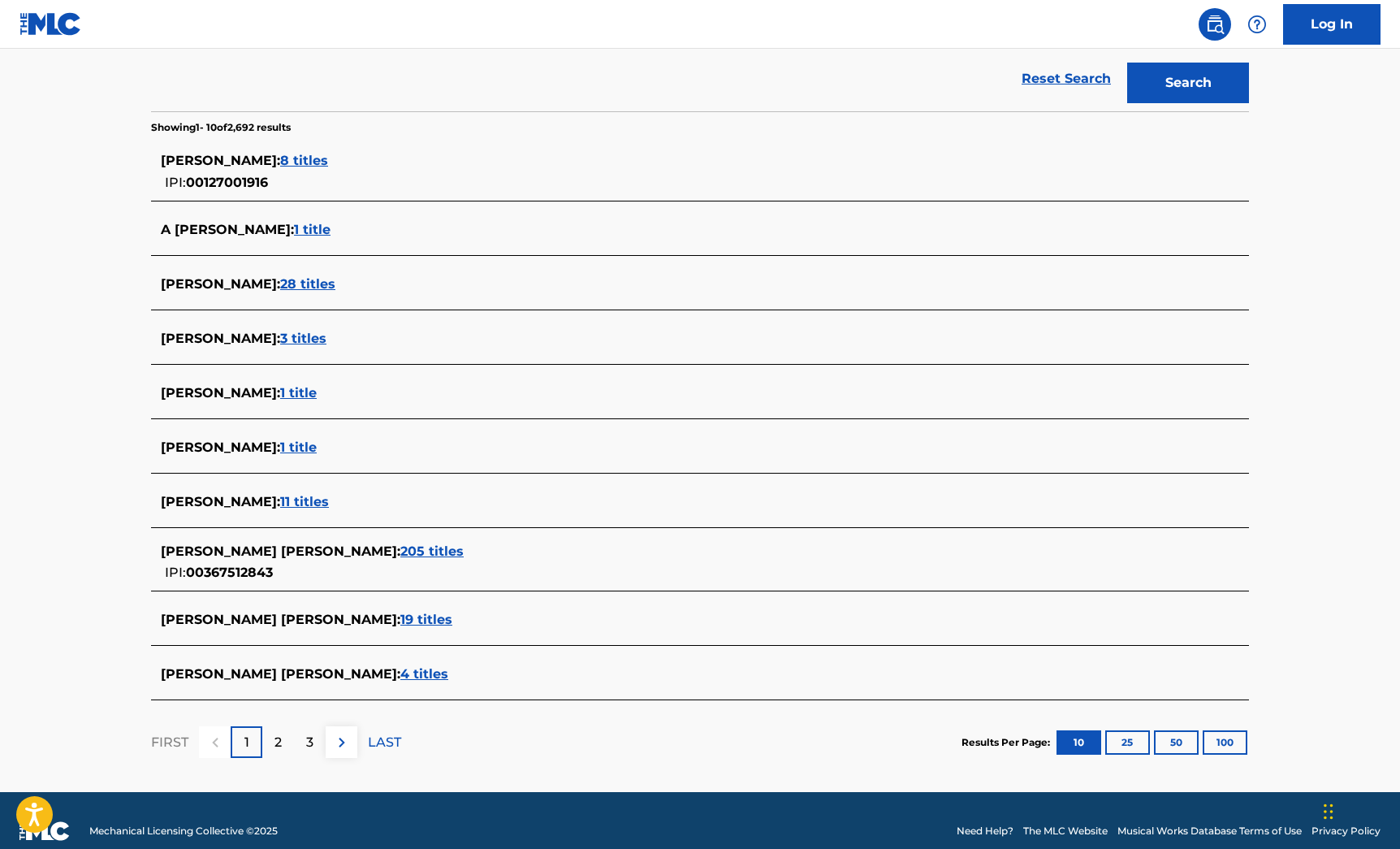
click at [401, 618] on span "19 titles" at bounding box center [427, 619] width 52 height 15
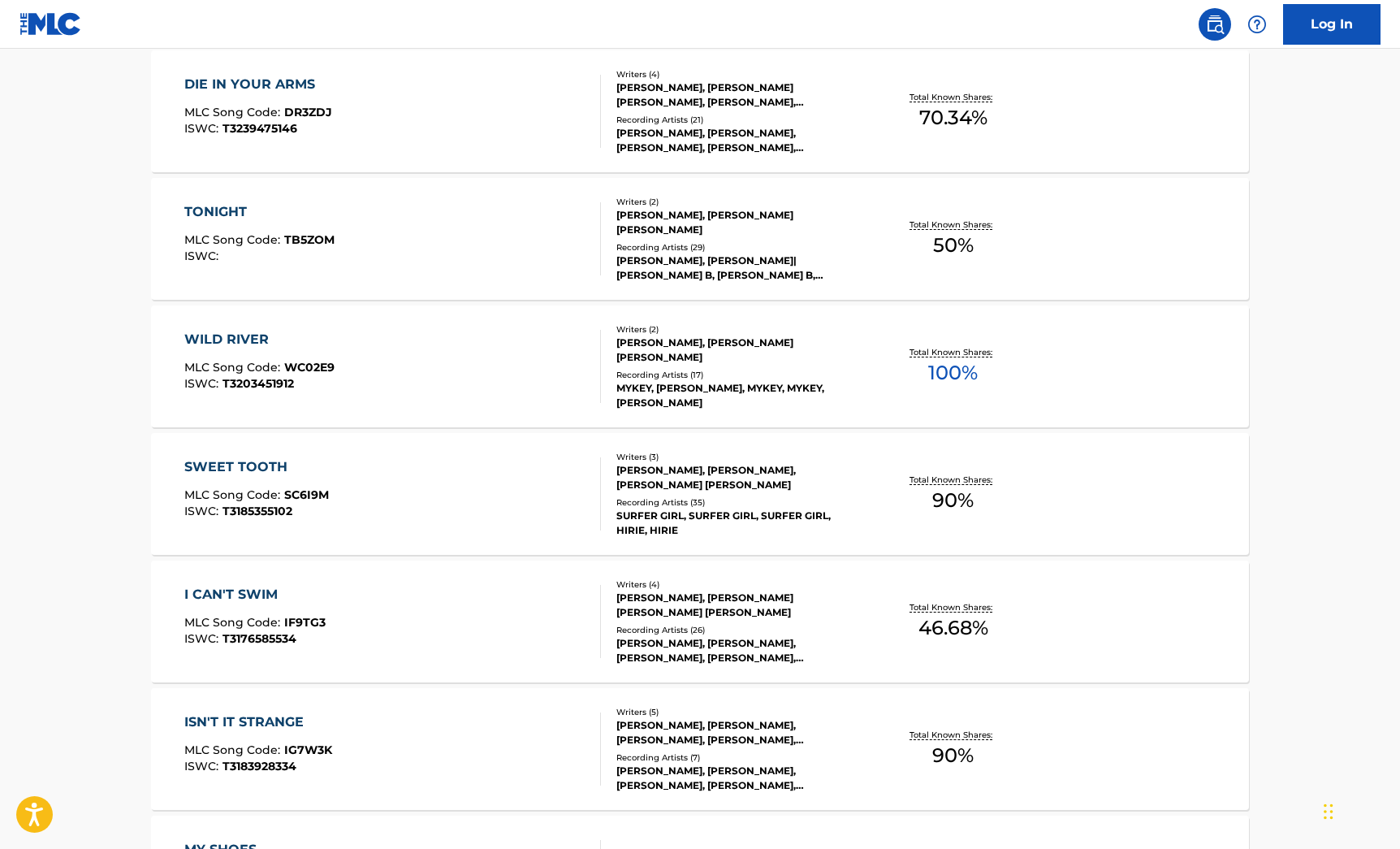
scroll to position [342, 0]
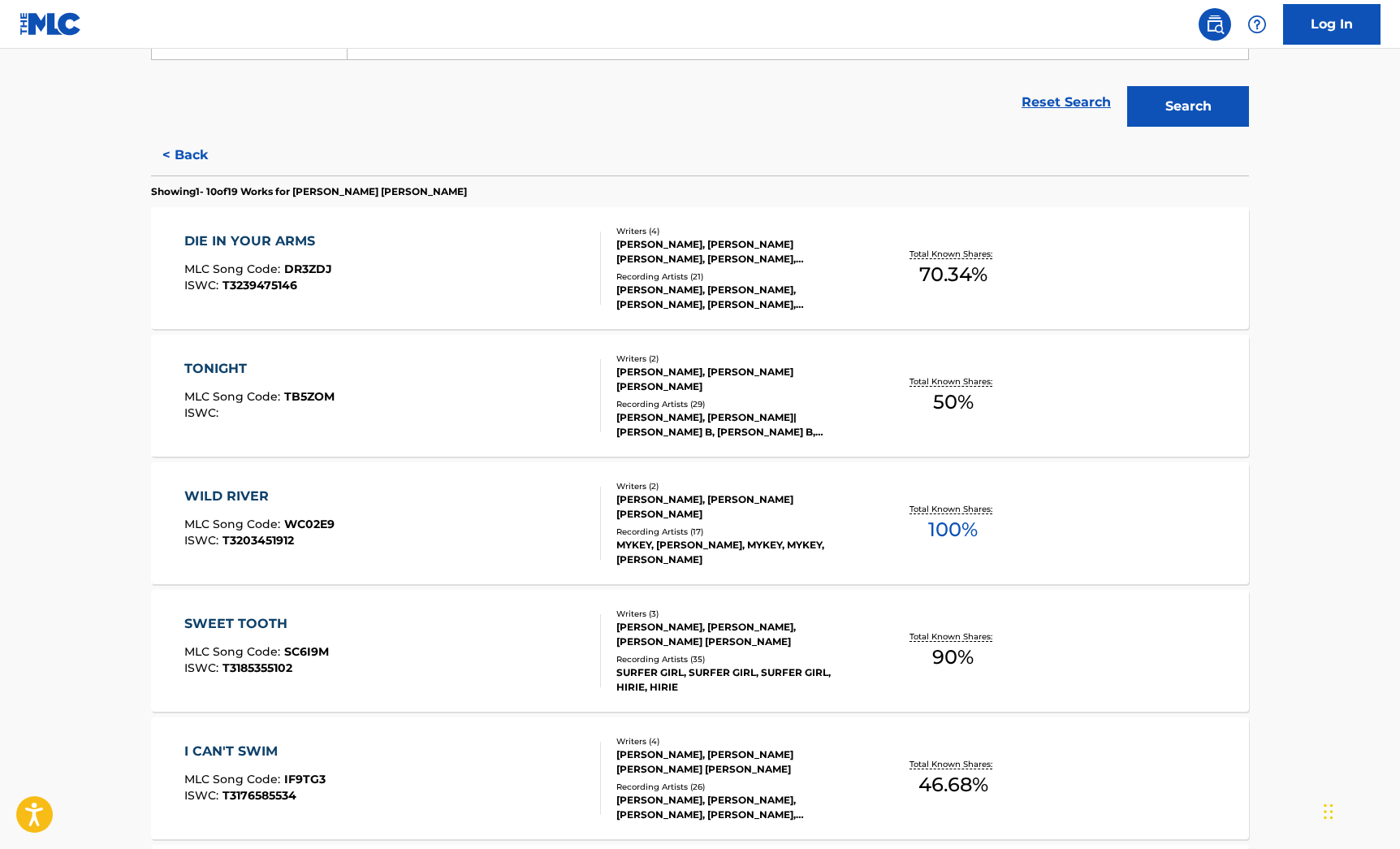
click at [186, 159] on button "< Back" at bounding box center [200, 154] width 98 height 40
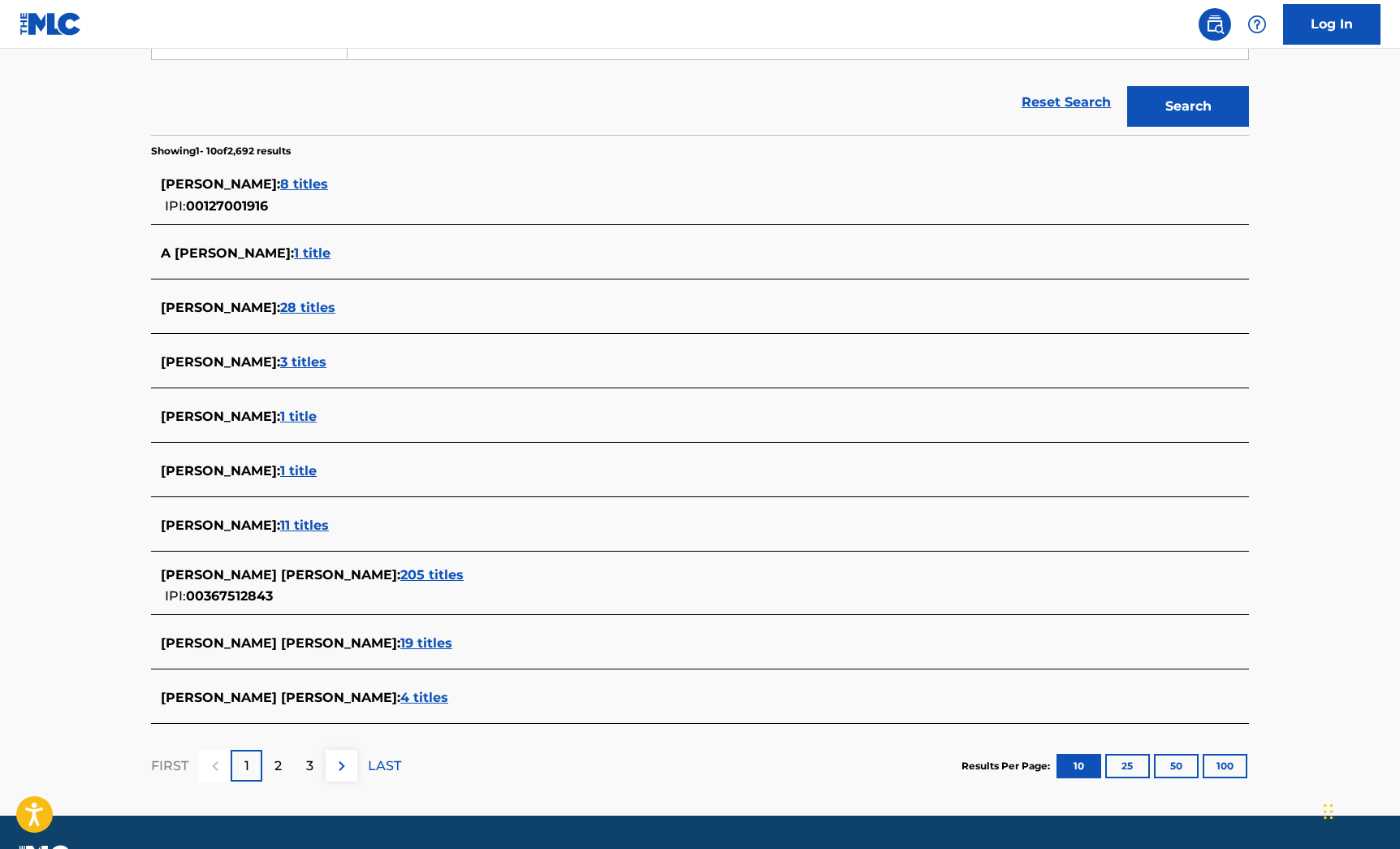
click at [401, 692] on span "4 titles" at bounding box center [424, 697] width 48 height 15
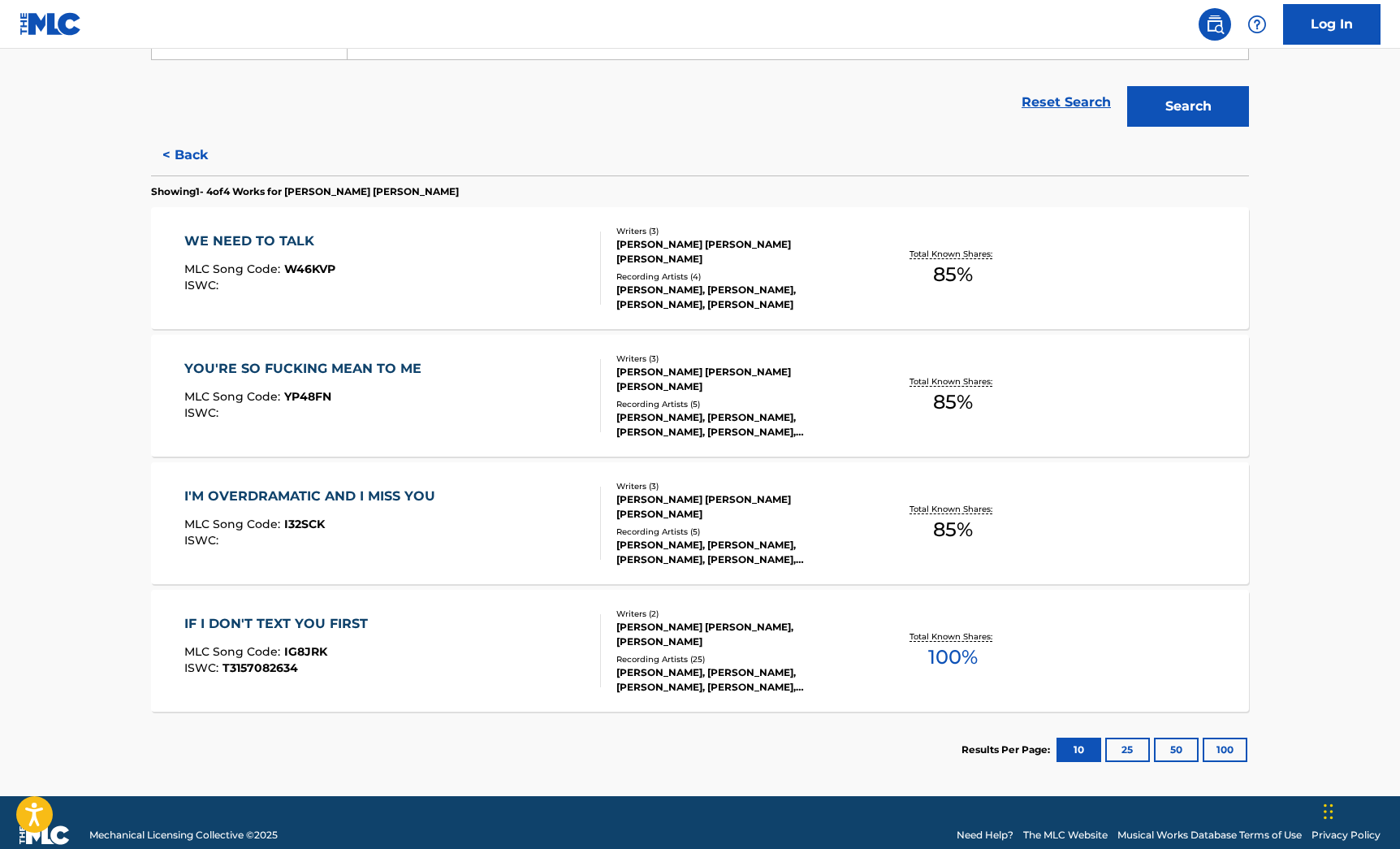
click at [161, 148] on button "< Back" at bounding box center [200, 154] width 98 height 40
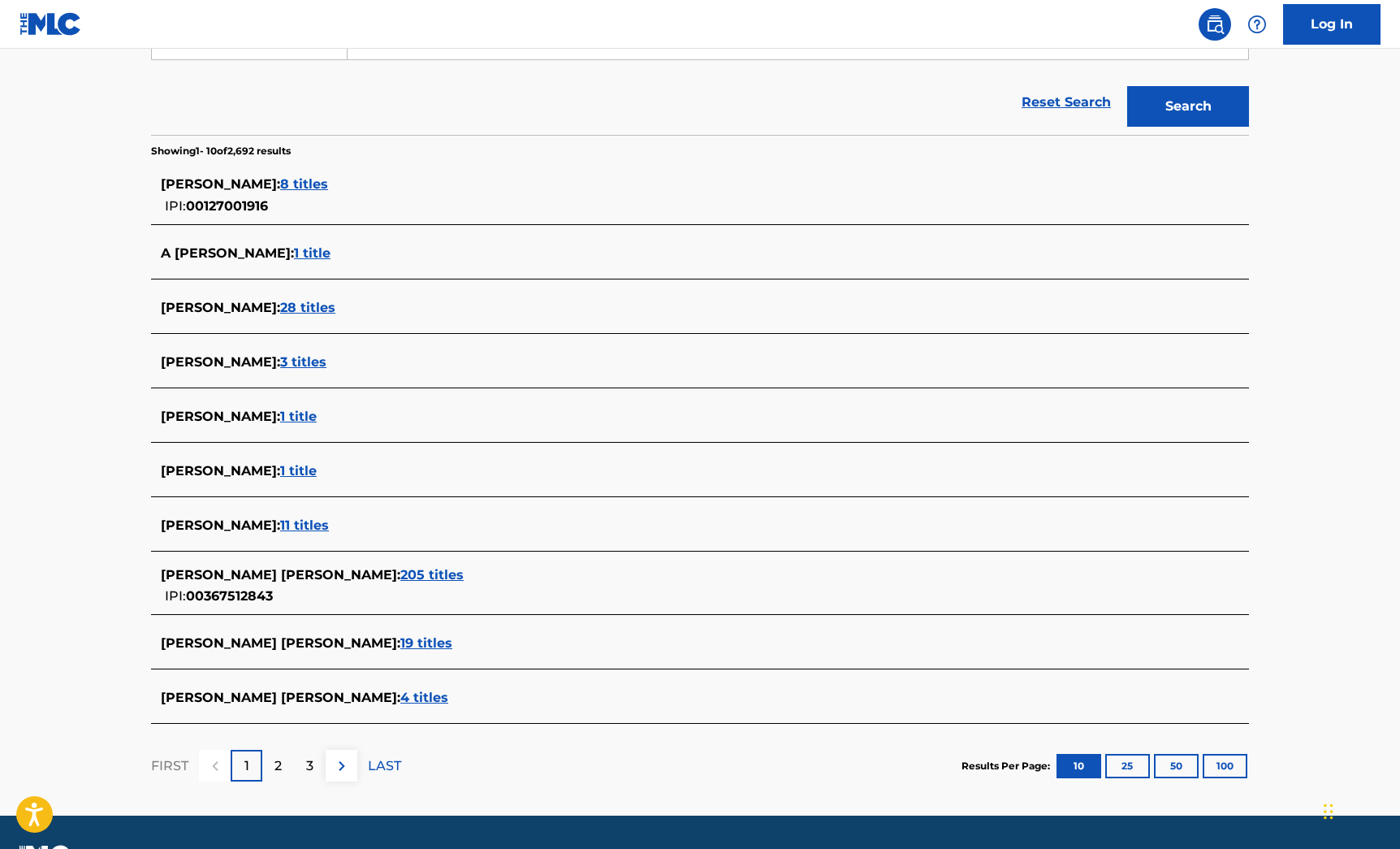
click at [401, 640] on span "19 titles" at bounding box center [427, 643] width 52 height 15
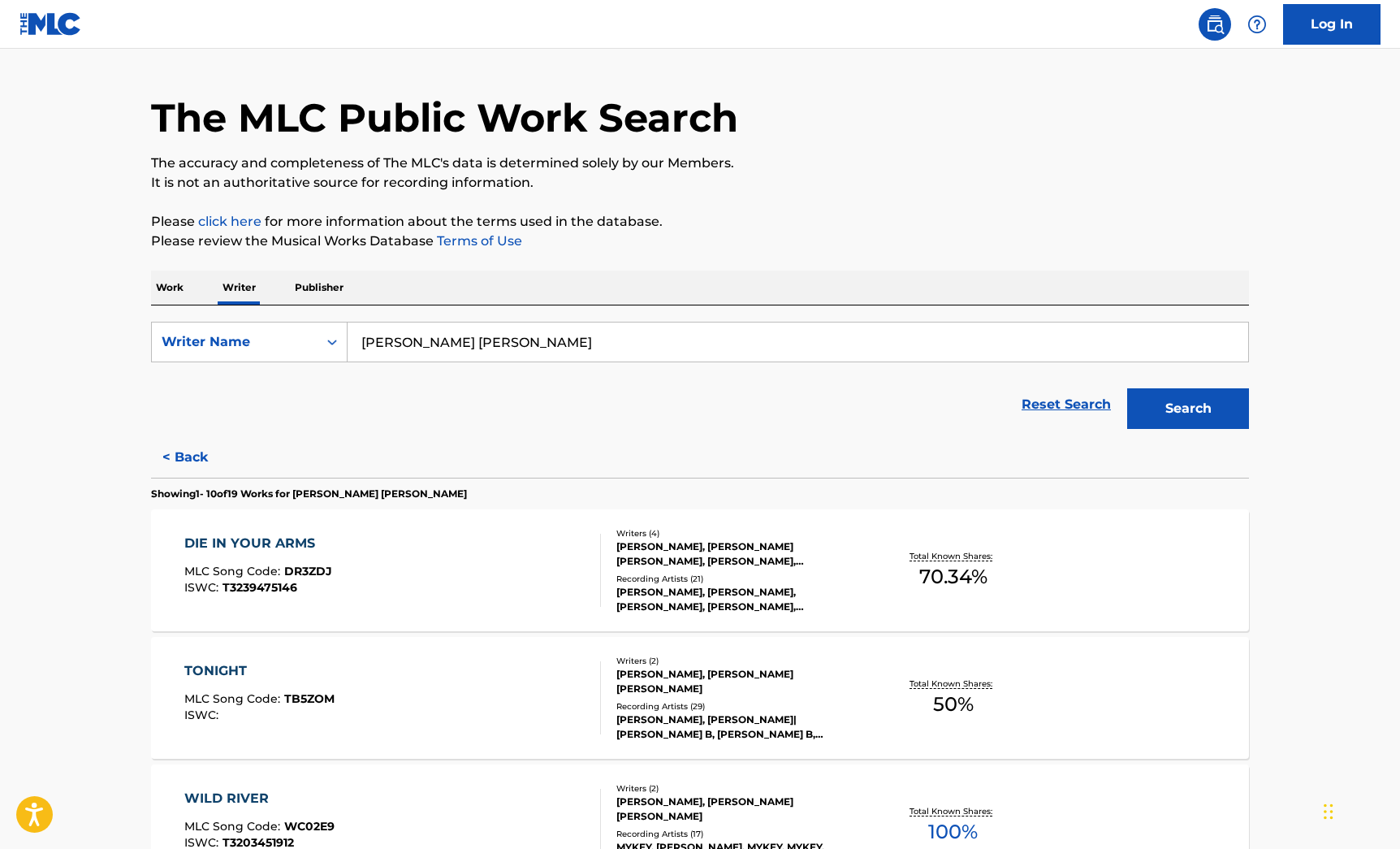
scroll to position [0, 0]
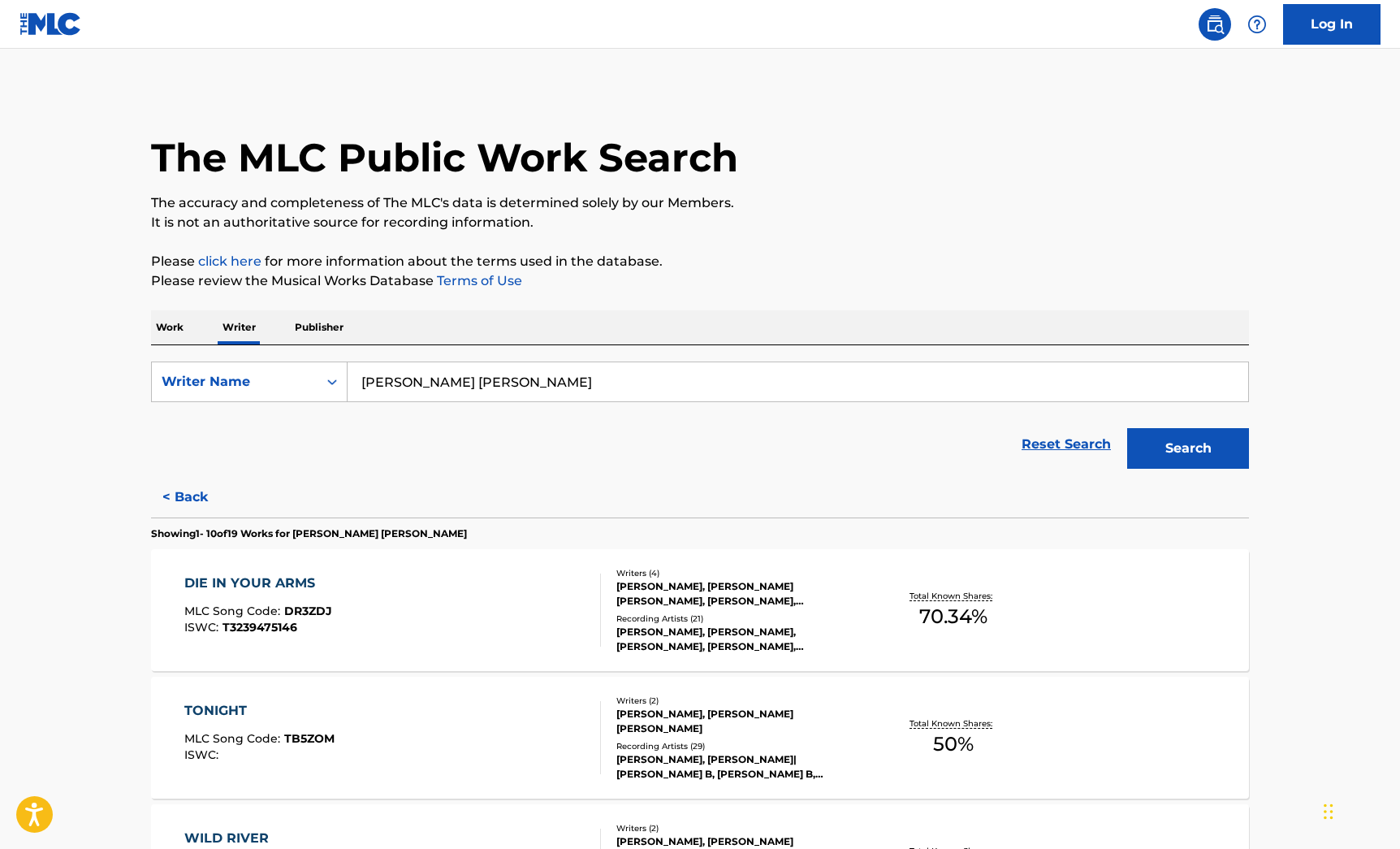
click at [177, 485] on button "< Back" at bounding box center [200, 497] width 98 height 40
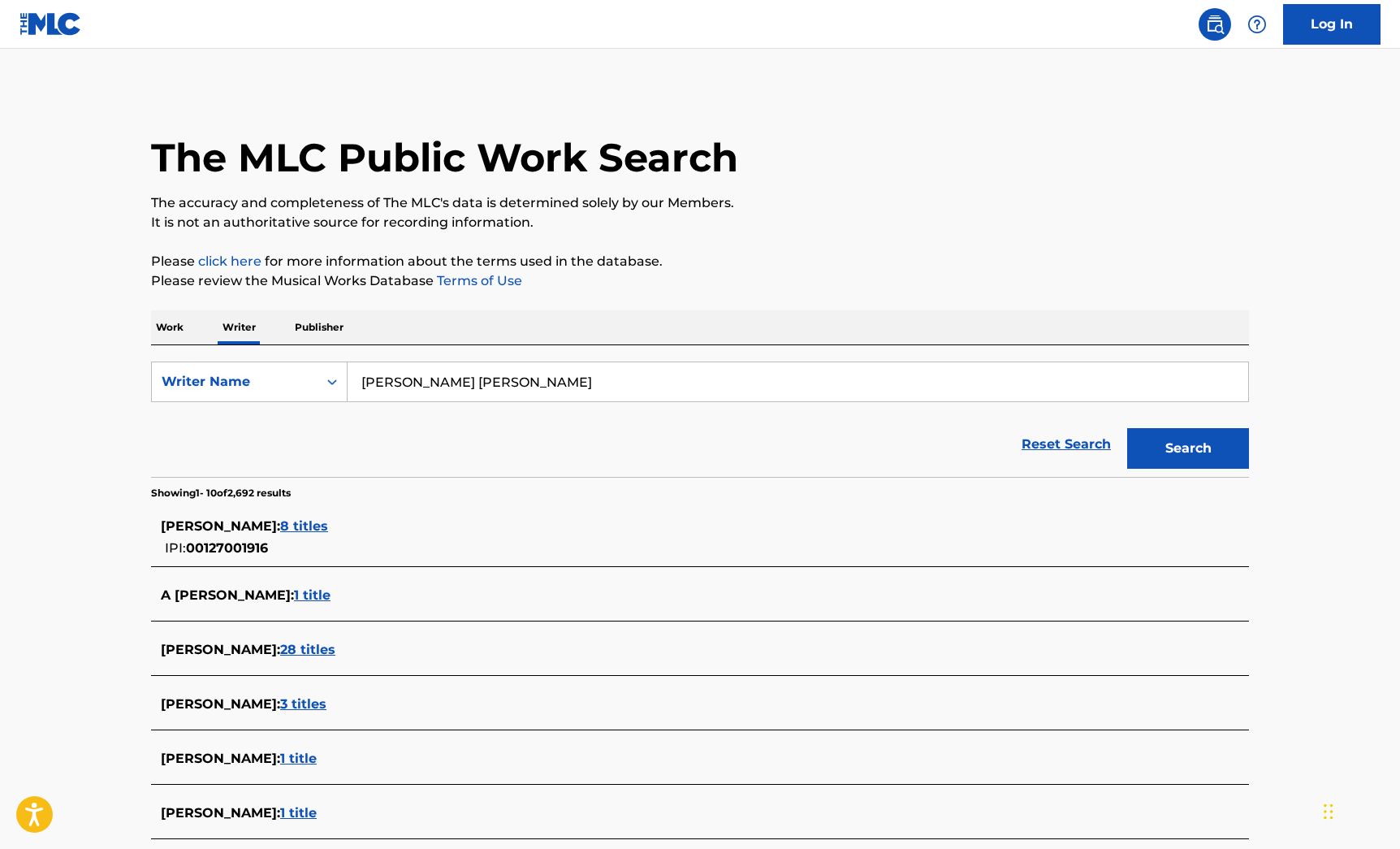
click at [181, 334] on p "Work" at bounding box center [170, 327] width 38 height 34
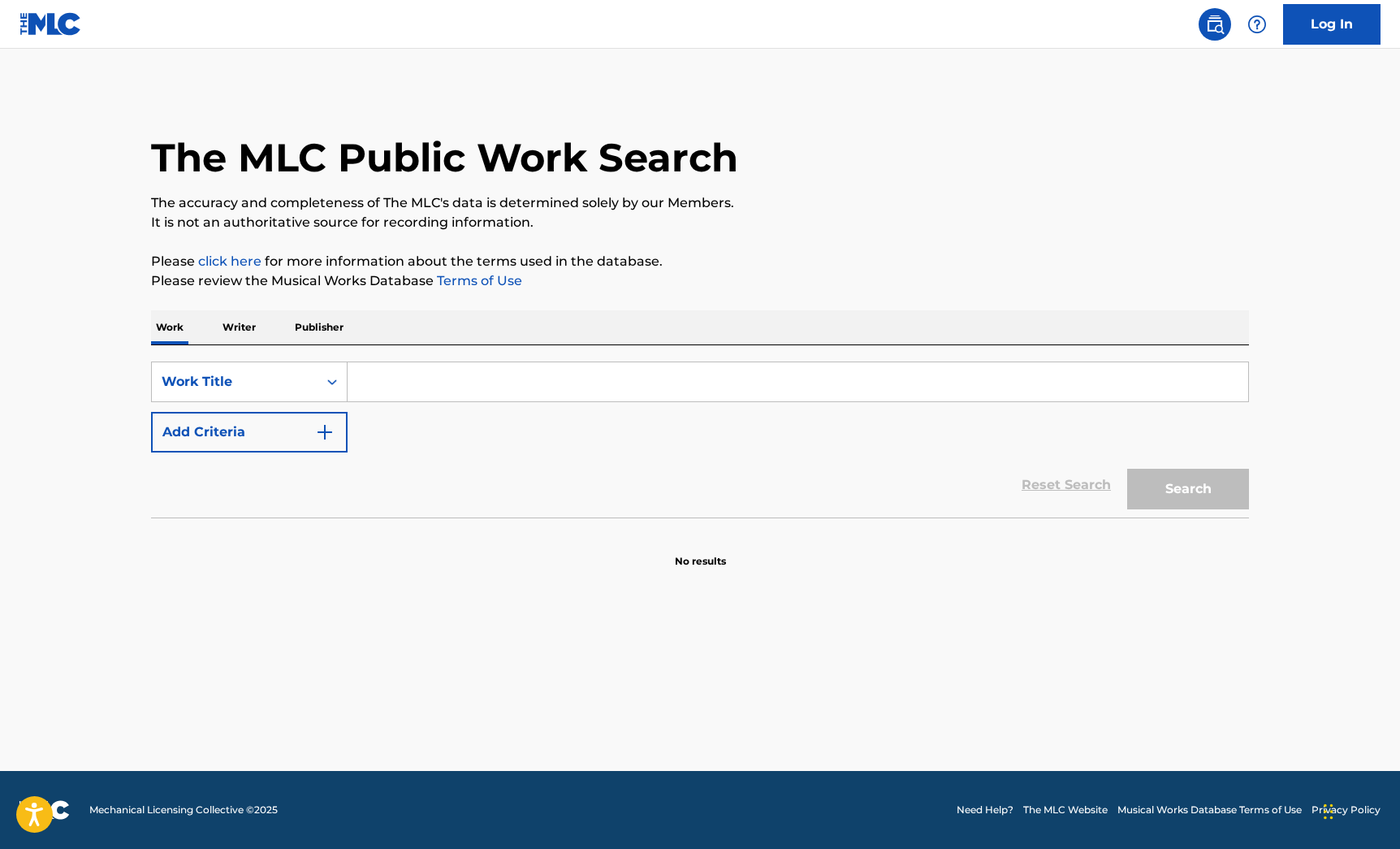
click at [240, 336] on p "Writer" at bounding box center [239, 327] width 43 height 34
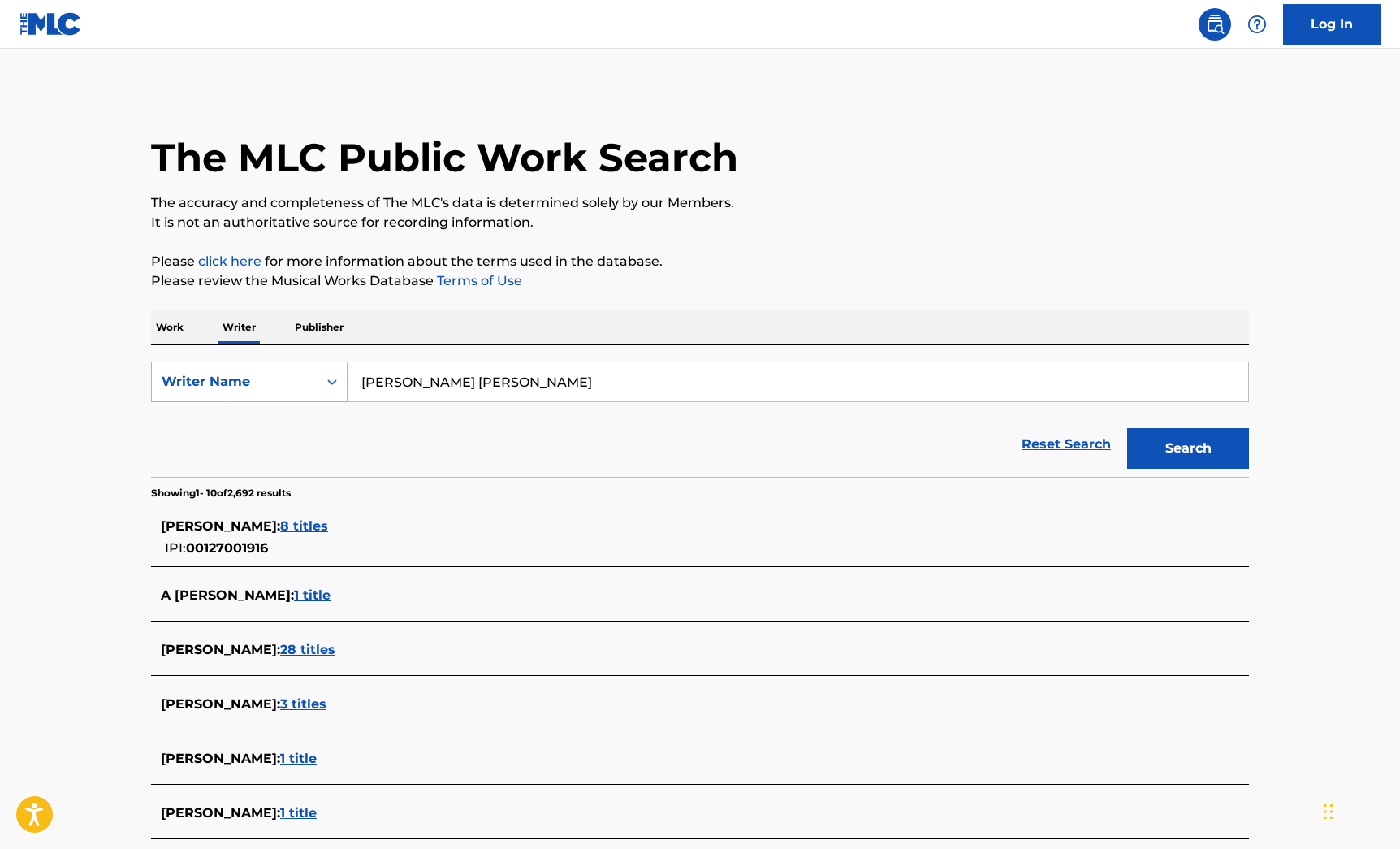
click at [266, 393] on div "Writer Name" at bounding box center [234, 382] width 166 height 30
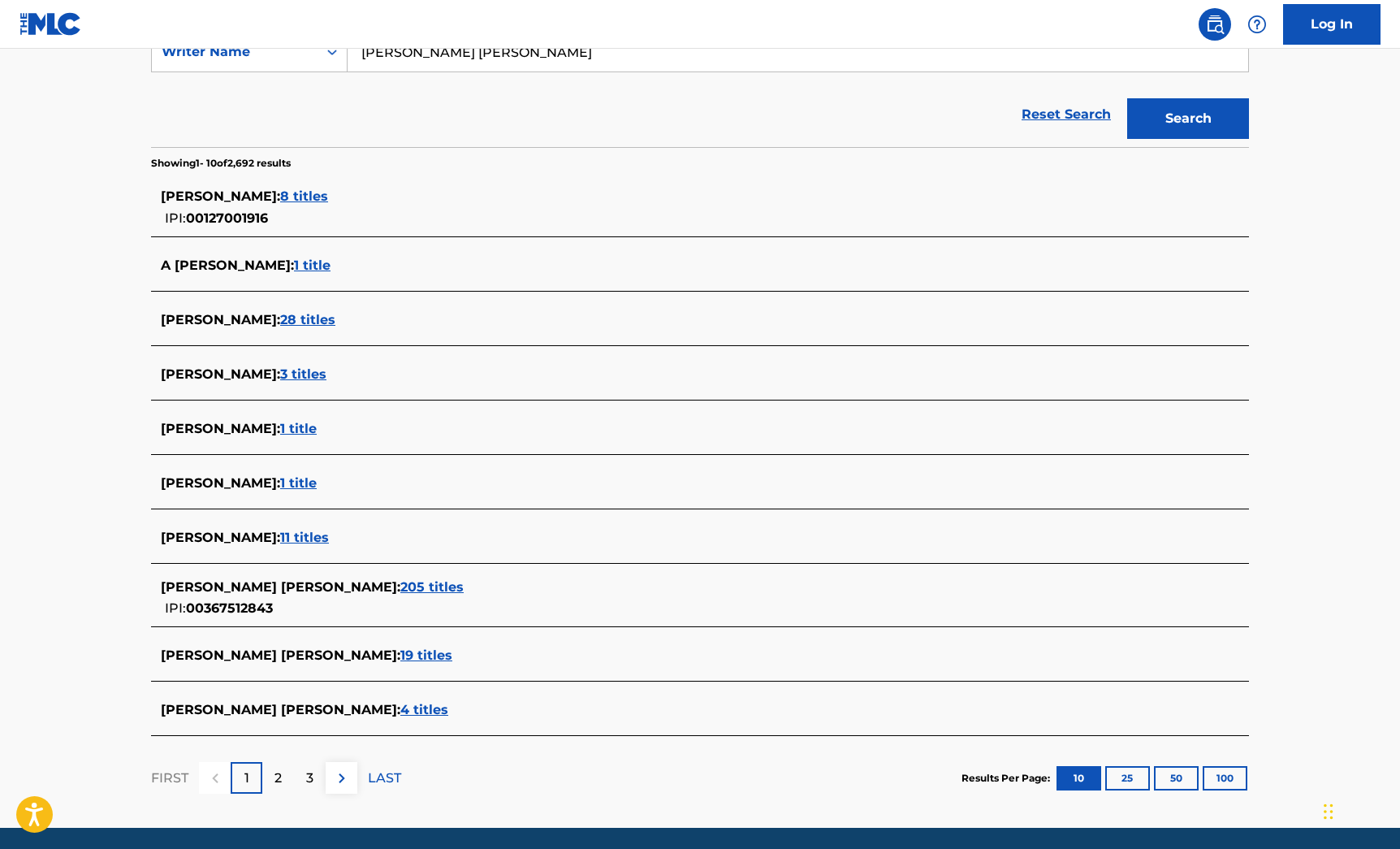
scroll to position [332, 0]
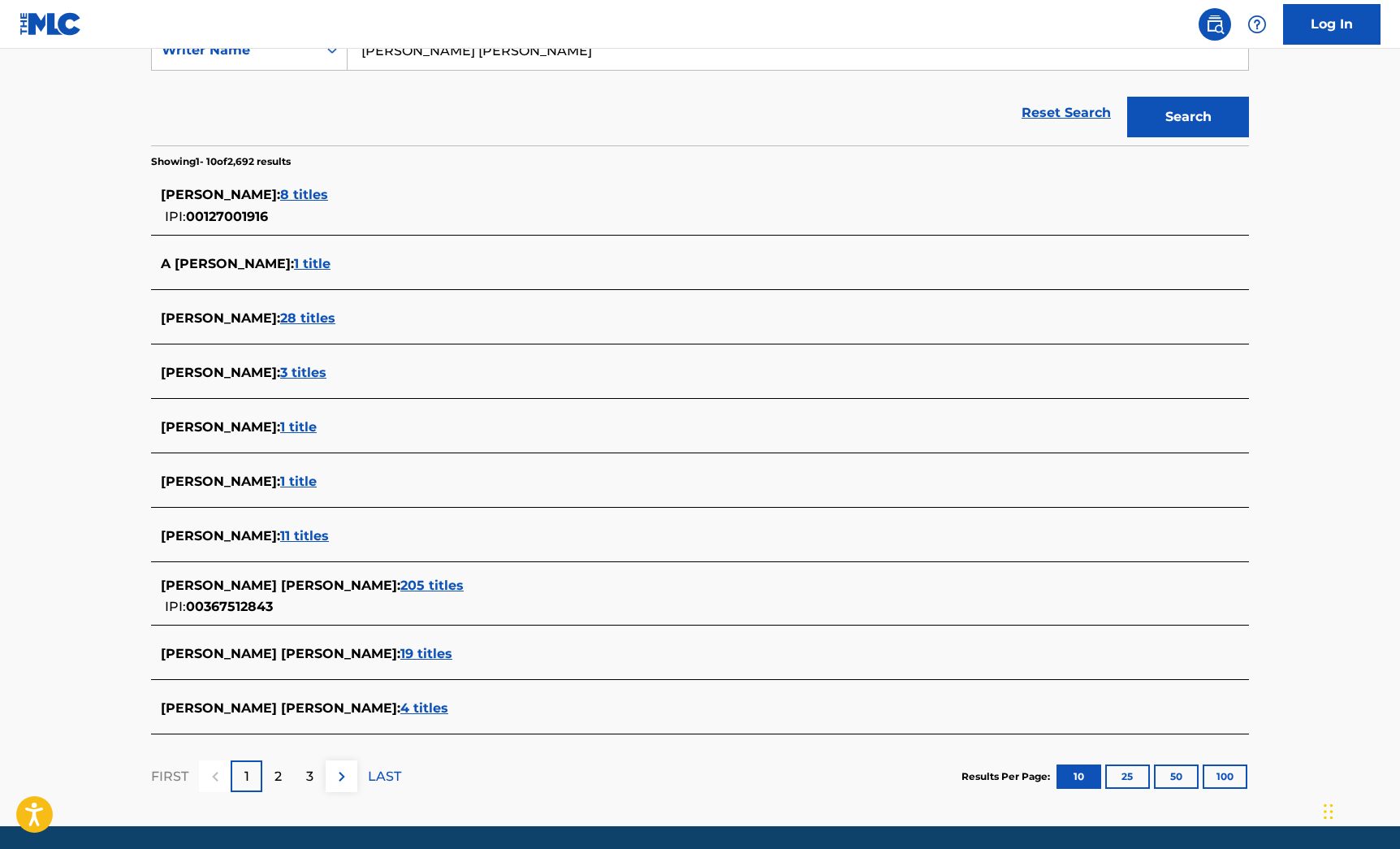
click at [320, 593] on div "[PERSON_NAME] [PERSON_NAME] : 205 titles" at bounding box center [678, 586] width 1036 height 20
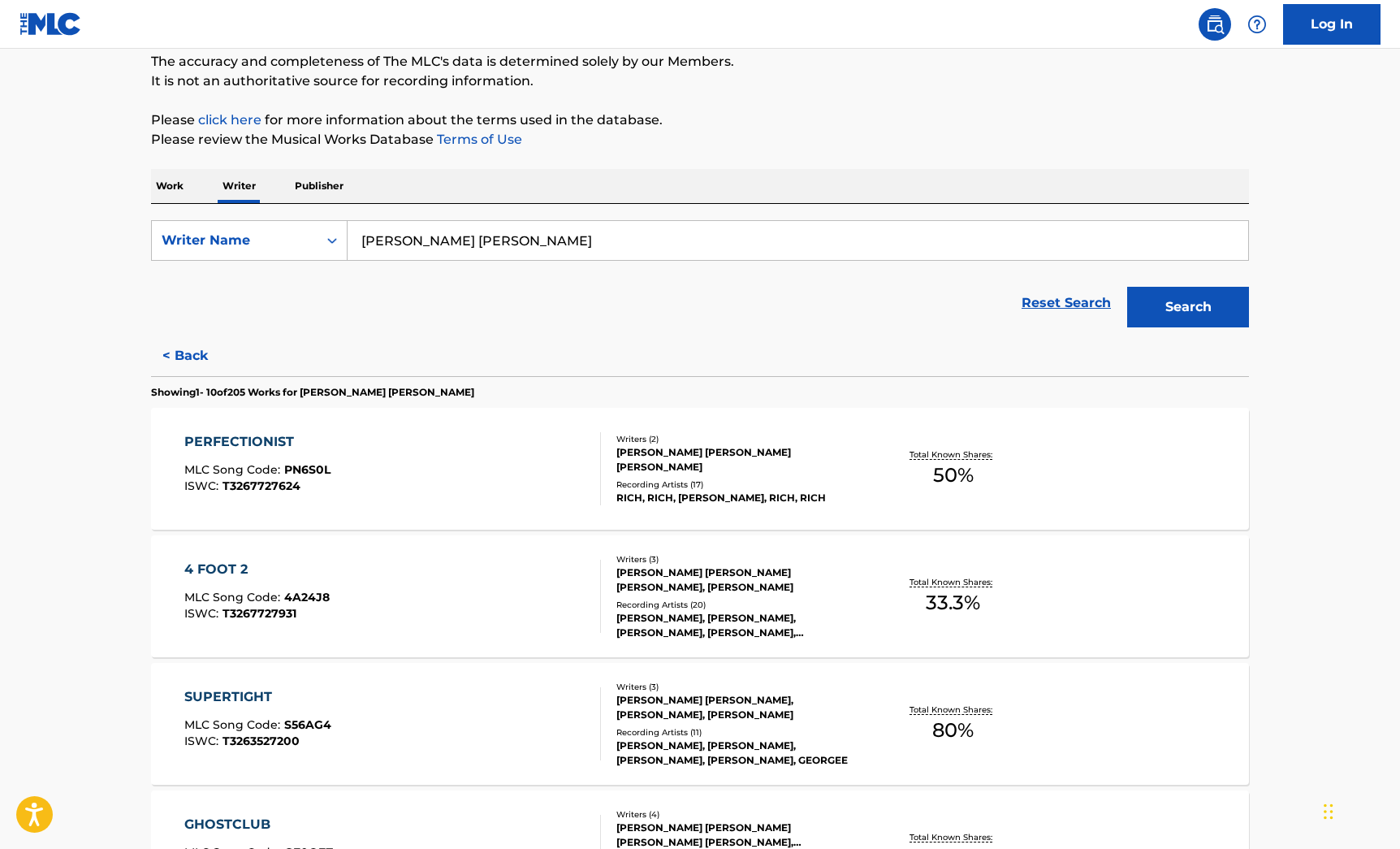
scroll to position [146, 0]
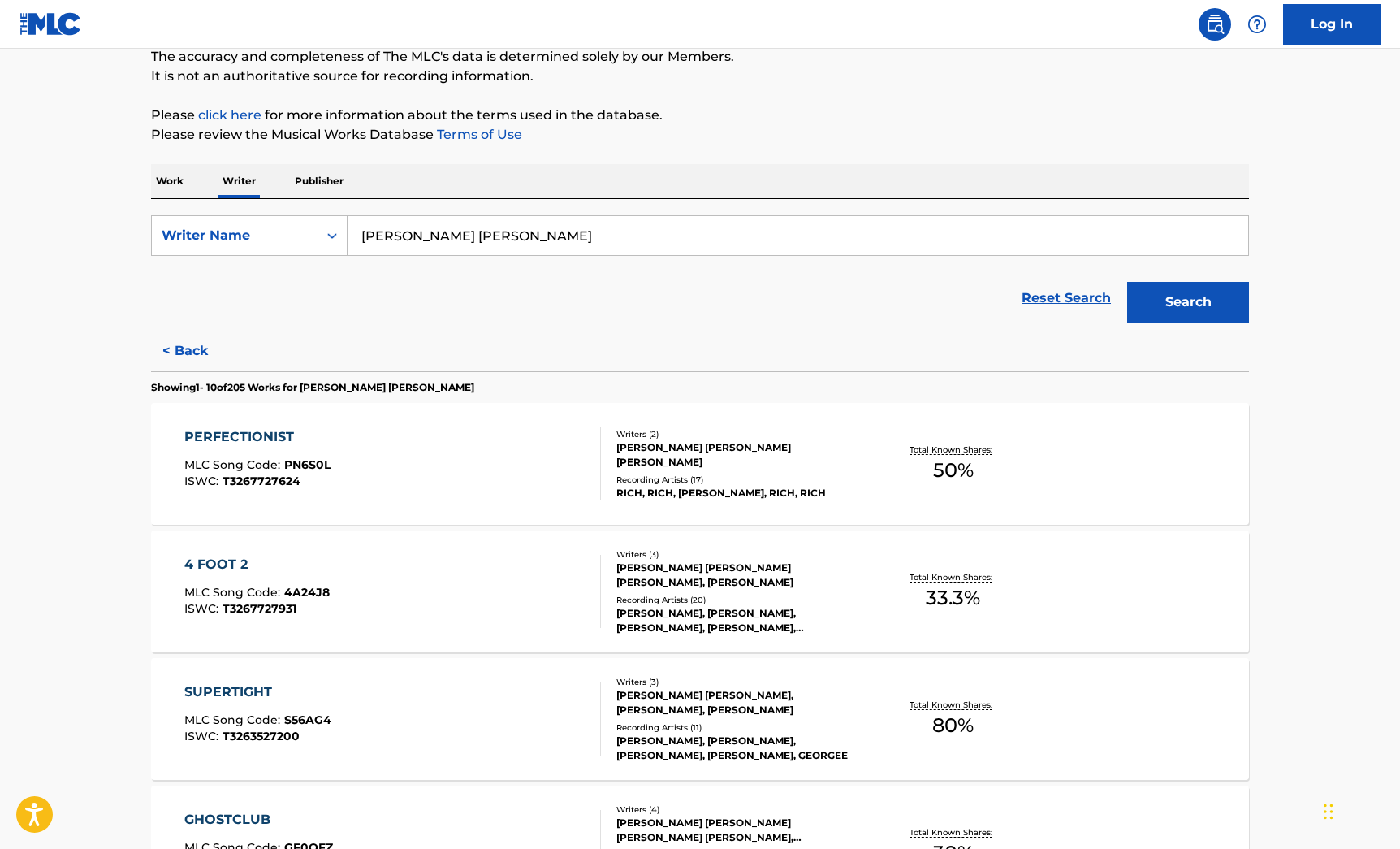
click at [509, 498] on div "PERFECTIONIST MLC Song Code : PN6S0L ISWC : T3267727624" at bounding box center [393, 464] width 418 height 74
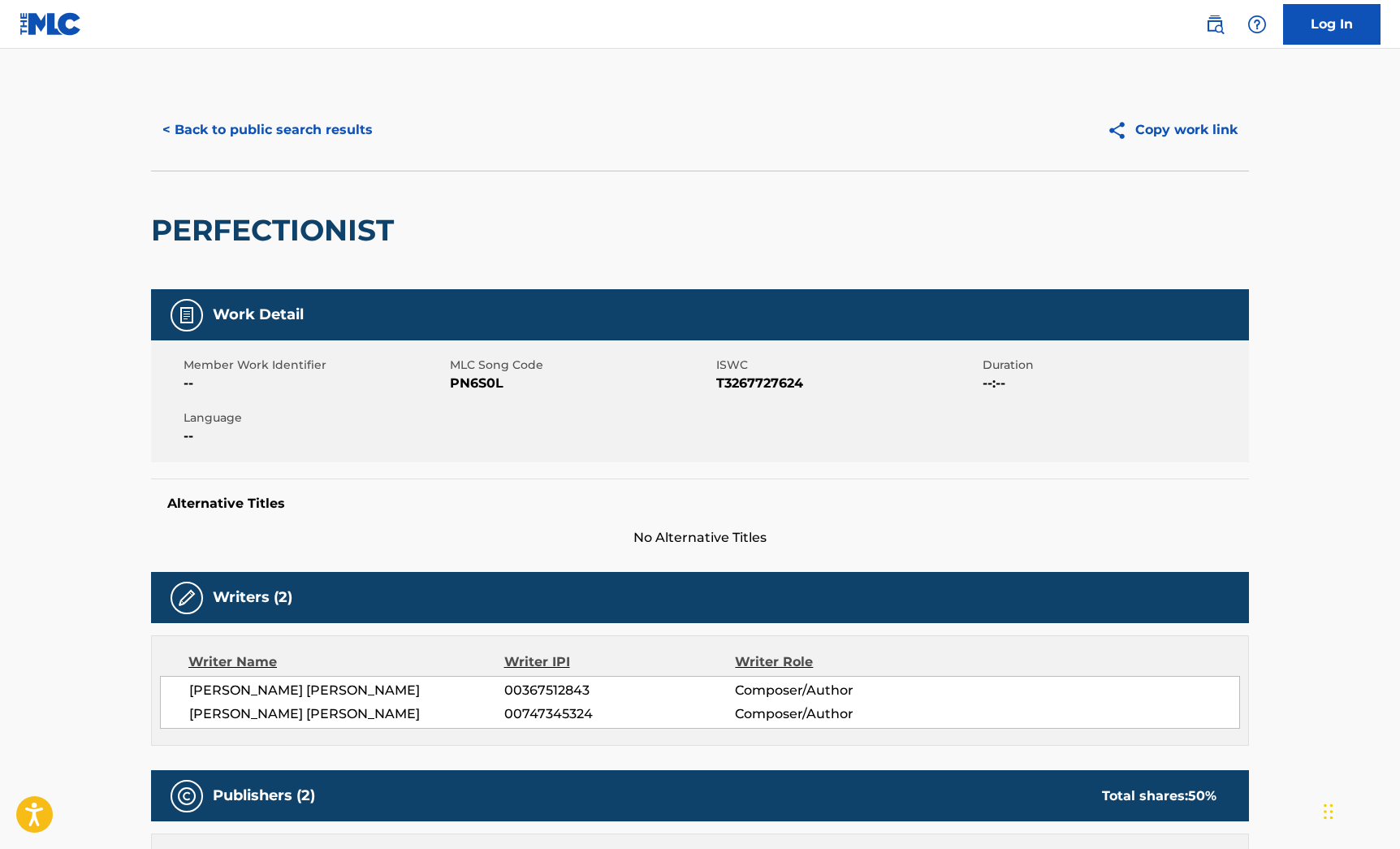
click at [233, 142] on button "< Back to public search results" at bounding box center [268, 129] width 233 height 40
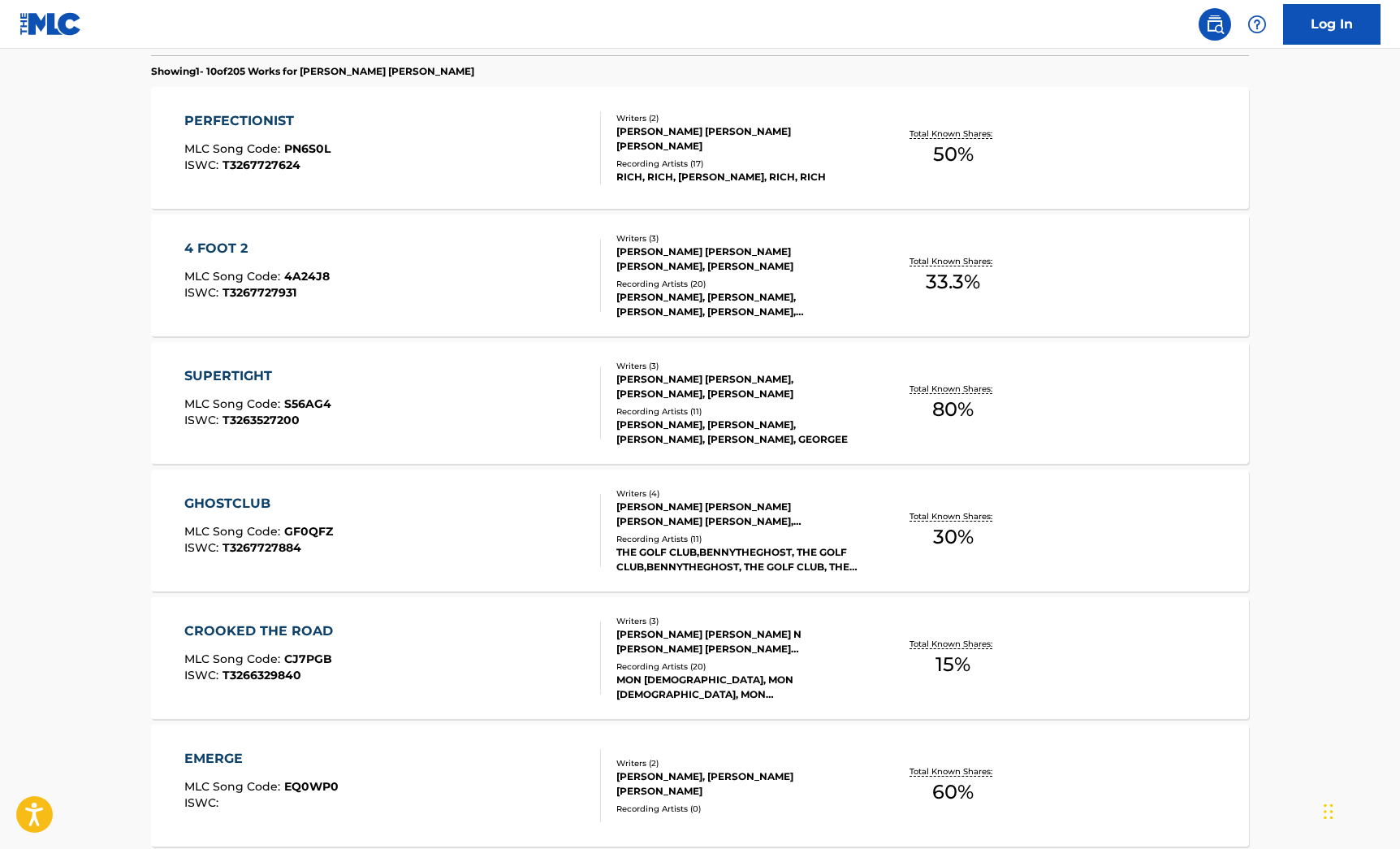
scroll to position [462, 0]
click at [525, 611] on div "CROOKED THE ROAD MLC Song Code : CJ7PGB ISWC : T3266329840 Writers ( 3 ) [PERSO…" at bounding box center [700, 659] width 1098 height 122
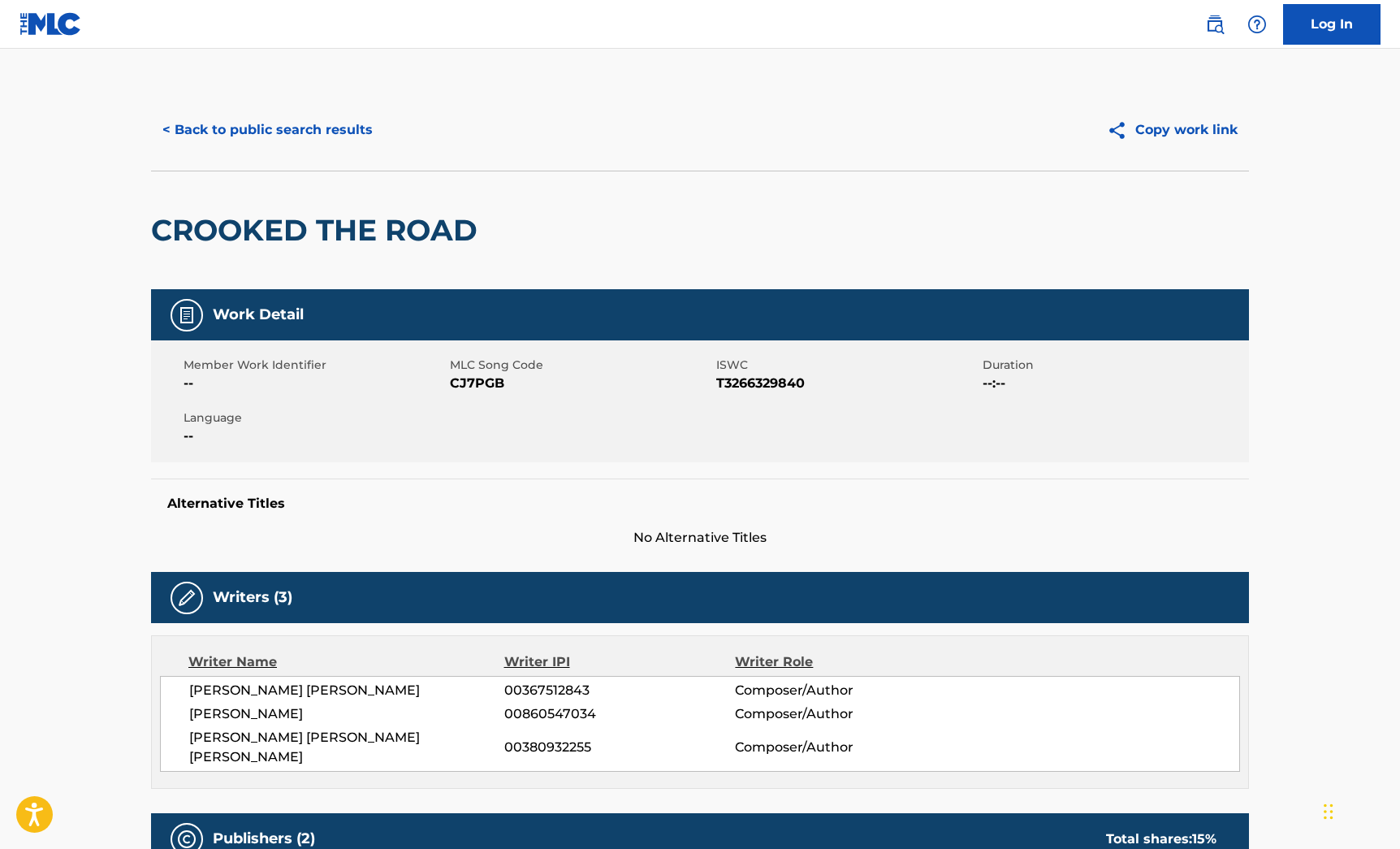
click at [245, 134] on button "< Back to public search results" at bounding box center [268, 129] width 233 height 40
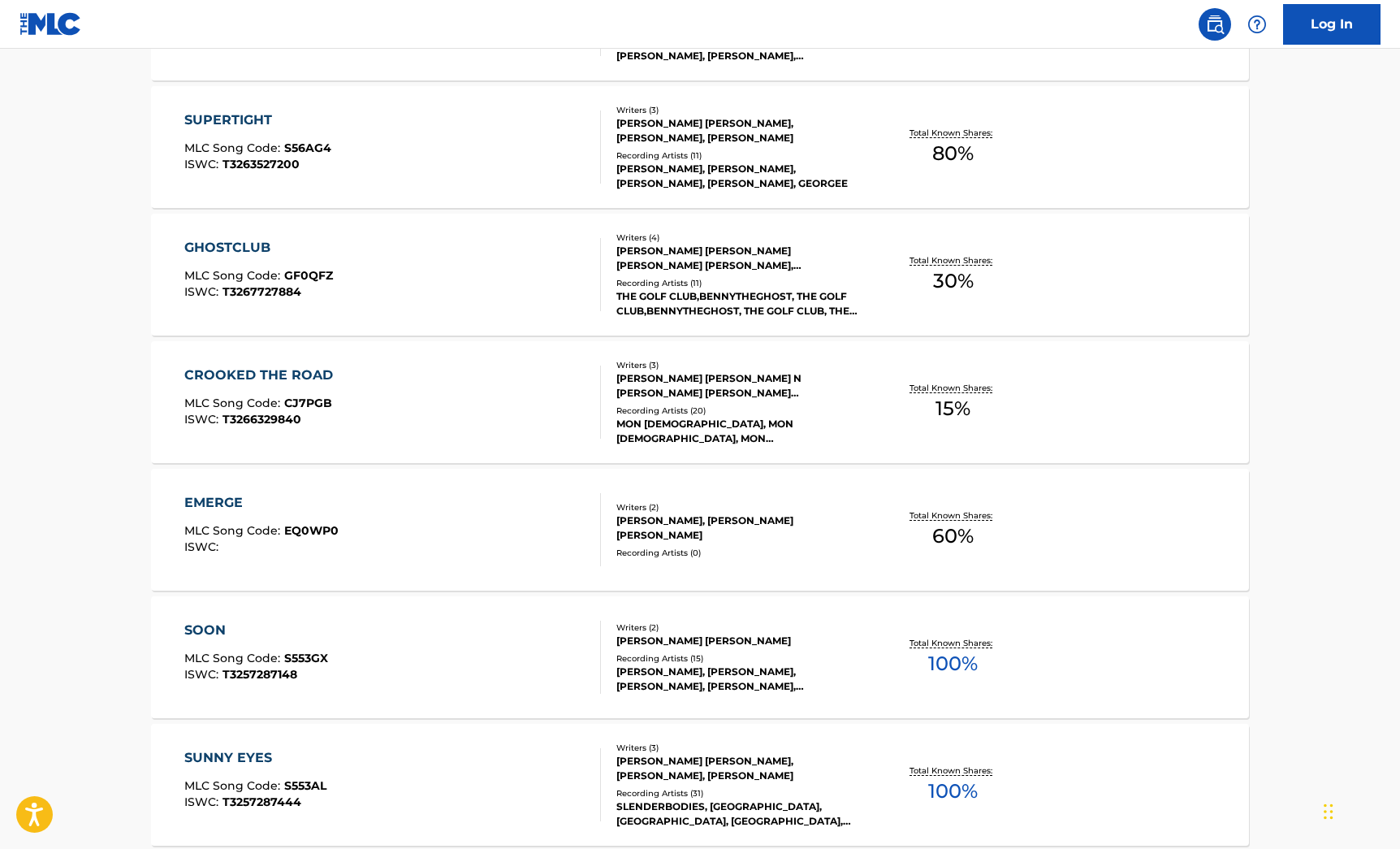
scroll to position [618, 0]
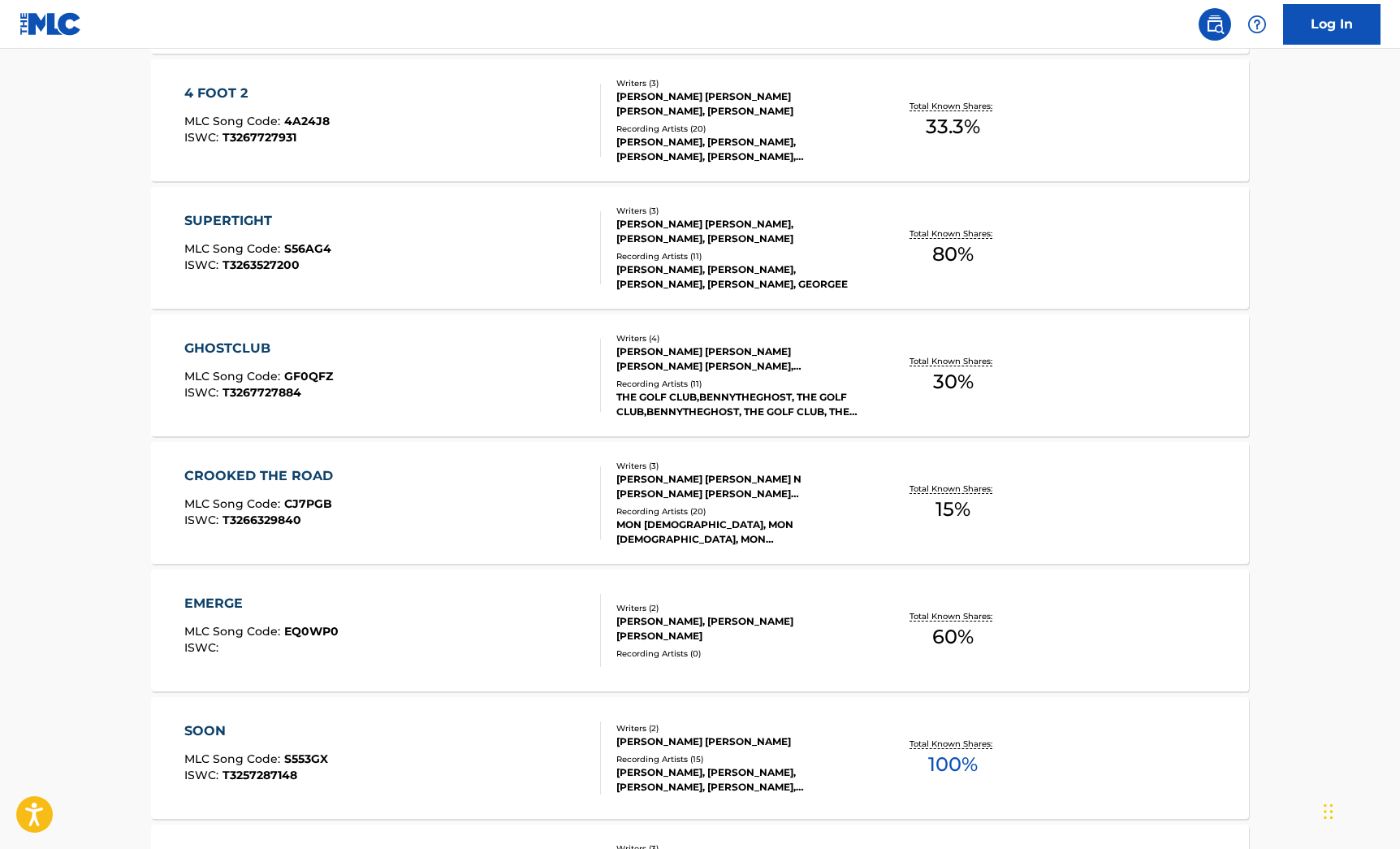
click at [481, 527] on div "CROOKED THE ROAD MLC Song Code : CJ7PGB ISWC : T3266329840" at bounding box center [393, 503] width 418 height 74
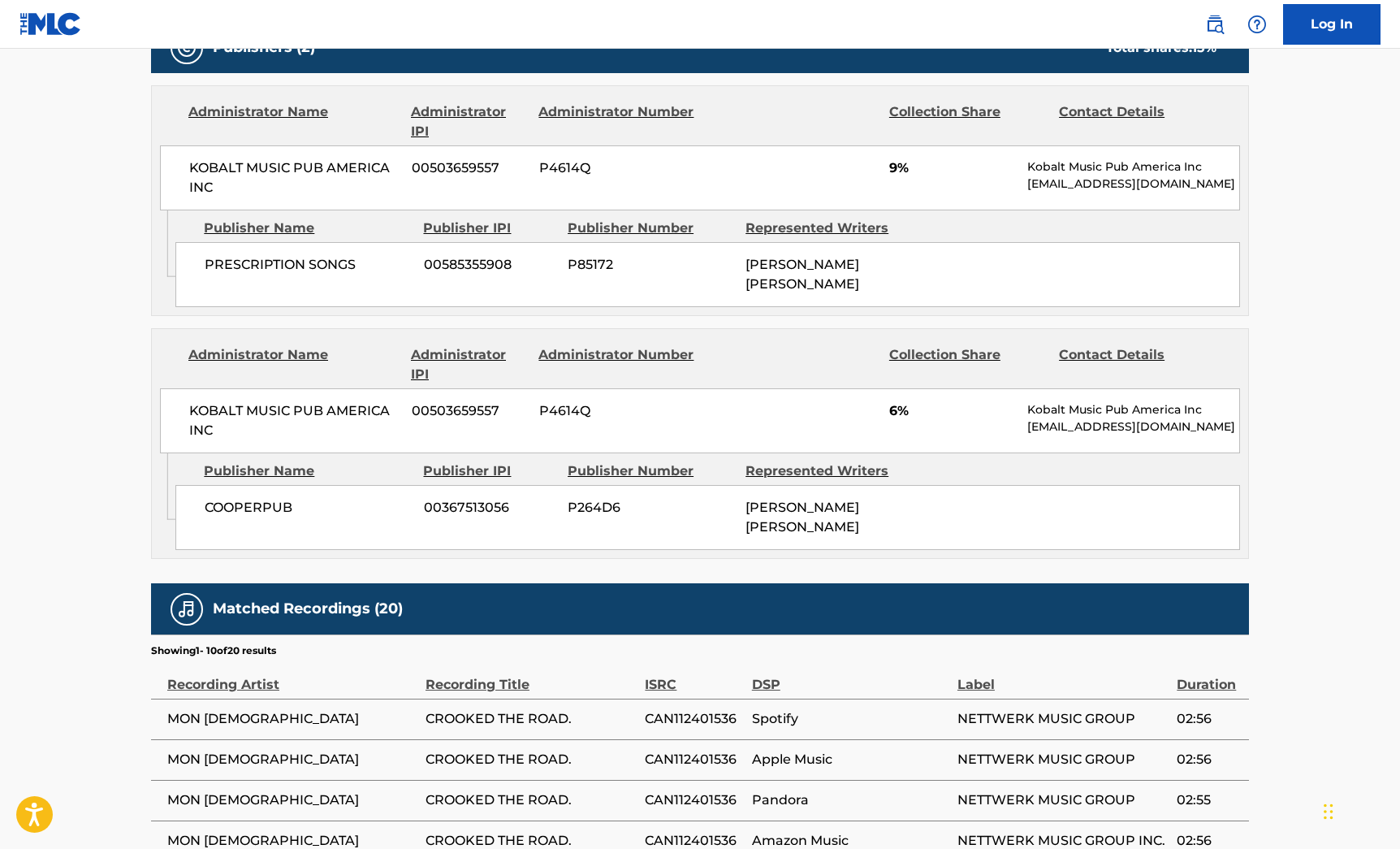
scroll to position [793, 0]
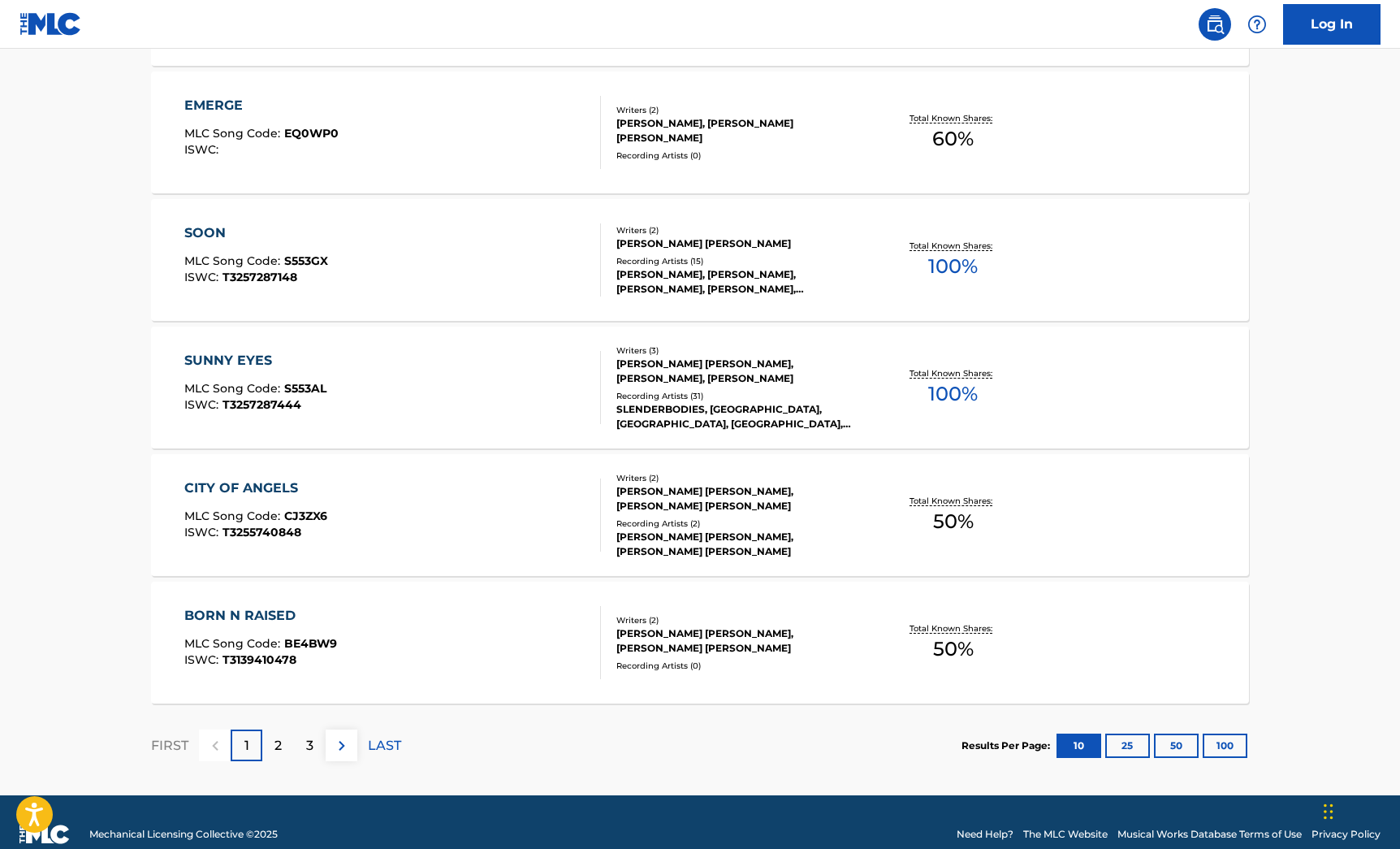
scroll to position [1139, 0]
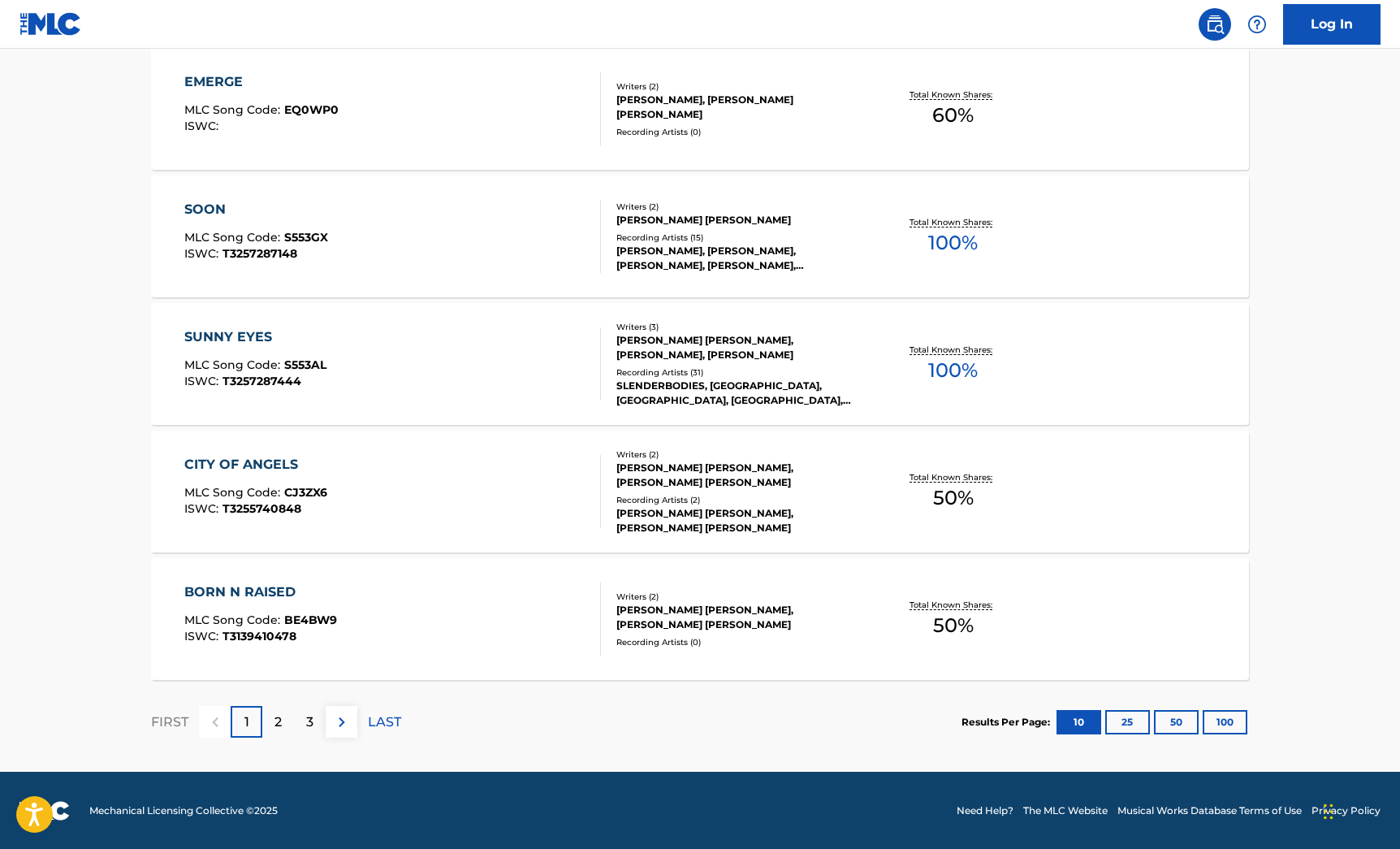
click at [279, 731] on p "2" at bounding box center [278, 723] width 7 height 20
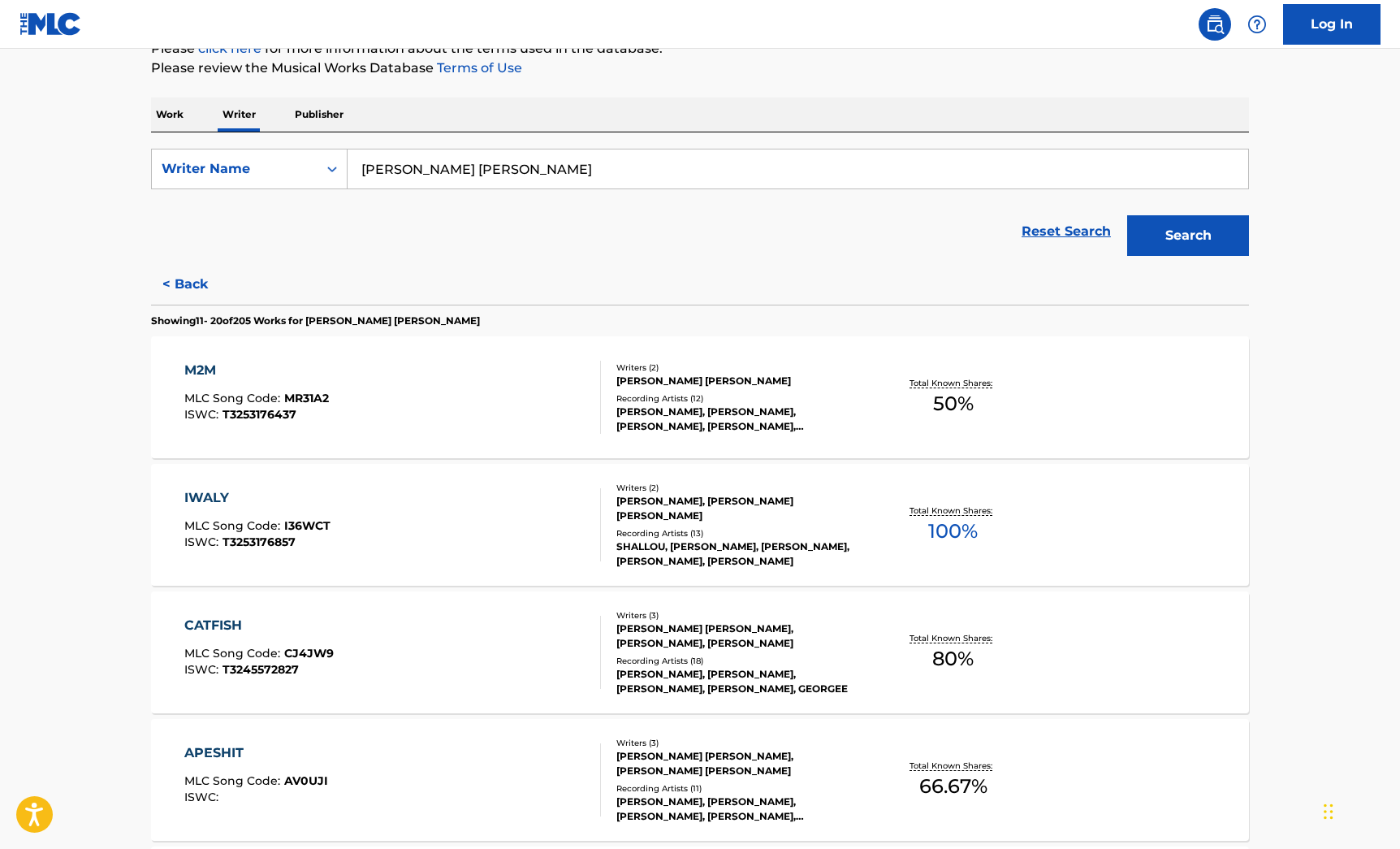
scroll to position [364, 0]
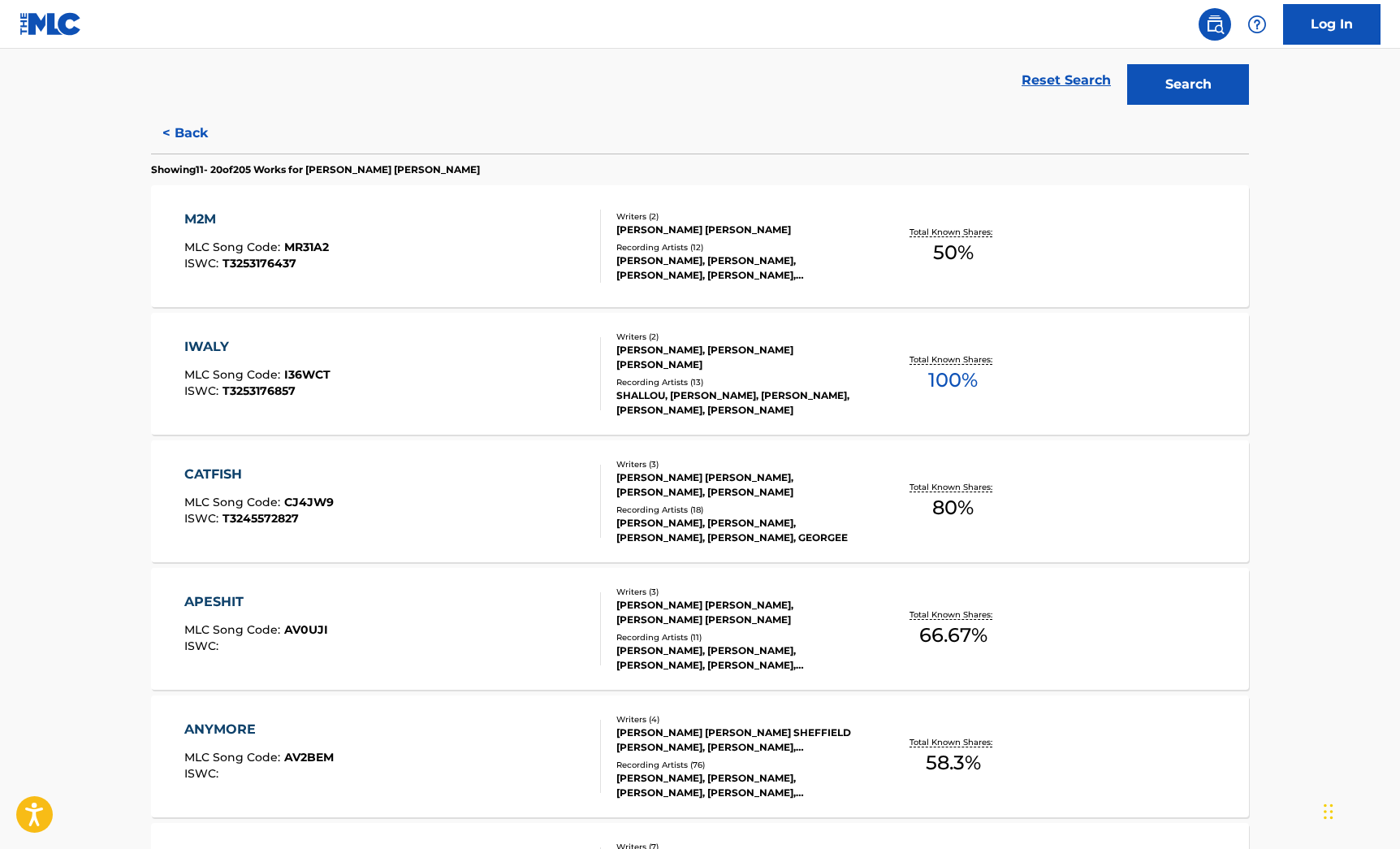
click at [405, 411] on div "IWALY MLC Song Code : I36WCT ISWC : T3253176857 Writers ( 2 ) [PERSON_NAME], [P…" at bounding box center [700, 374] width 1098 height 122
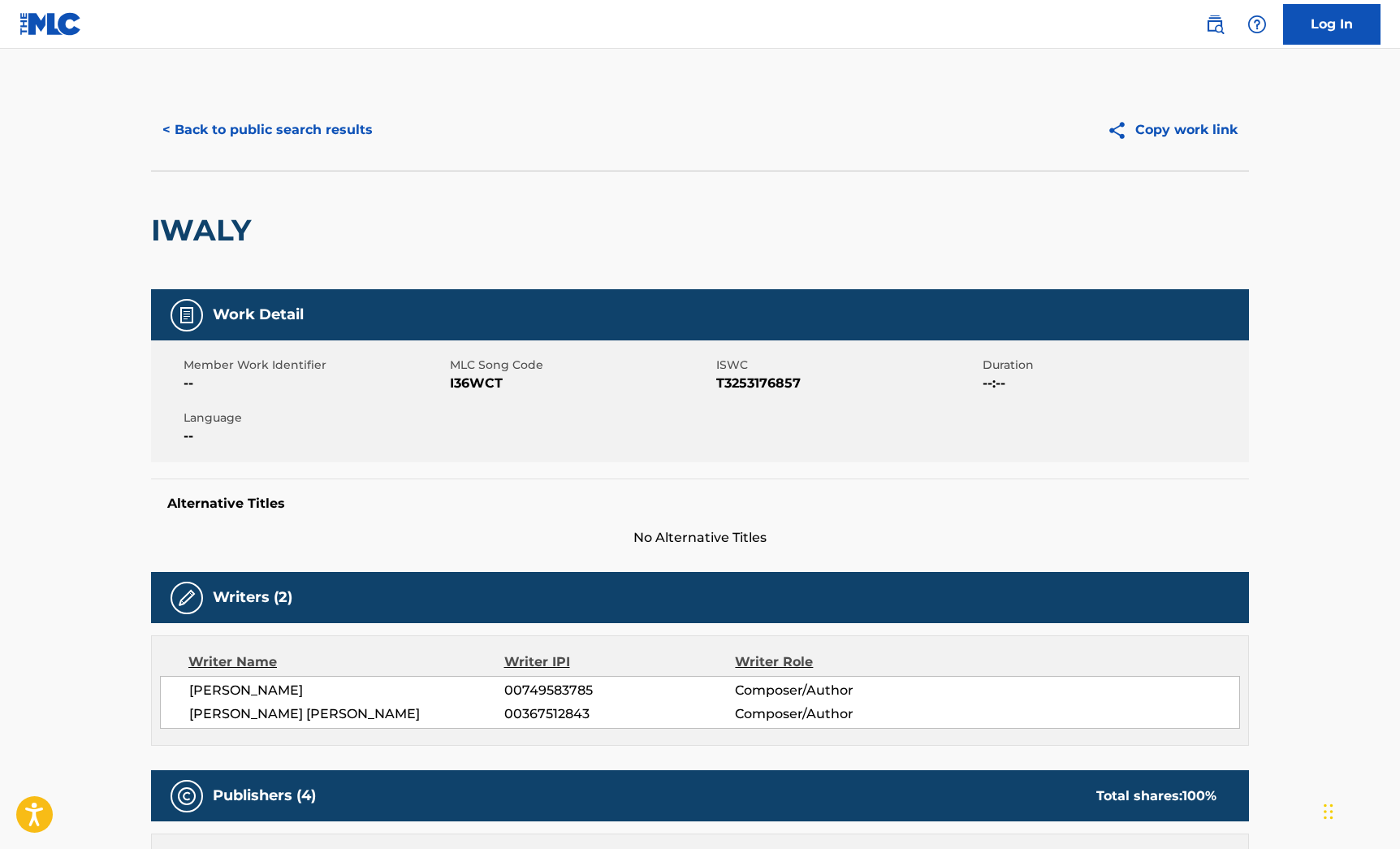
click at [205, 135] on button "< Back to public search results" at bounding box center [268, 129] width 233 height 40
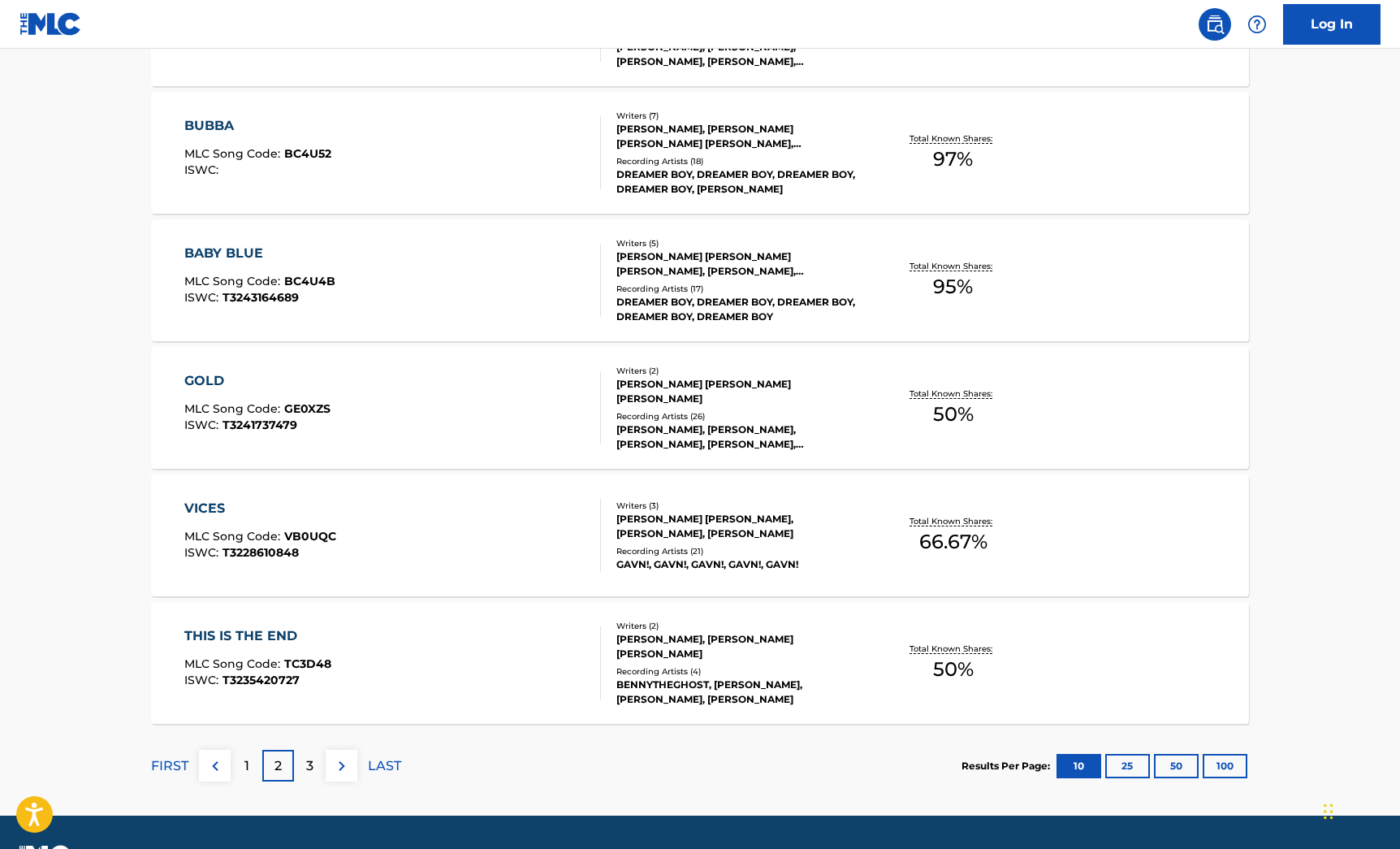
scroll to position [1090, 0]
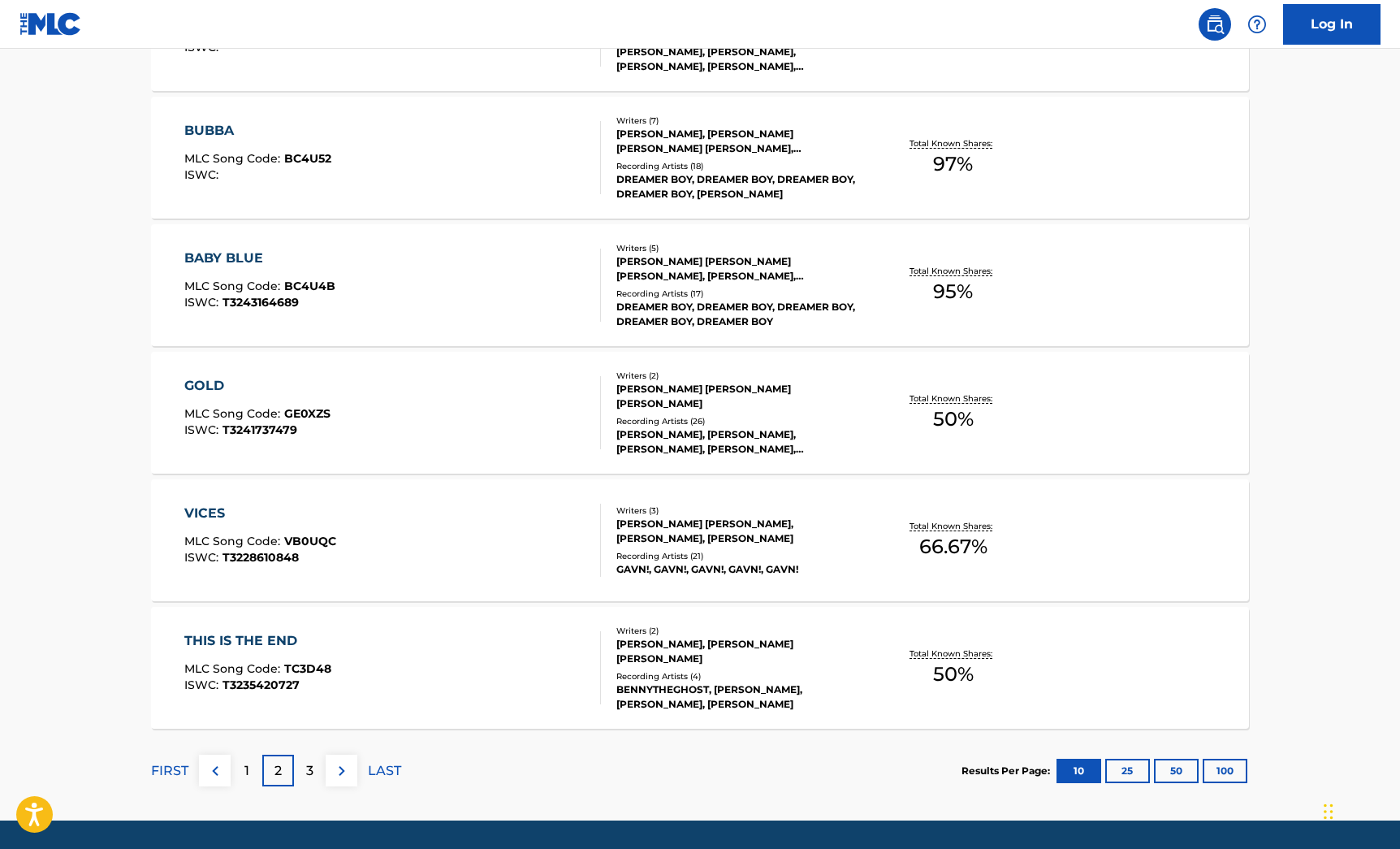
click at [1123, 767] on button "25" at bounding box center [1128, 770] width 45 height 24
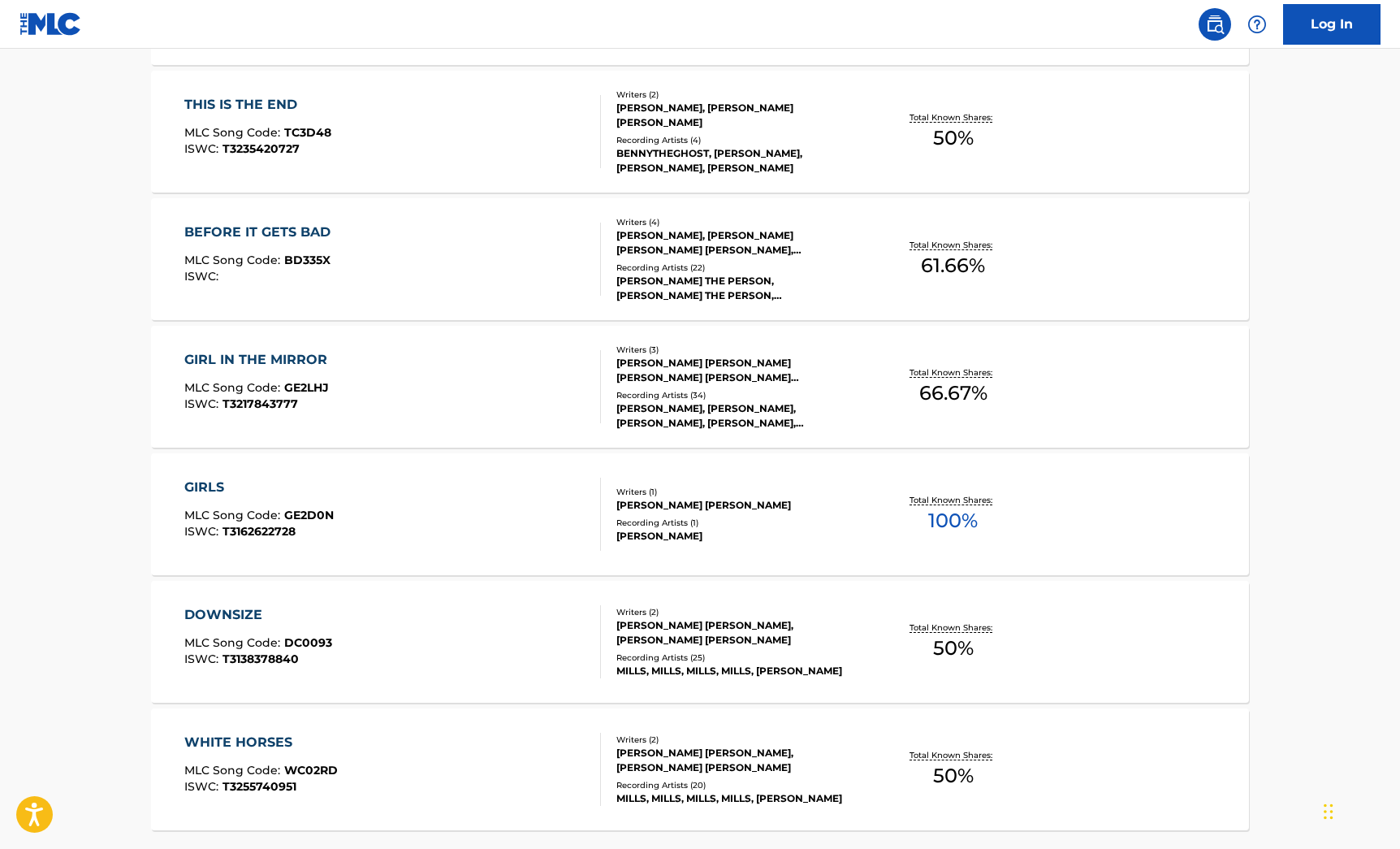
scroll to position [3053, 0]
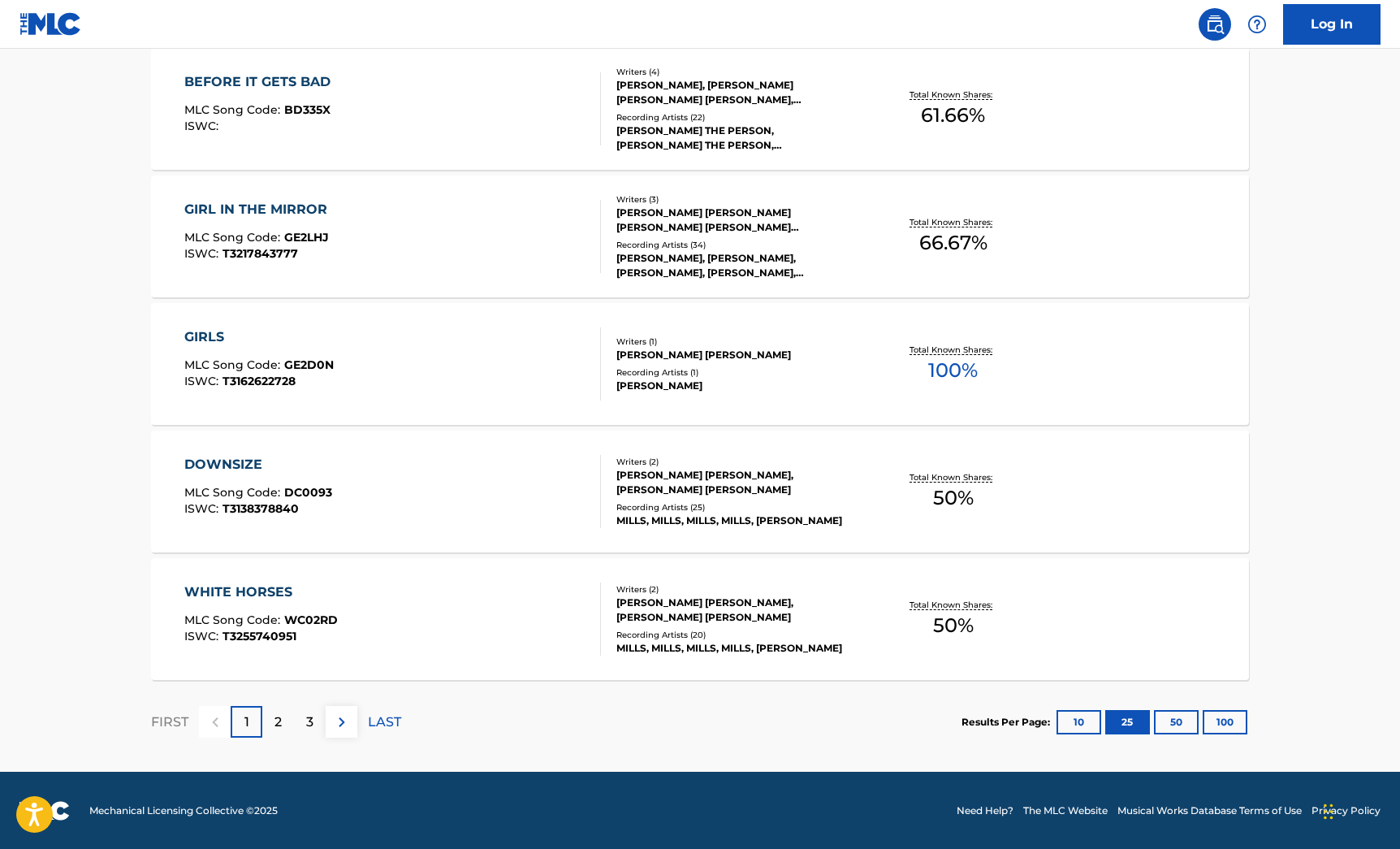
click at [1167, 721] on button "50" at bounding box center [1177, 722] width 45 height 24
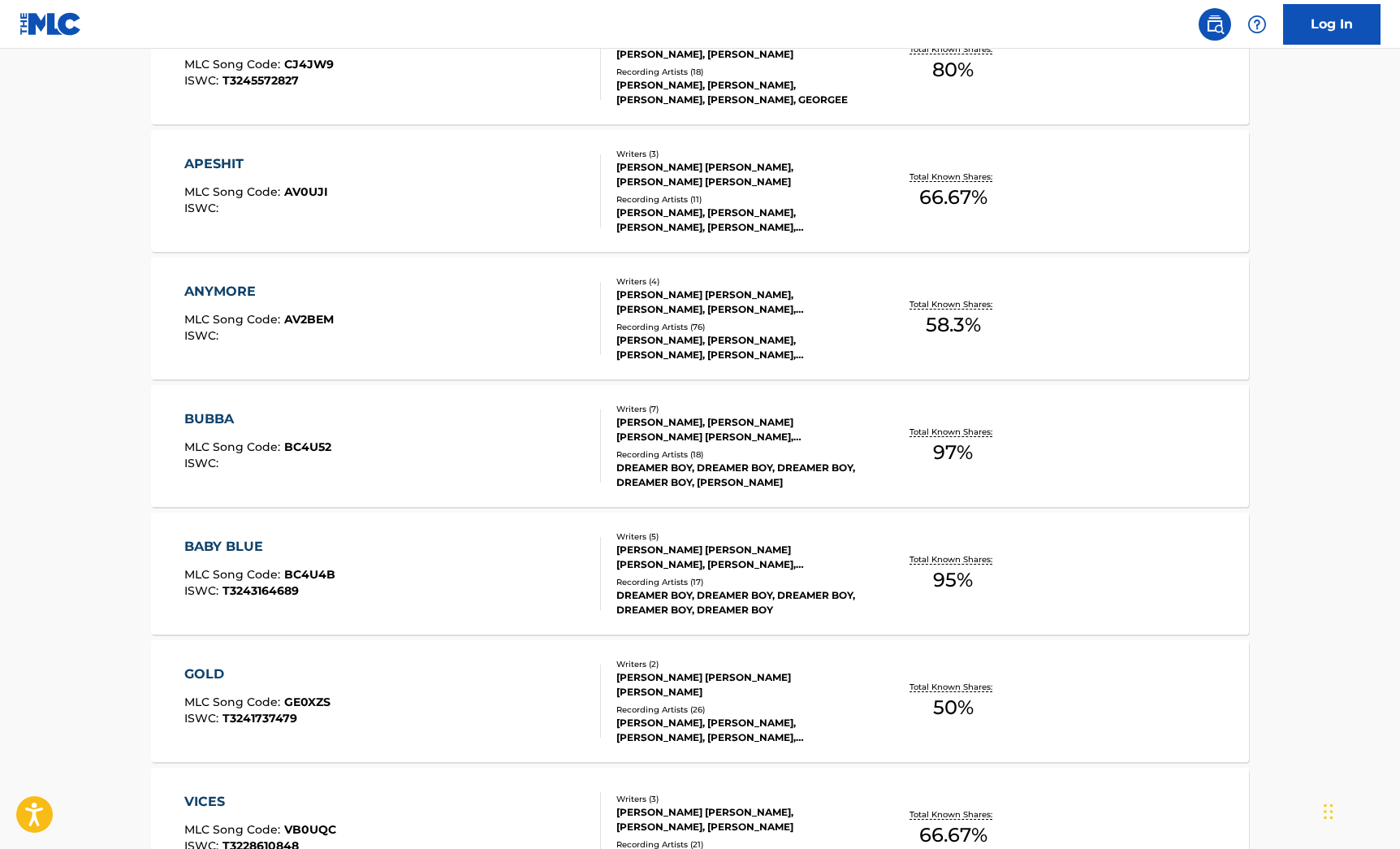
scroll to position [2080, 0]
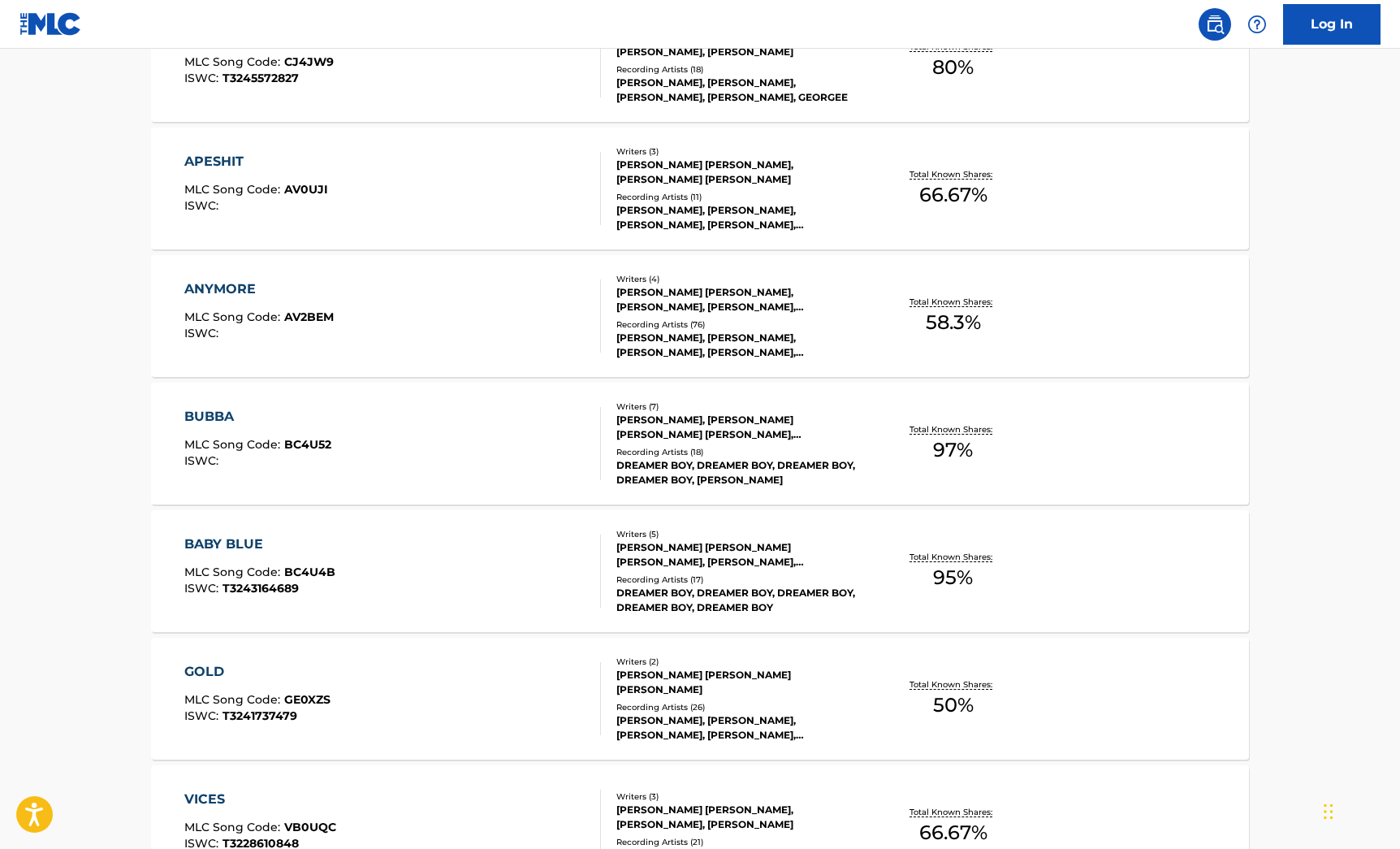
click at [495, 464] on div "BUBBA MLC Song Code : BC4U52 ISWC :" at bounding box center [393, 444] width 418 height 74
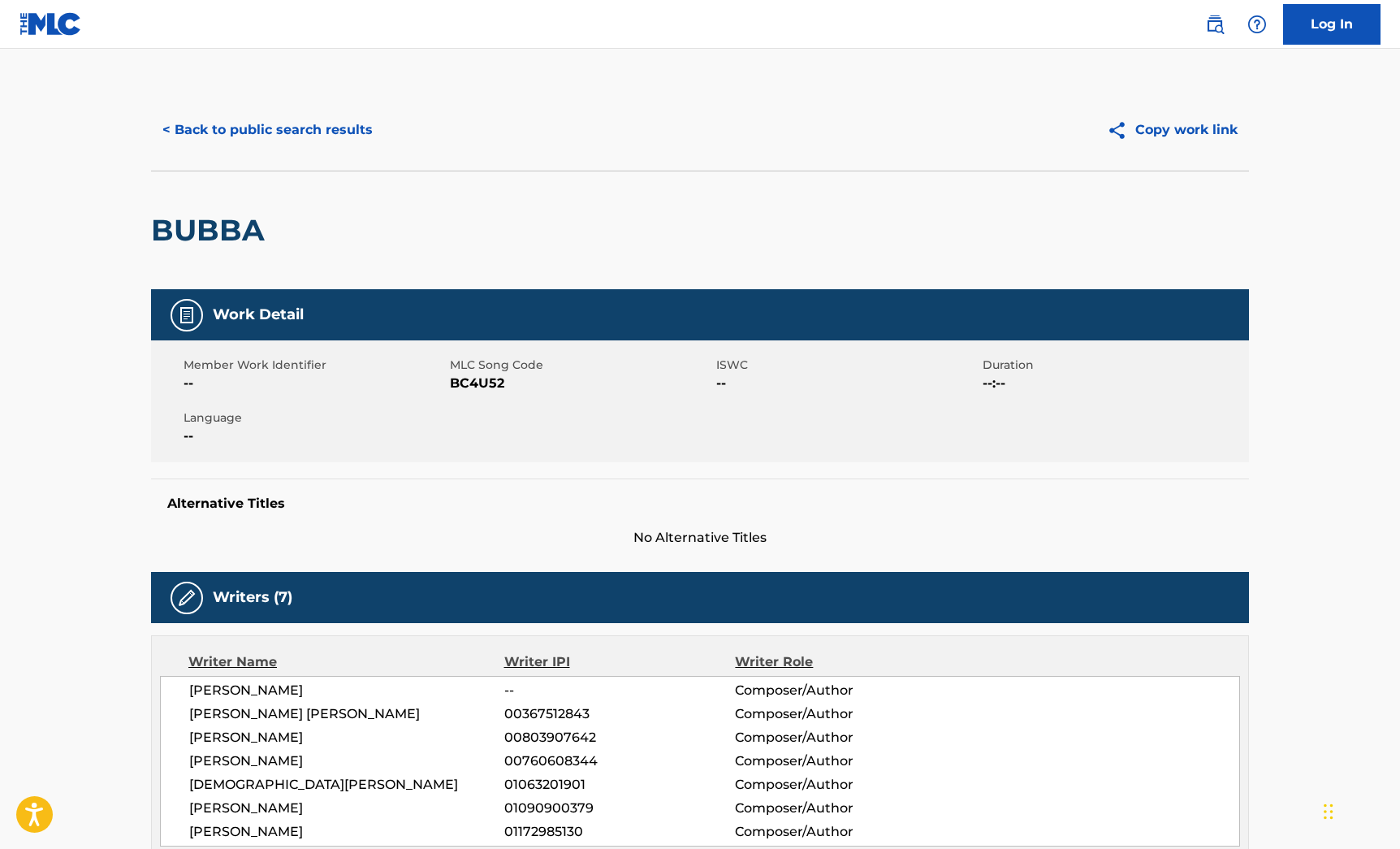
click at [285, 124] on button "< Back to public search results" at bounding box center [268, 129] width 233 height 40
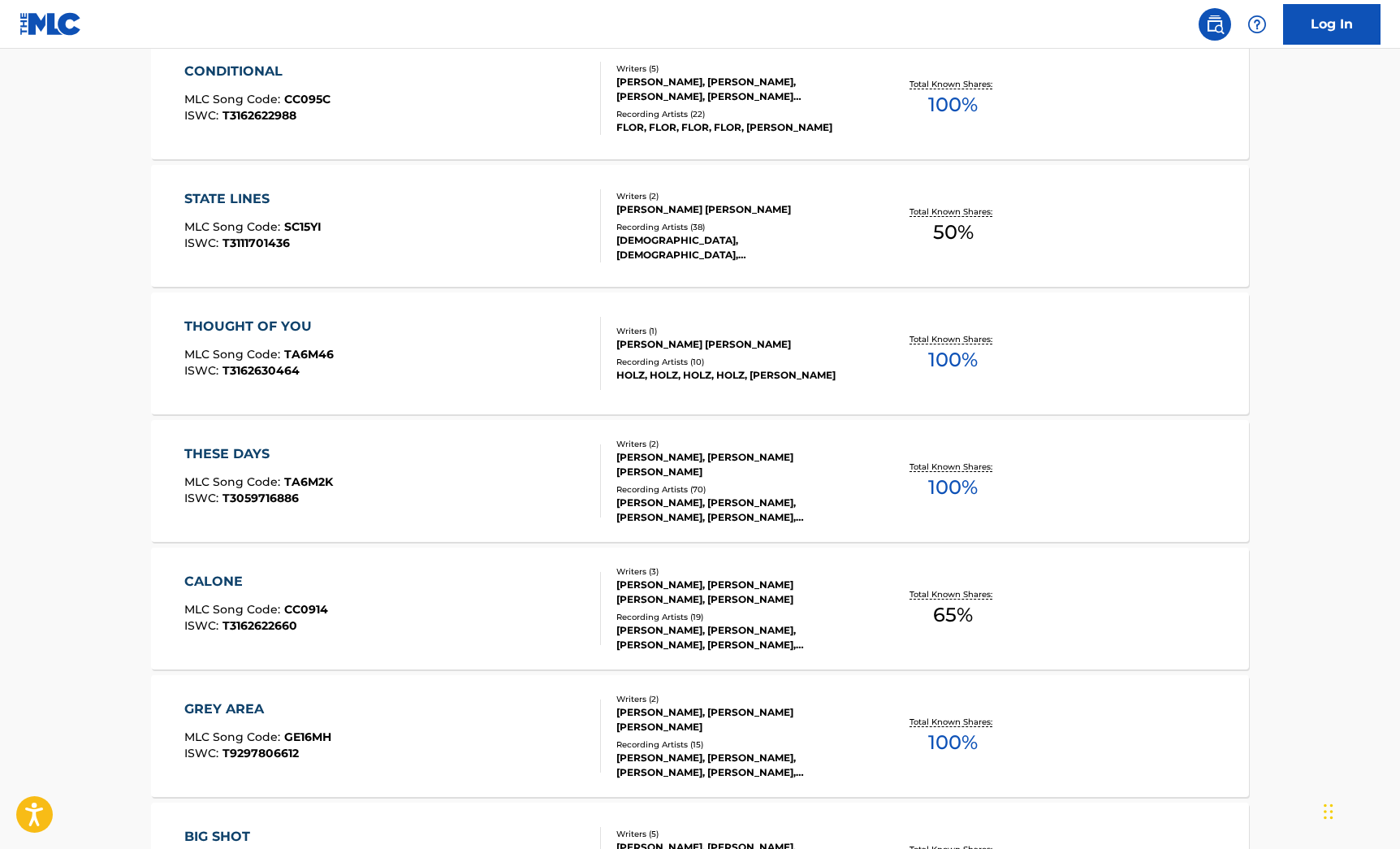
scroll to position [6242, 0]
